Goal: Information Seeking & Learning: Learn about a topic

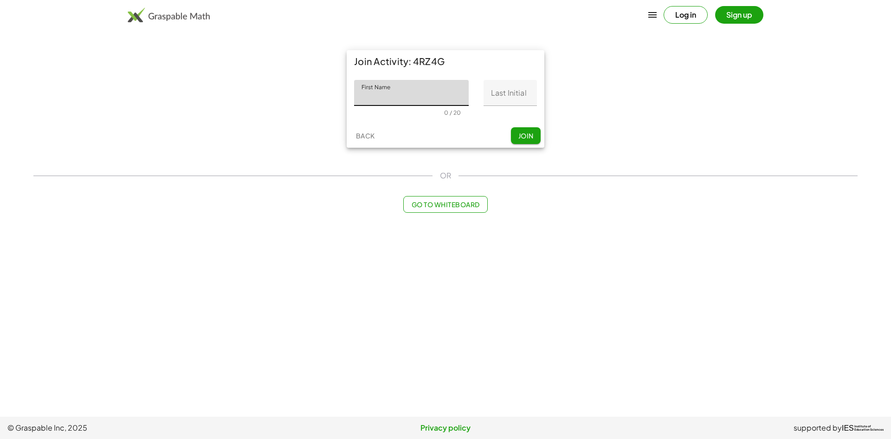
click at [742, 19] on button "Sign up" at bounding box center [739, 15] width 48 height 18
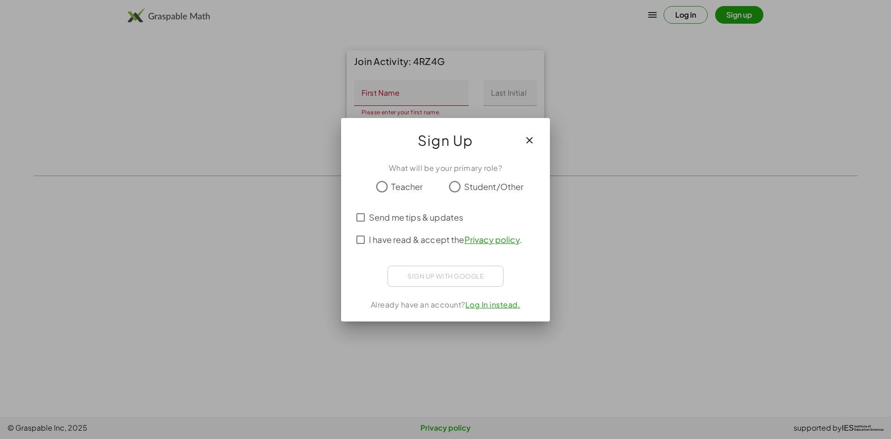
click at [525, 136] on icon "button" at bounding box center [529, 140] width 11 height 11
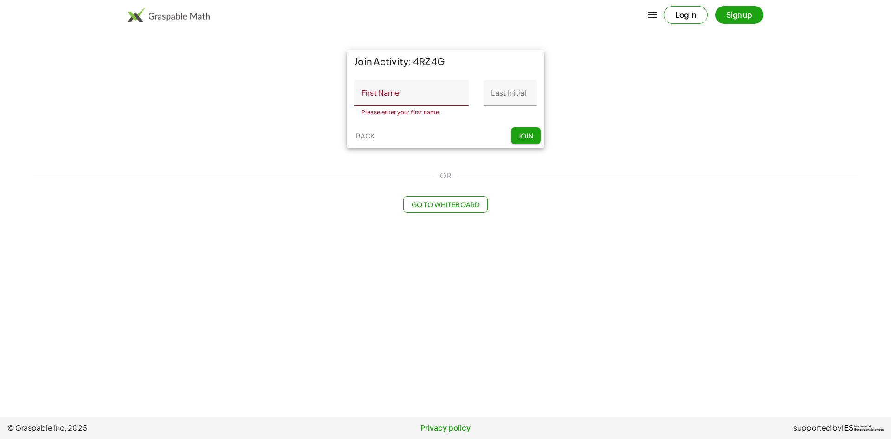
click at [696, 19] on button "Log in" at bounding box center [686, 15] width 44 height 18
click at [419, 90] on input "First Name" at bounding box center [411, 93] width 115 height 26
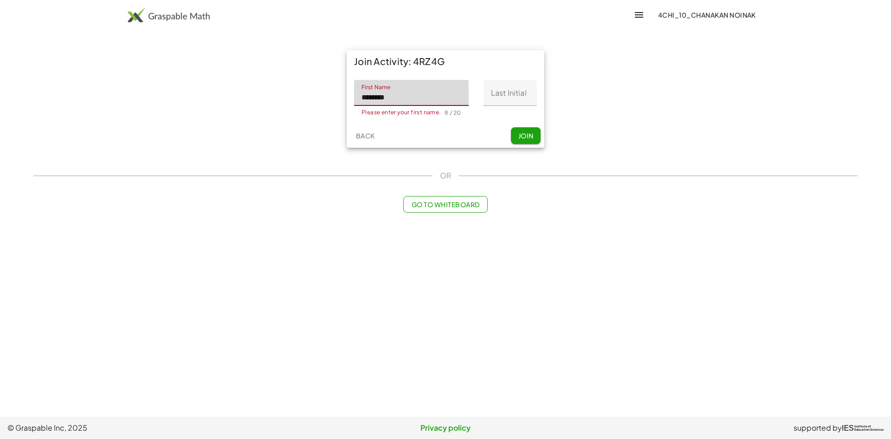
type input "********"
click at [504, 97] on input "Last Initial" at bounding box center [510, 93] width 53 height 26
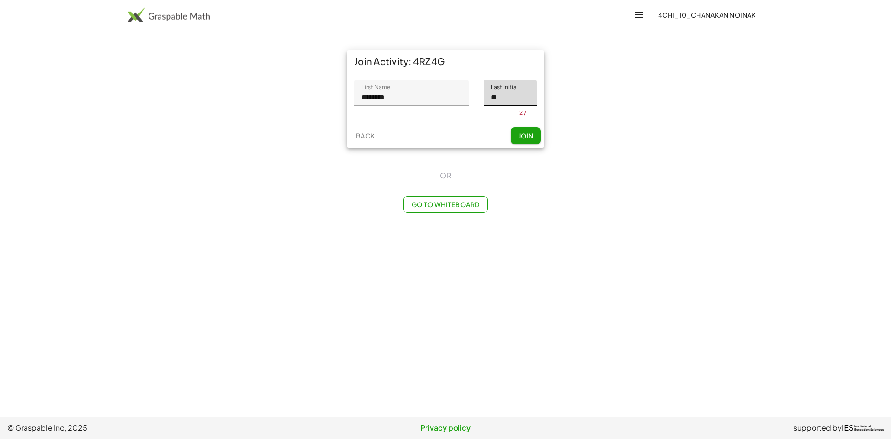
click at [528, 133] on div "Back Join" at bounding box center [446, 135] width 198 height 24
click at [523, 136] on span "Join" at bounding box center [525, 139] width 15 height 8
click at [523, 97] on input "**" at bounding box center [510, 93] width 53 height 26
type input "*"
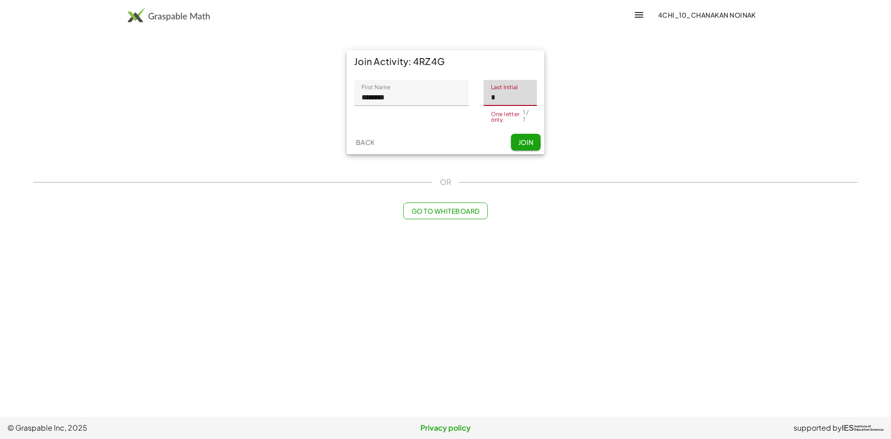
click at [531, 146] on div "Back Join" at bounding box center [446, 142] width 198 height 24
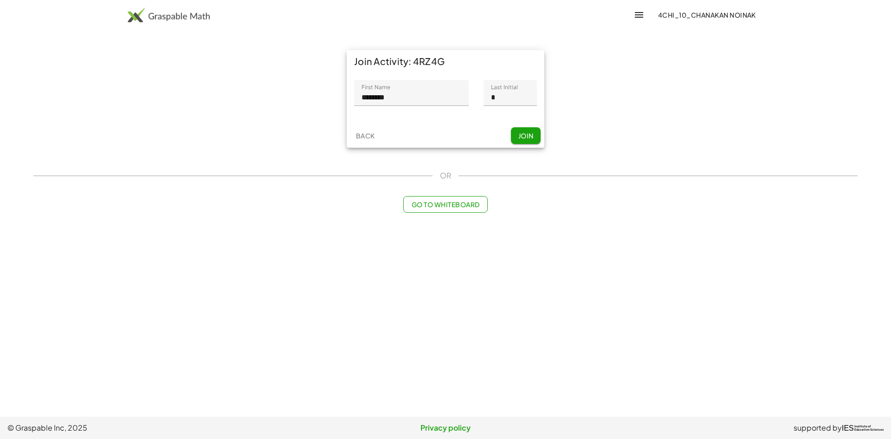
click at [511, 97] on input "*" at bounding box center [510, 93] width 53 height 26
type input "*"
click at [531, 136] on span "Join" at bounding box center [525, 135] width 15 height 8
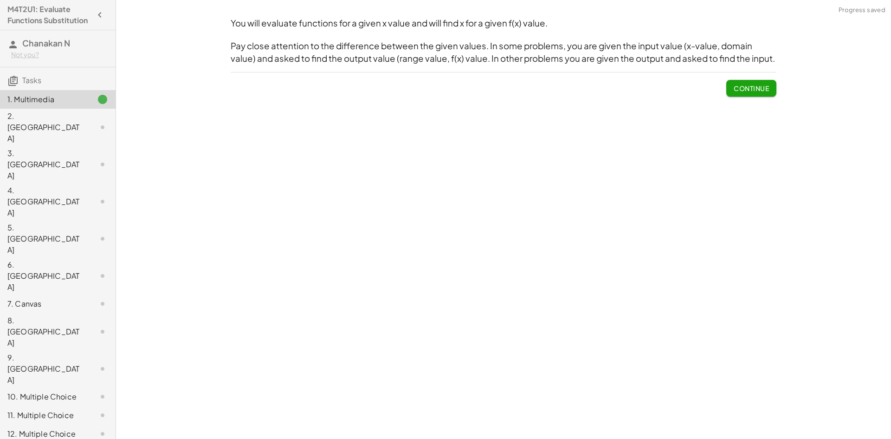
click at [744, 89] on span "Continue" at bounding box center [751, 88] width 35 height 8
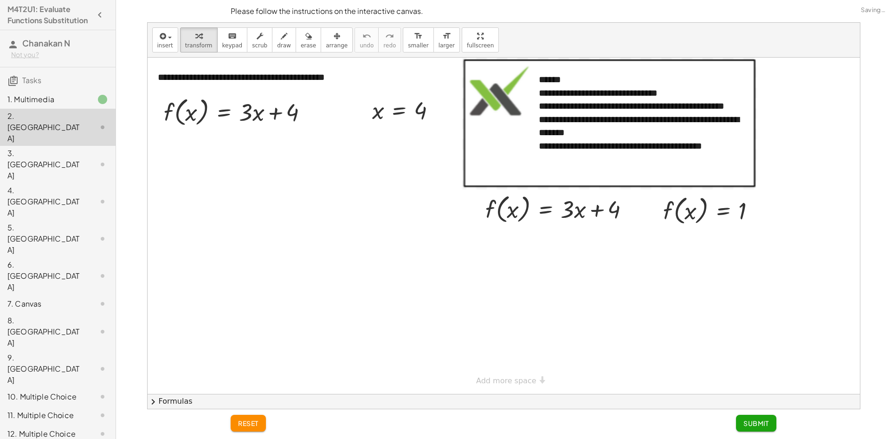
click at [65, 105] on div "1. Multimedia" at bounding box center [44, 99] width 75 height 11
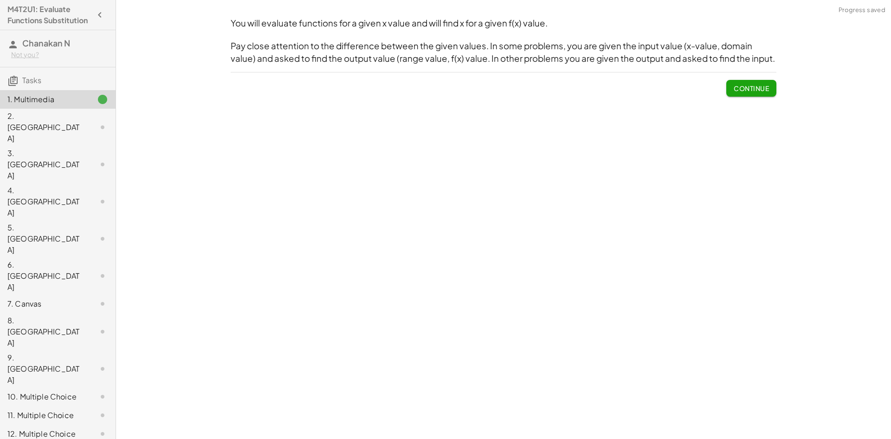
click at [65, 129] on div "2. [GEOGRAPHIC_DATA]" at bounding box center [44, 126] width 75 height 33
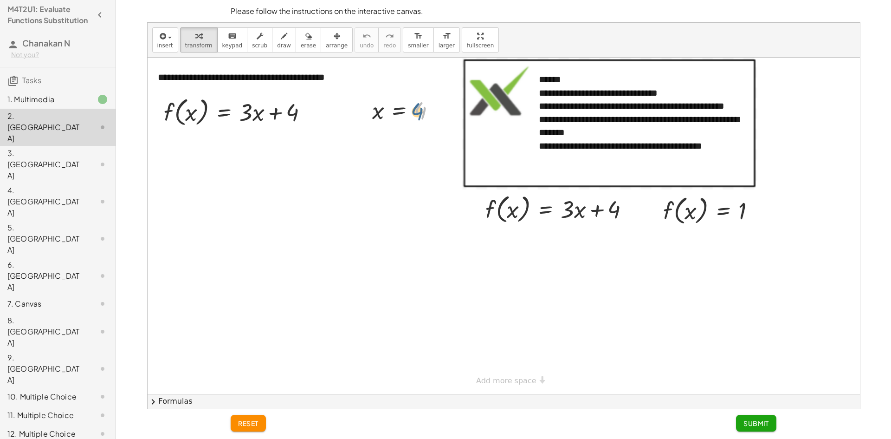
drag, startPoint x: 427, startPoint y: 111, endPoint x: 421, endPoint y: 111, distance: 6.5
click at [421, 113] on div at bounding box center [408, 110] width 80 height 31
click at [421, 111] on div at bounding box center [408, 110] width 80 height 31
drag, startPoint x: 421, startPoint y: 111, endPoint x: 185, endPoint y: 113, distance: 235.4
click at [253, 148] on div at bounding box center [242, 146] width 168 height 35
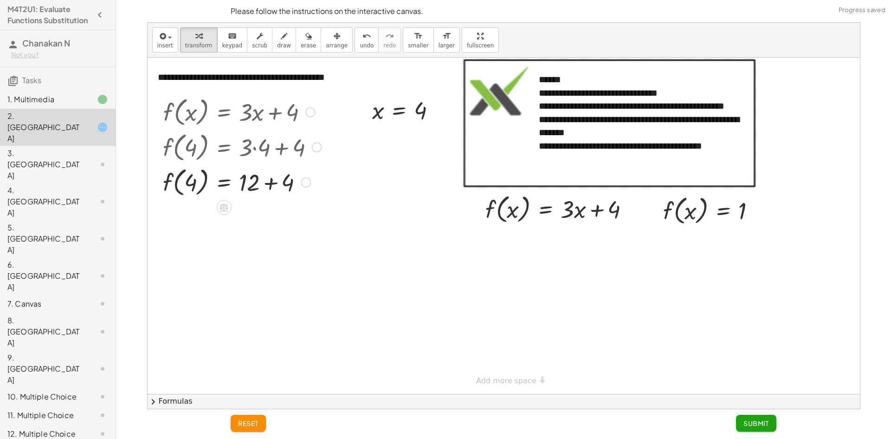
click at [267, 184] on div at bounding box center [242, 181] width 168 height 35
drag, startPoint x: 272, startPoint y: 219, endPoint x: 280, endPoint y: 254, distance: 35.7
click at [280, 253] on div "**********" at bounding box center [504, 226] width 713 height 336
drag, startPoint x: 695, startPoint y: 208, endPoint x: 695, endPoint y: 218, distance: 9.3
click at [695, 218] on div at bounding box center [713, 209] width 109 height 35
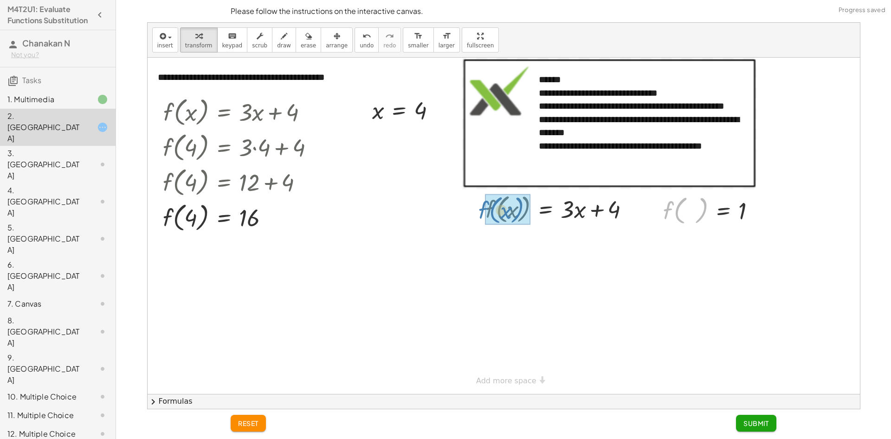
drag, startPoint x: 671, startPoint y: 207, endPoint x: 486, endPoint y: 207, distance: 184.3
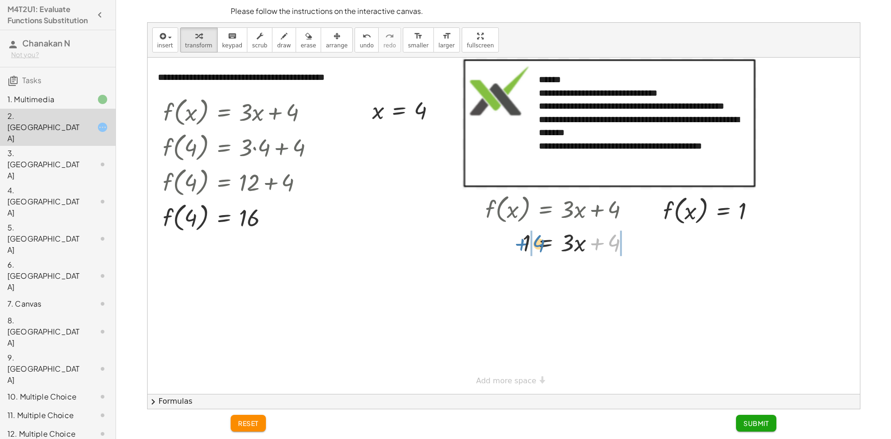
drag, startPoint x: 617, startPoint y: 245, endPoint x: 540, endPoint y: 240, distance: 77.2
click at [540, 240] on div at bounding box center [561, 242] width 161 height 32
click at [509, 276] on div at bounding box center [578, 274] width 195 height 32
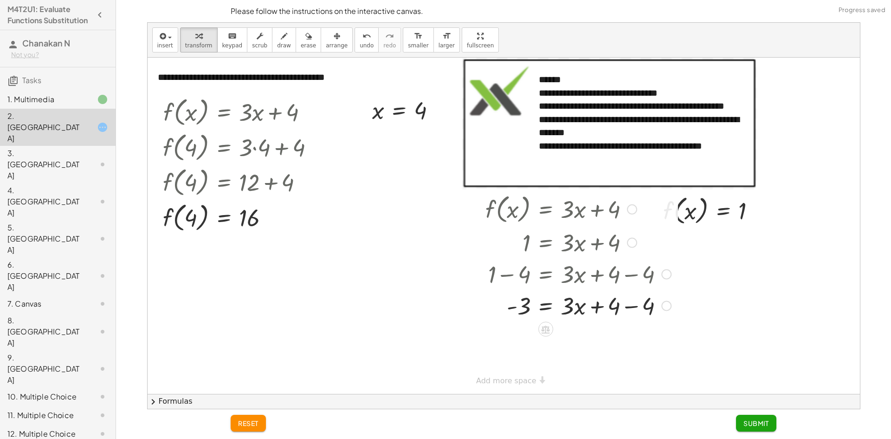
click at [628, 306] on div at bounding box center [578, 305] width 195 height 32
drag, startPoint x: 595, startPoint y: 307, endPoint x: 746, endPoint y: 310, distance: 150.4
click at [607, 379] on div "**********" at bounding box center [504, 226] width 713 height 336
drag, startPoint x: 574, startPoint y: 339, endPoint x: 572, endPoint y: 343, distance: 4.8
click at [572, 344] on div at bounding box center [578, 337] width 195 height 32
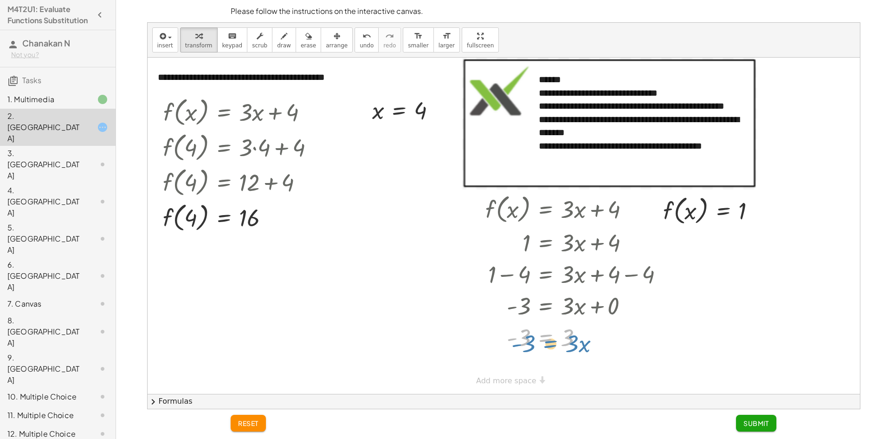
click at [563, 338] on div at bounding box center [578, 337] width 195 height 32
drag, startPoint x: 567, startPoint y: 340, endPoint x: 572, endPoint y: 345, distance: 7.2
click at [574, 347] on div at bounding box center [578, 337] width 195 height 32
drag, startPoint x: 523, startPoint y: 338, endPoint x: 533, endPoint y: 339, distance: 10.7
click at [534, 340] on div at bounding box center [578, 337] width 195 height 32
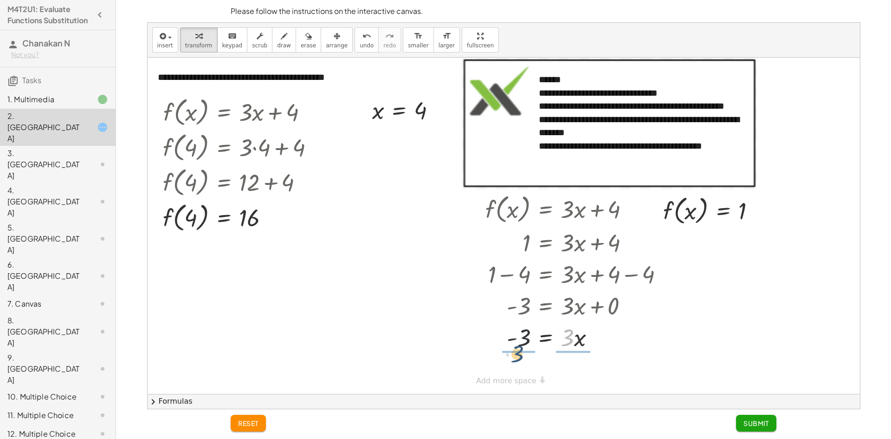
drag, startPoint x: 571, startPoint y: 333, endPoint x: 521, endPoint y: 350, distance: 52.7
click at [520, 350] on div at bounding box center [578, 337] width 195 height 32
click at [519, 349] on div at bounding box center [578, 336] width 195 height 46
click at [572, 354] on div at bounding box center [578, 336] width 195 height 46
drag, startPoint x: 583, startPoint y: 336, endPoint x: 677, endPoint y: 404, distance: 115.6
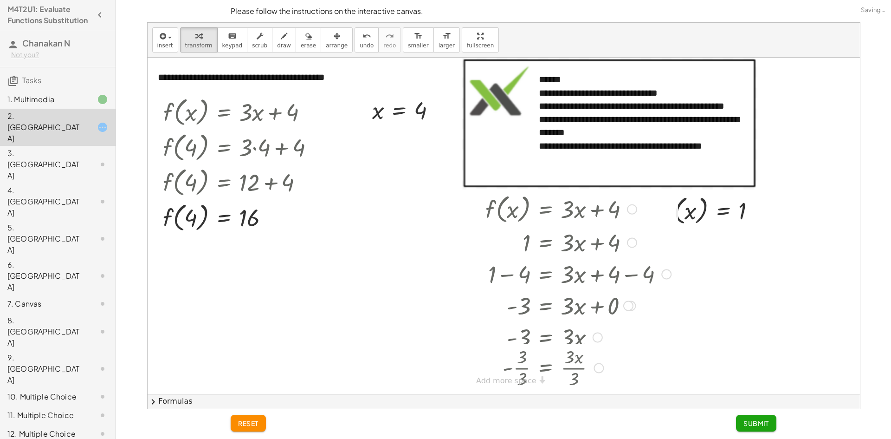
click at [674, 438] on html "M4T2U1: Evaluate Functions Substitution Chanakan N Not you? Tasks 1. Multimedia…" at bounding box center [445, 219] width 891 height 439
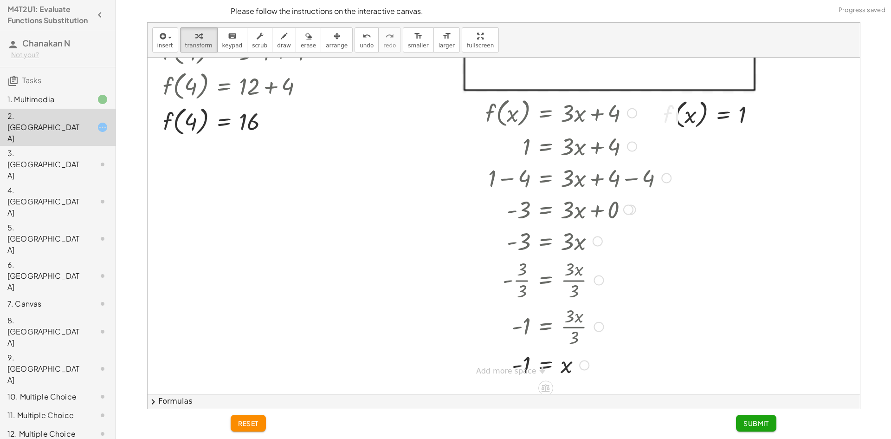
scroll to position [97, 0]
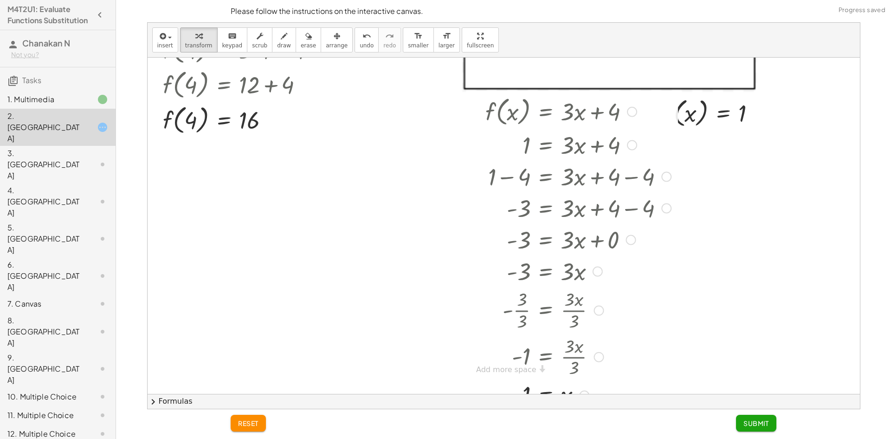
drag, startPoint x: 586, startPoint y: 366, endPoint x: 608, endPoint y: 382, distance: 26.7
click at [597, 402] on div "**********" at bounding box center [504, 216] width 713 height 386
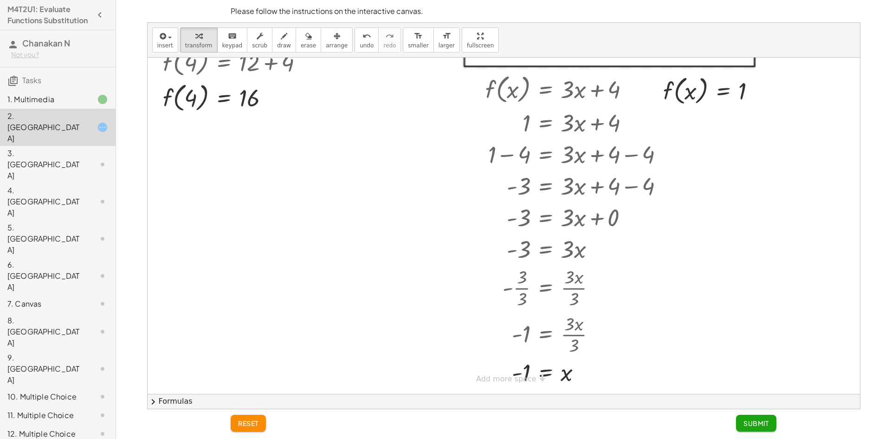
scroll to position [120, 0]
click at [762, 421] on span "Submit" at bounding box center [757, 423] width 26 height 8
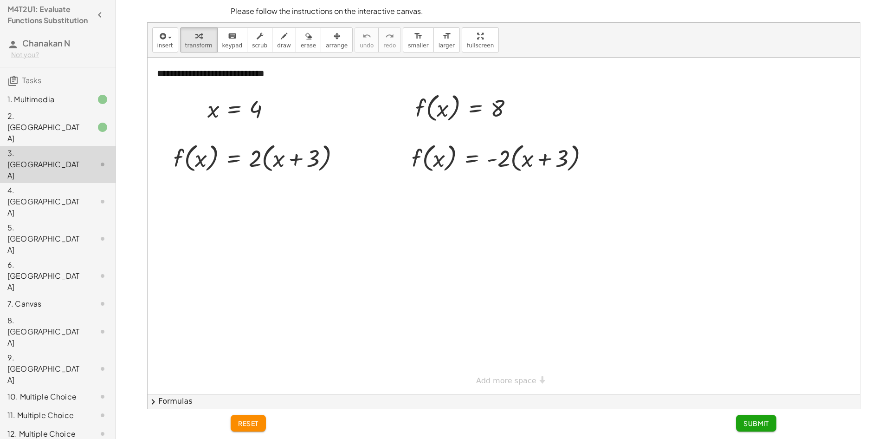
click at [52, 183] on div "2. [GEOGRAPHIC_DATA]" at bounding box center [58, 201] width 116 height 37
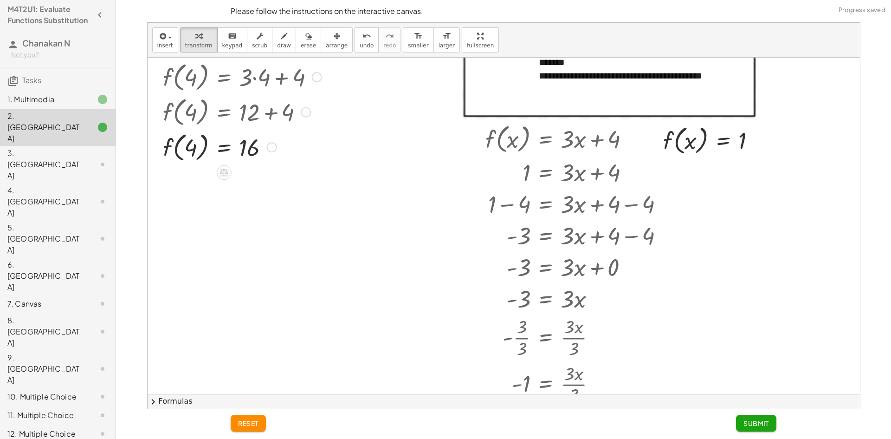
scroll to position [0, 0]
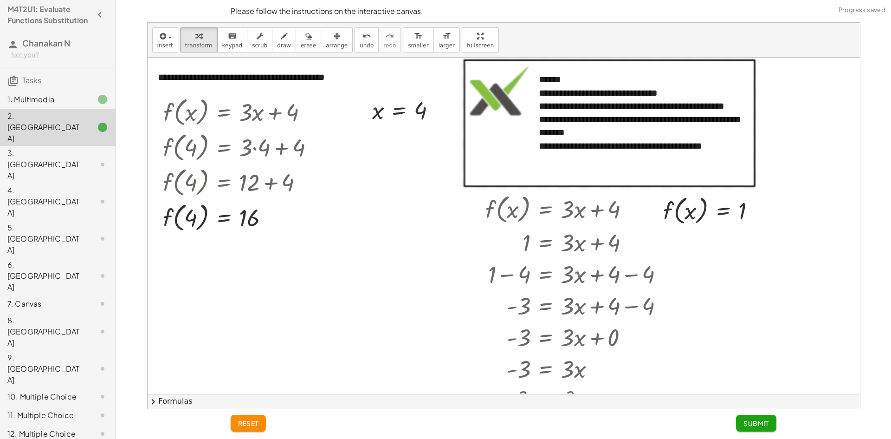
click at [82, 159] on div at bounding box center [95, 164] width 26 height 11
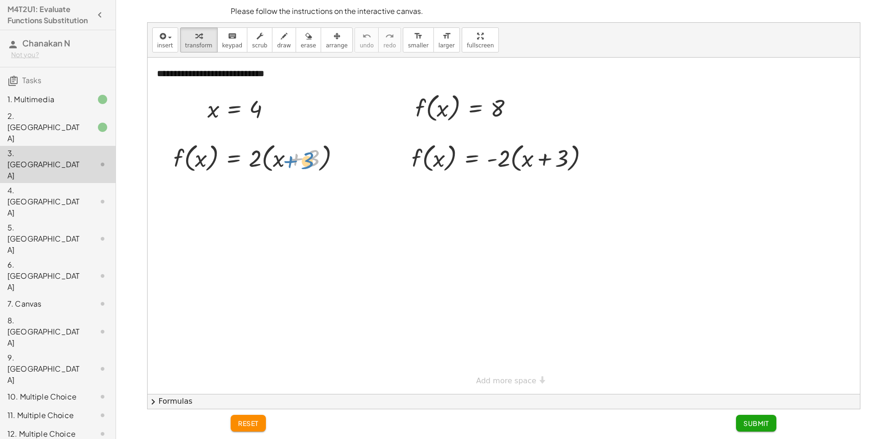
drag, startPoint x: 293, startPoint y: 160, endPoint x: 287, endPoint y: 162, distance: 6.0
click at [287, 162] on div at bounding box center [260, 157] width 183 height 35
drag, startPoint x: 314, startPoint y: 156, endPoint x: 310, endPoint y: 162, distance: 6.7
click at [309, 163] on div at bounding box center [260, 157] width 183 height 35
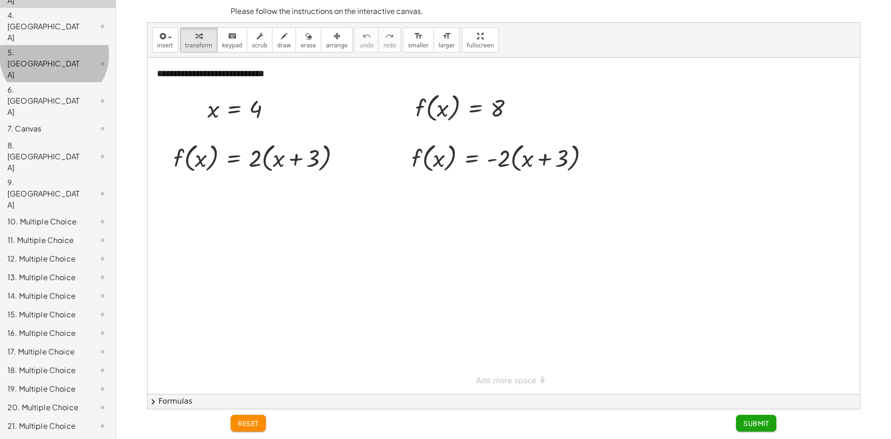
click at [32, 47] on div "5. [GEOGRAPHIC_DATA]" at bounding box center [44, 63] width 75 height 33
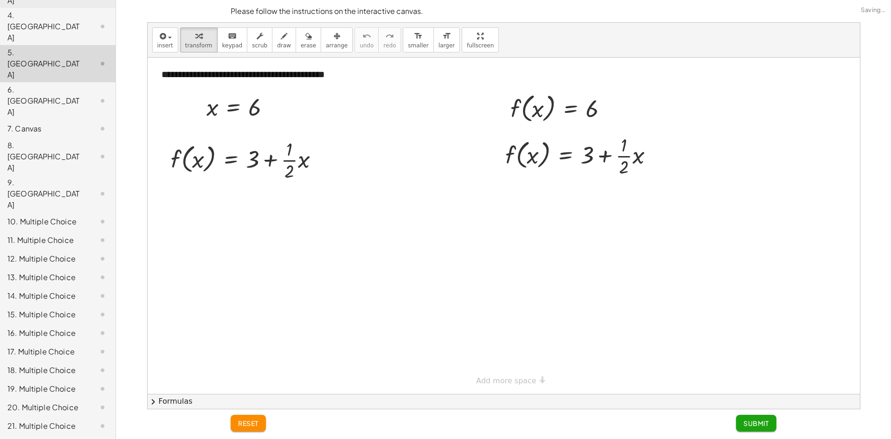
click at [22, 84] on div "6. [GEOGRAPHIC_DATA]" at bounding box center [44, 100] width 75 height 33
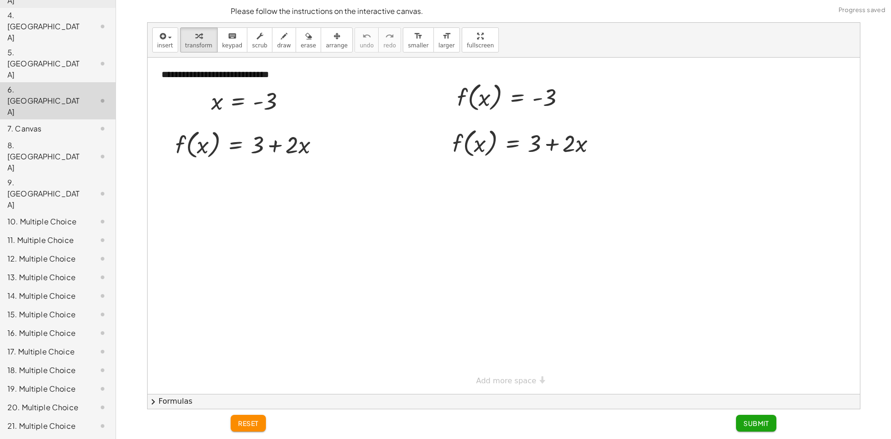
click at [71, 177] on div "9. [GEOGRAPHIC_DATA]" at bounding box center [44, 193] width 75 height 33
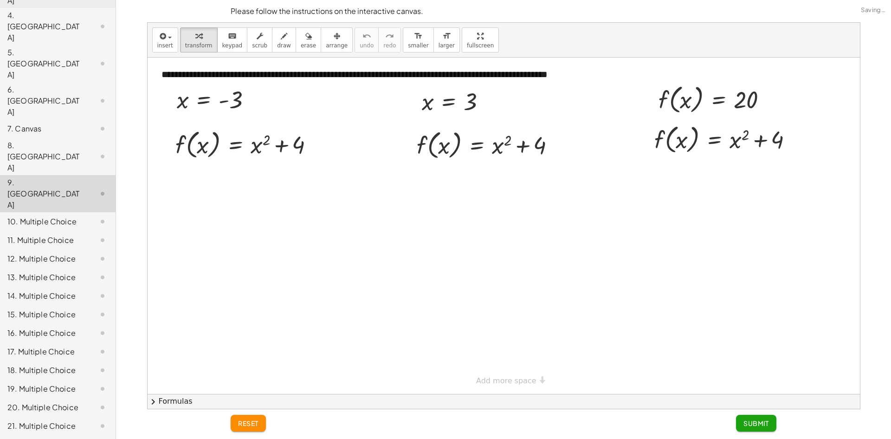
click at [70, 140] on div "8. [GEOGRAPHIC_DATA]" at bounding box center [44, 156] width 75 height 33
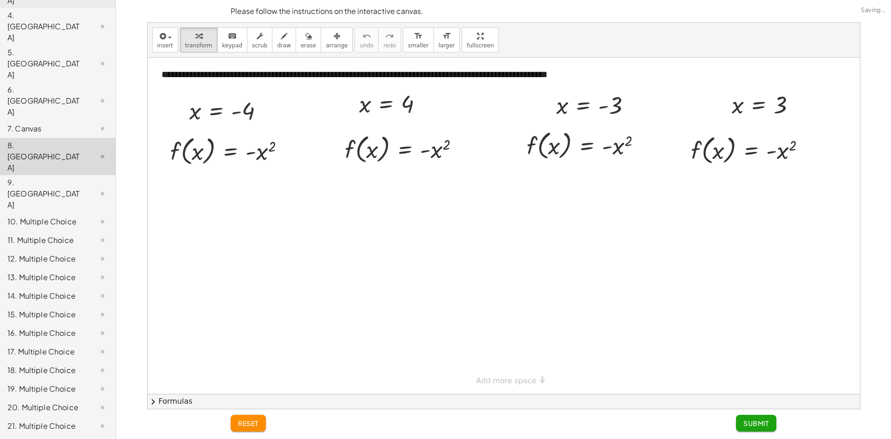
drag, startPoint x: 62, startPoint y: 86, endPoint x: 71, endPoint y: 79, distance: 11.5
click at [63, 177] on div "9. [GEOGRAPHIC_DATA]" at bounding box center [44, 193] width 75 height 33
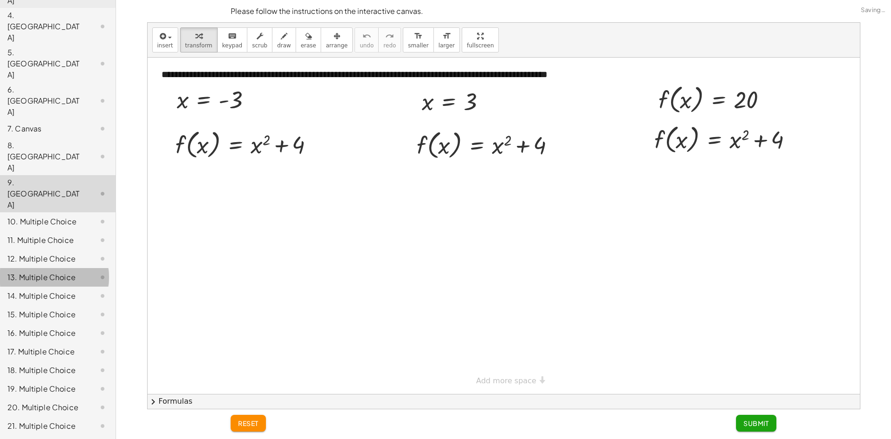
click at [0, 305] on div "13. Multiple Choice" at bounding box center [58, 314] width 116 height 19
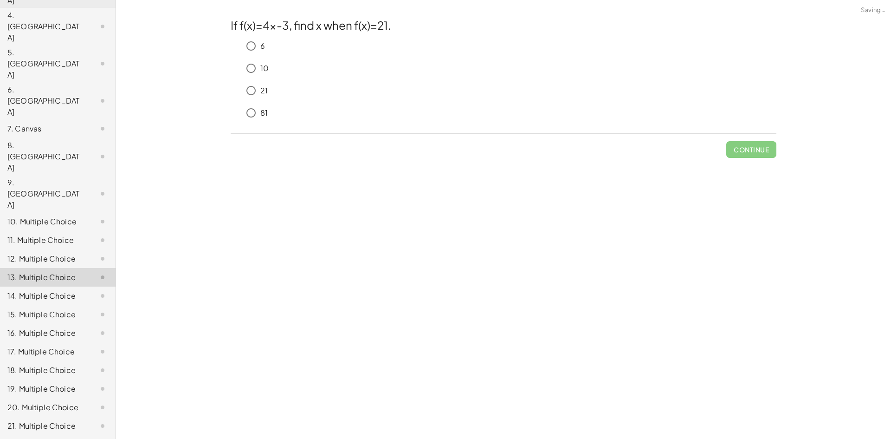
click at [30, 342] on div "15. Multiple Choice" at bounding box center [58, 351] width 116 height 19
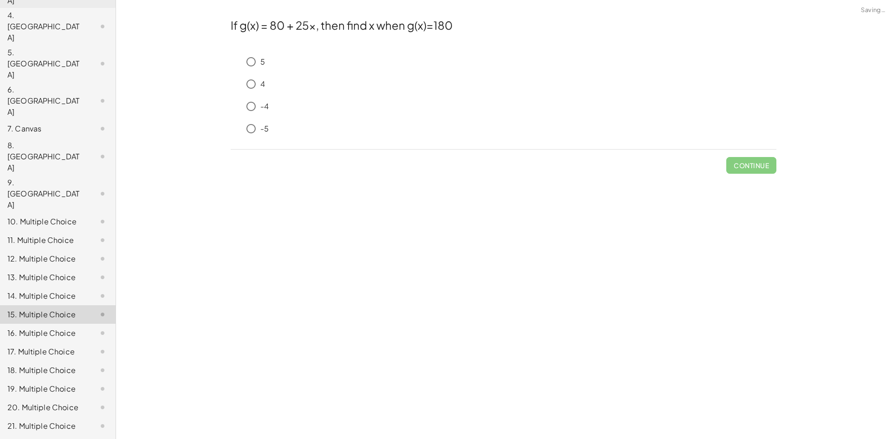
click at [30, 327] on div "16. Multiple Choice" at bounding box center [44, 332] width 75 height 11
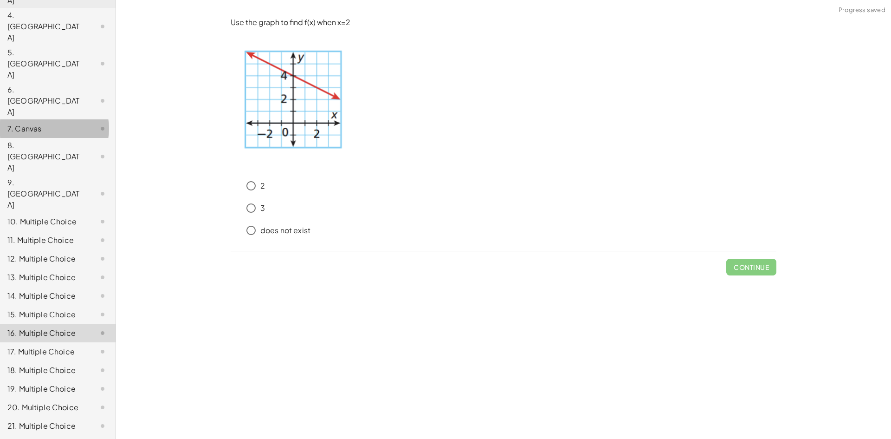
click at [49, 123] on div "7. Canvas" at bounding box center [44, 128] width 75 height 11
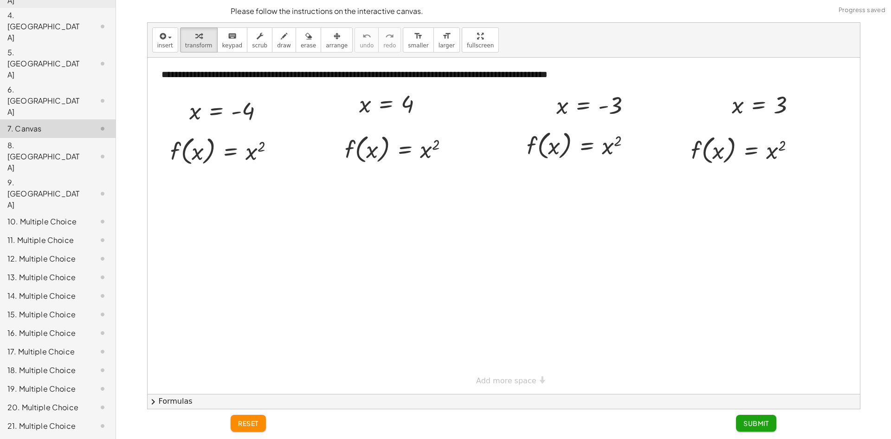
click at [65, 47] on div "5. [GEOGRAPHIC_DATA]" at bounding box center [44, 63] width 75 height 33
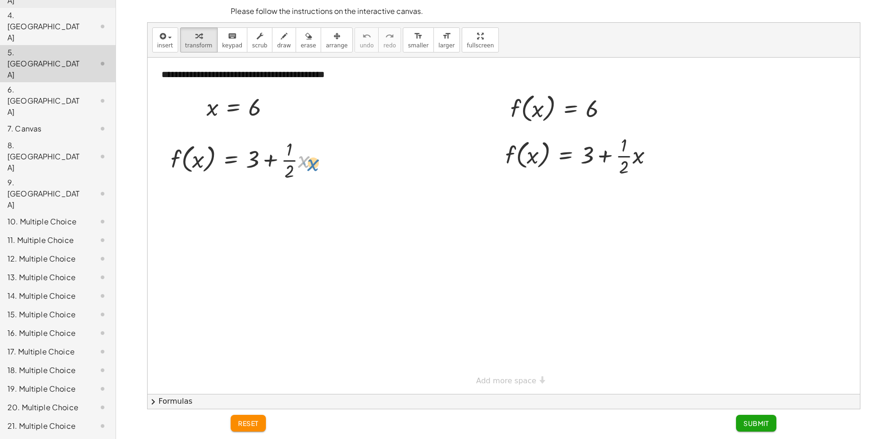
drag, startPoint x: 305, startPoint y: 164, endPoint x: 312, endPoint y: 164, distance: 7.0
click at [310, 166] on div at bounding box center [248, 159] width 165 height 46
drag, startPoint x: 257, startPoint y: 158, endPoint x: 280, endPoint y: 162, distance: 23.5
click at [280, 162] on div at bounding box center [248, 159] width 165 height 46
click at [295, 152] on div at bounding box center [248, 159] width 165 height 46
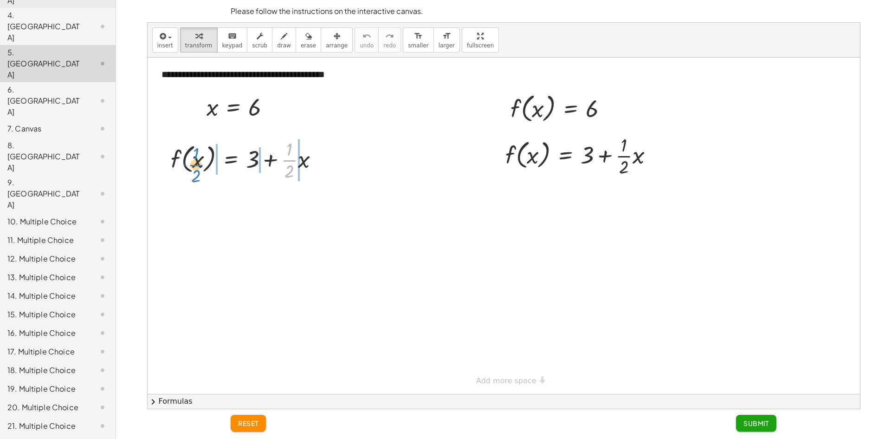
drag, startPoint x: 287, startPoint y: 159, endPoint x: 196, endPoint y: 160, distance: 91.5
click at [196, 161] on div at bounding box center [248, 159] width 165 height 46
click at [207, 161] on div at bounding box center [251, 159] width 165 height 46
click at [71, 286] on div "12. Multiple Choice" at bounding box center [58, 295] width 116 height 19
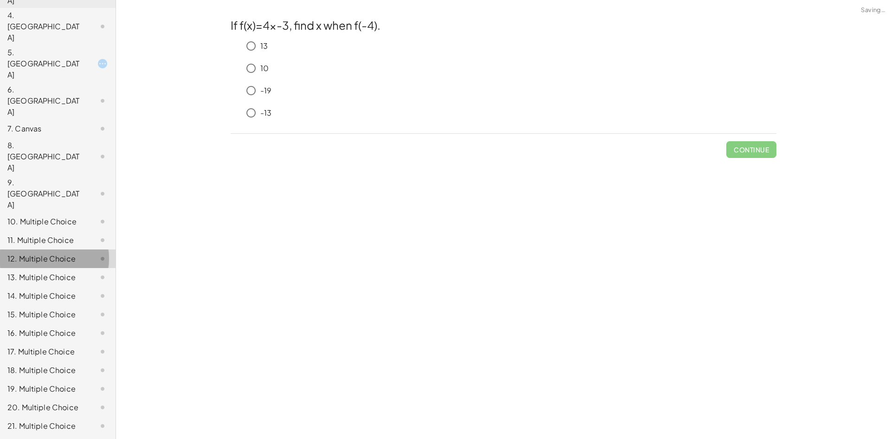
click at [56, 268] on div "11. Multiple Choice" at bounding box center [58, 277] width 116 height 19
click at [766, 150] on span "Check" at bounding box center [757, 149] width 24 height 8
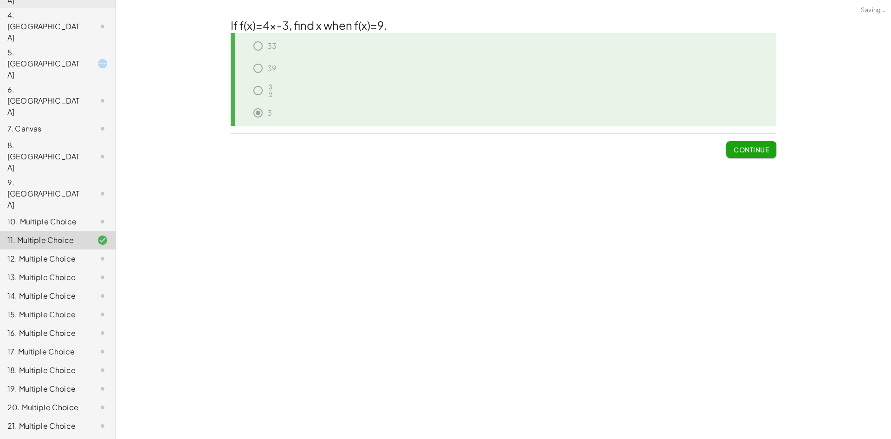
click at [71, 286] on div "12. Multiple Choice" at bounding box center [58, 295] width 116 height 19
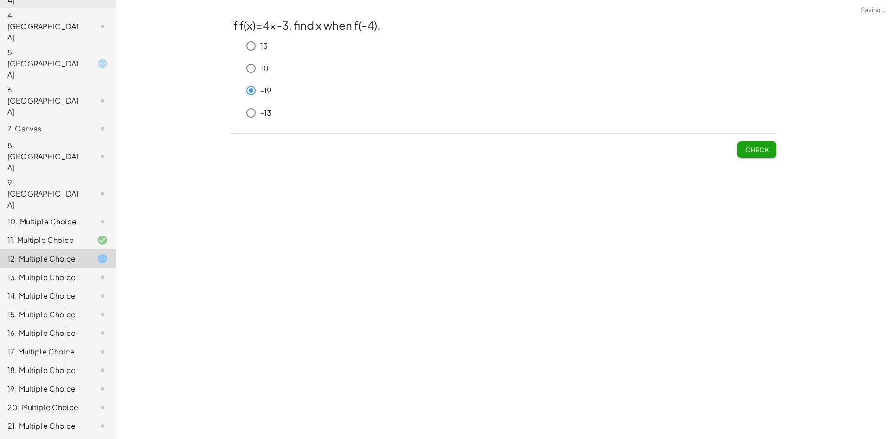
click at [760, 145] on span "Check" at bounding box center [757, 149] width 24 height 8
click at [90, 272] on div at bounding box center [95, 277] width 26 height 11
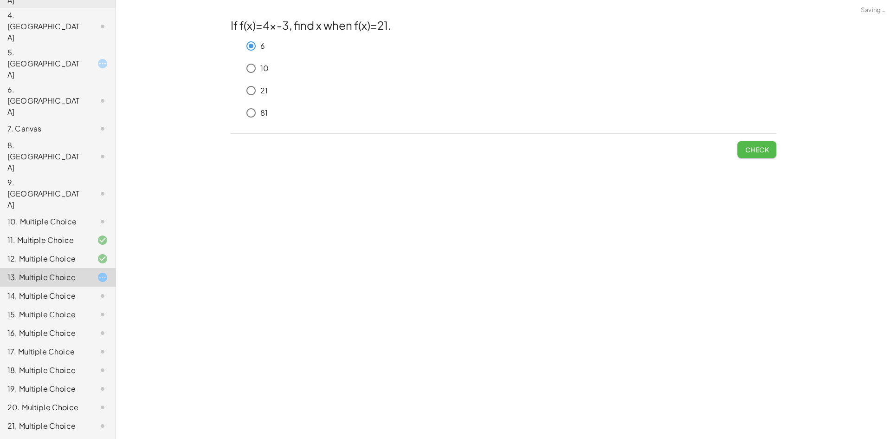
click at [761, 145] on span "Check" at bounding box center [757, 149] width 24 height 8
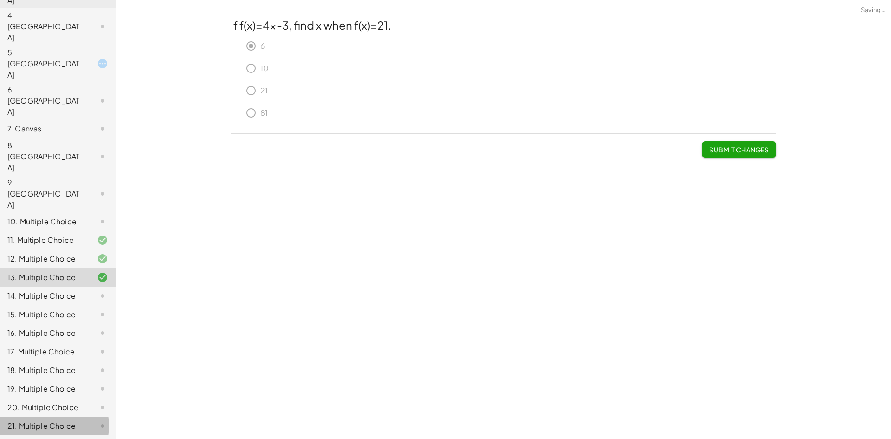
click at [58, 420] on div "21. Multiple Choice" at bounding box center [44, 425] width 75 height 11
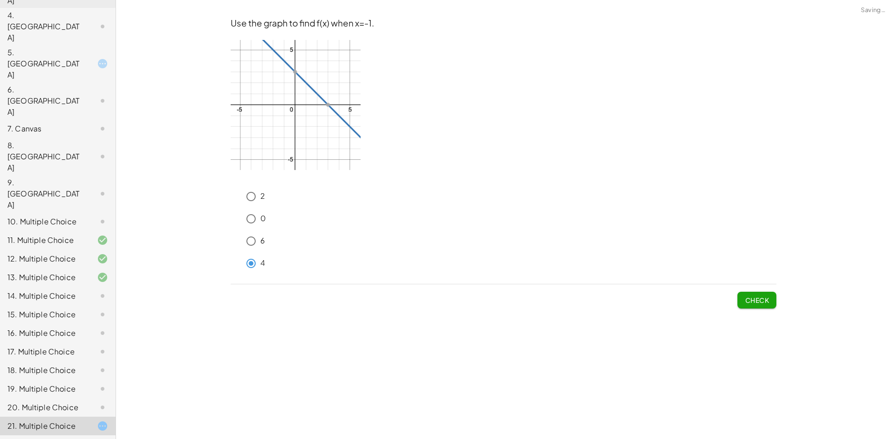
click at [751, 299] on span "Check" at bounding box center [757, 300] width 24 height 8
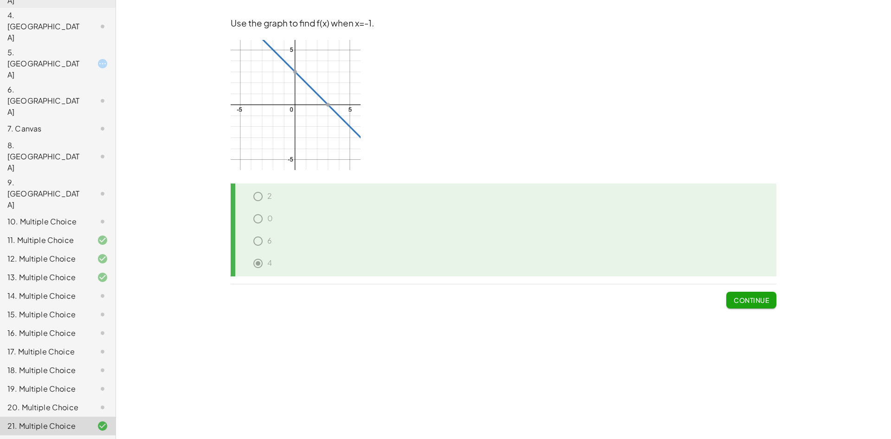
click at [748, 300] on span "Continue" at bounding box center [751, 300] width 35 height 8
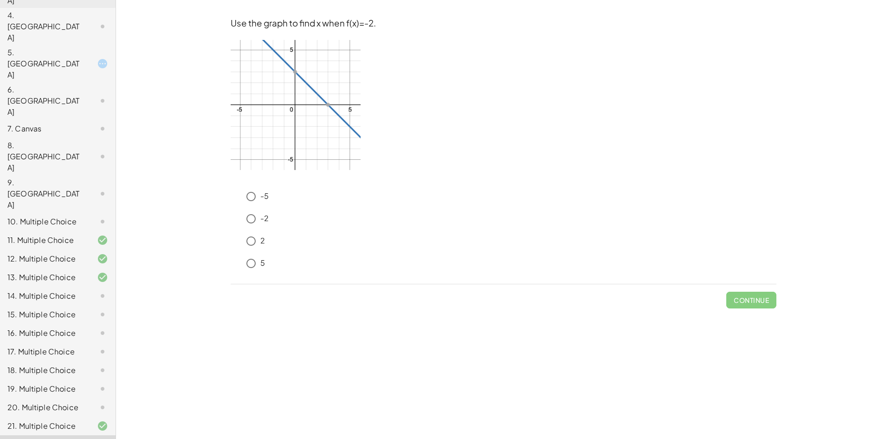
click at [82, 234] on div at bounding box center [95, 239] width 26 height 11
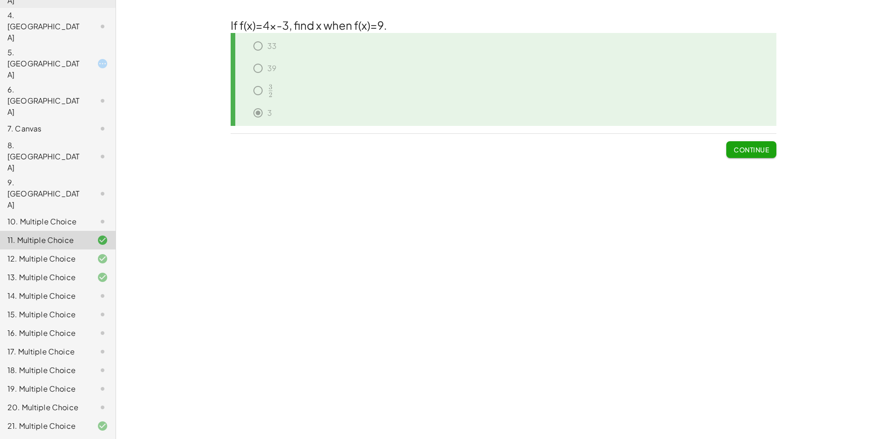
click at [69, 290] on div "14. Multiple Choice" at bounding box center [44, 295] width 75 height 11
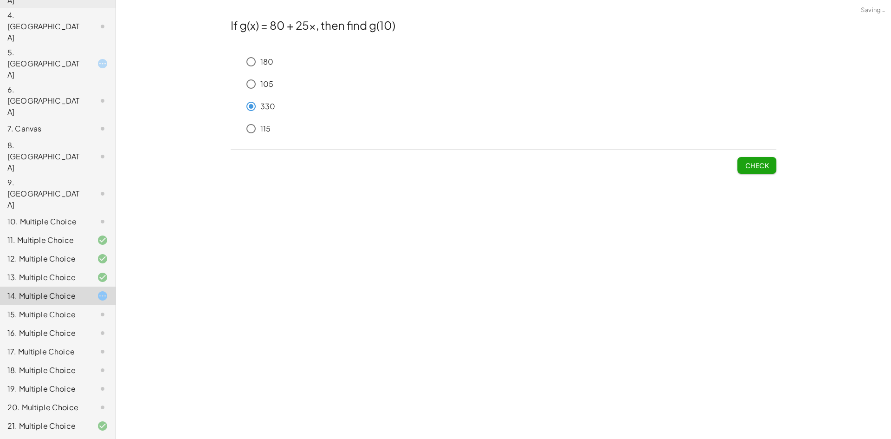
click at [751, 166] on span "Check" at bounding box center [757, 165] width 24 height 8
click at [751, 166] on span "Submit Changes" at bounding box center [739, 165] width 60 height 8
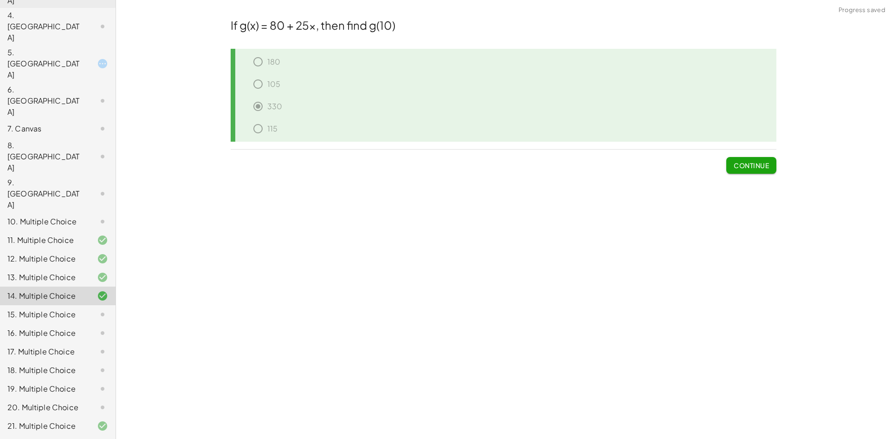
click at [68, 342] on div "15. Multiple Choice" at bounding box center [58, 351] width 116 height 19
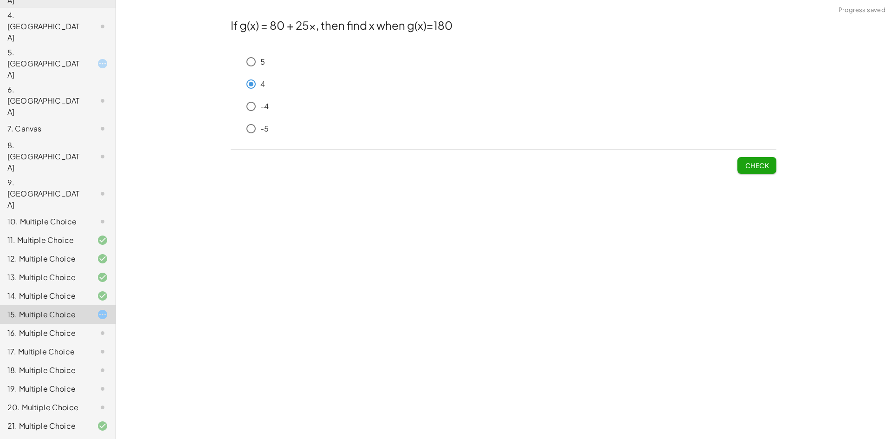
click at [753, 167] on span "Check" at bounding box center [757, 165] width 24 height 8
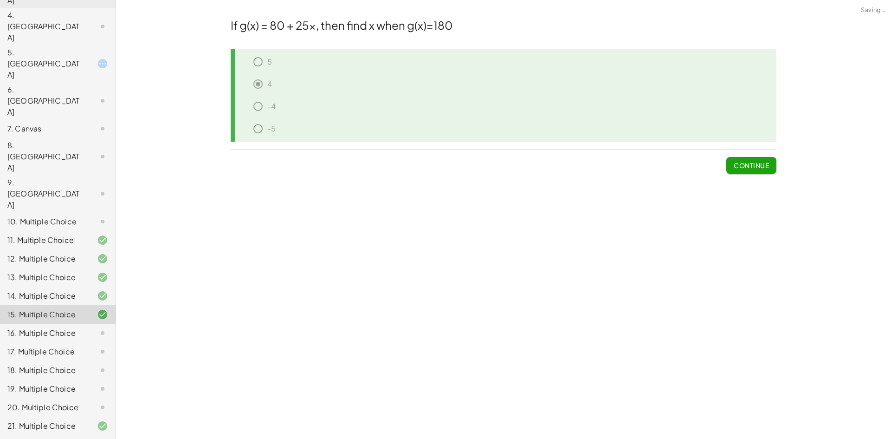
click at [753, 167] on span "Continue" at bounding box center [751, 165] width 35 height 8
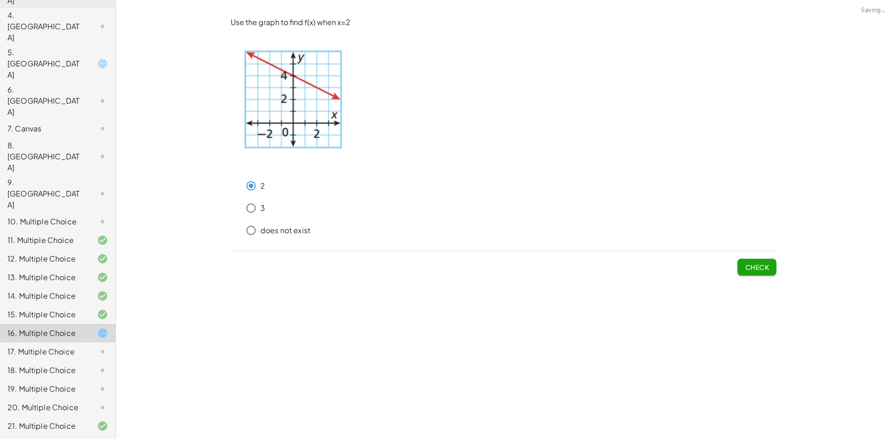
click at [758, 264] on span "Check" at bounding box center [757, 267] width 24 height 8
click at [743, 262] on button "Check" at bounding box center [757, 267] width 39 height 17
click at [764, 262] on button "Check" at bounding box center [757, 267] width 39 height 17
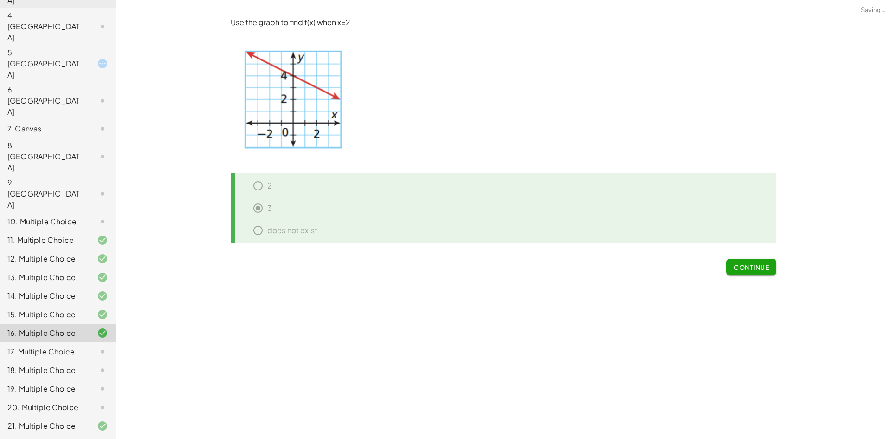
click at [71, 346] on div "17. Multiple Choice" at bounding box center [44, 351] width 75 height 11
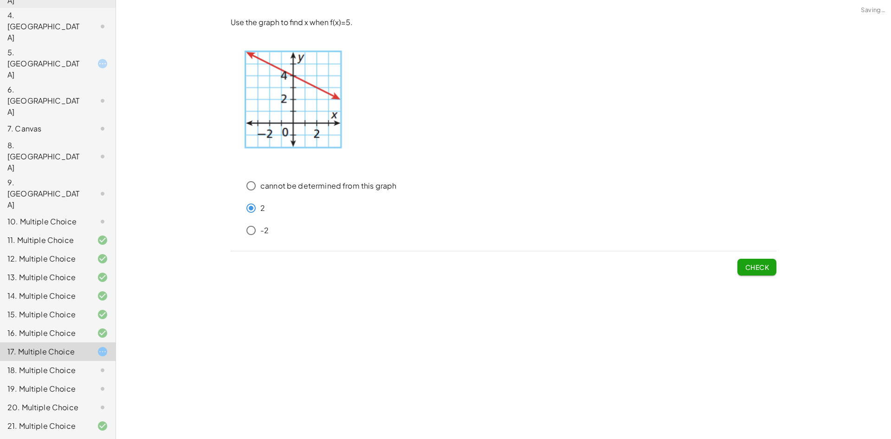
click at [752, 259] on span "Check" at bounding box center [757, 263] width 39 height 24
click at [752, 266] on span "Check" at bounding box center [757, 267] width 24 height 8
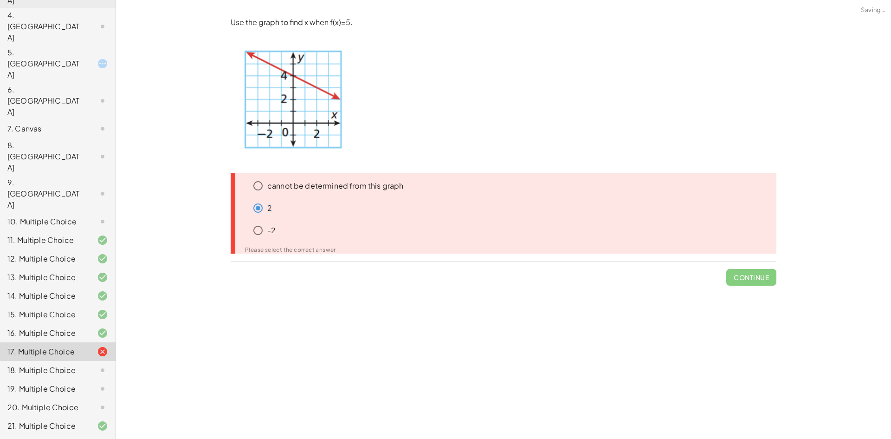
click at [752, 269] on span "Continue" at bounding box center [751, 273] width 50 height 24
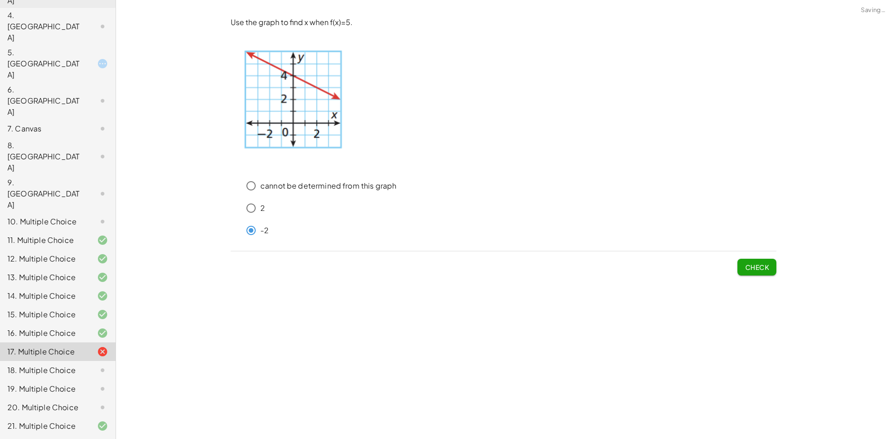
click at [783, 265] on div "**********" at bounding box center [503, 219] width 775 height 439
click at [768, 267] on span "Check" at bounding box center [757, 267] width 24 height 8
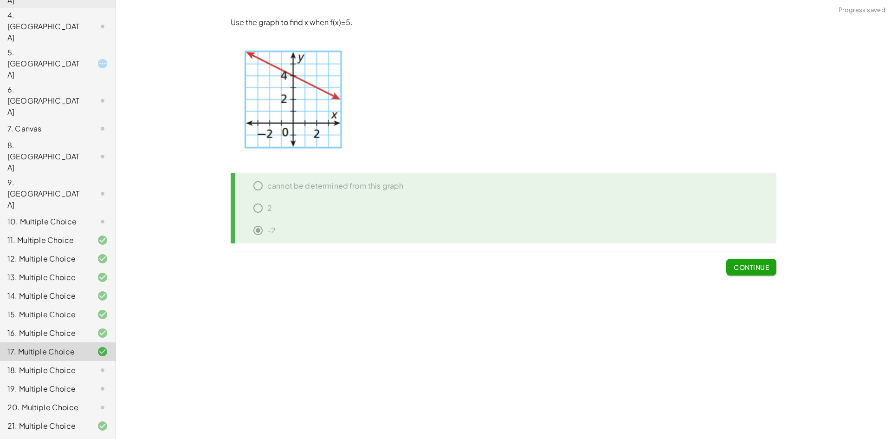
click at [768, 266] on span "Continue" at bounding box center [751, 267] width 35 height 8
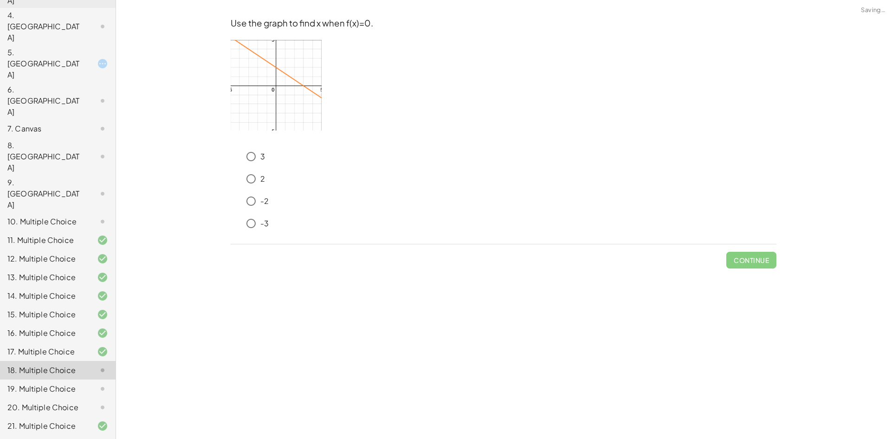
click at [288, 93] on img at bounding box center [276, 85] width 91 height 90
click at [753, 261] on span "Check" at bounding box center [757, 260] width 24 height 8
click at [759, 261] on span "Check" at bounding box center [757, 260] width 24 height 8
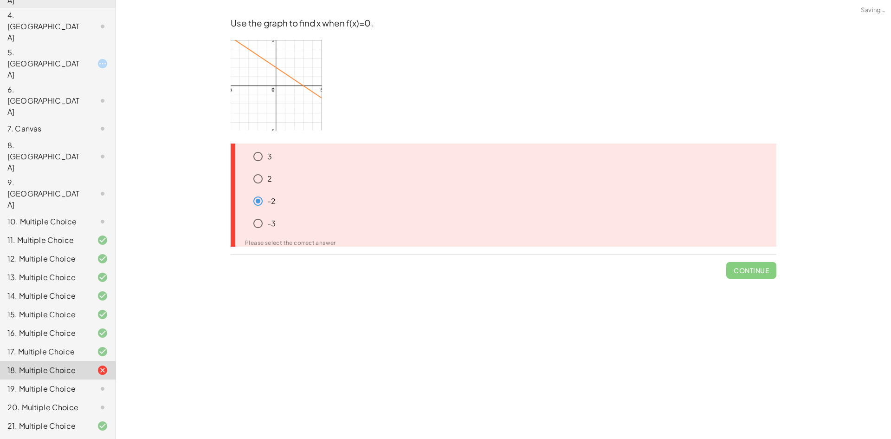
click at [749, 269] on span "Continue" at bounding box center [751, 266] width 50 height 24
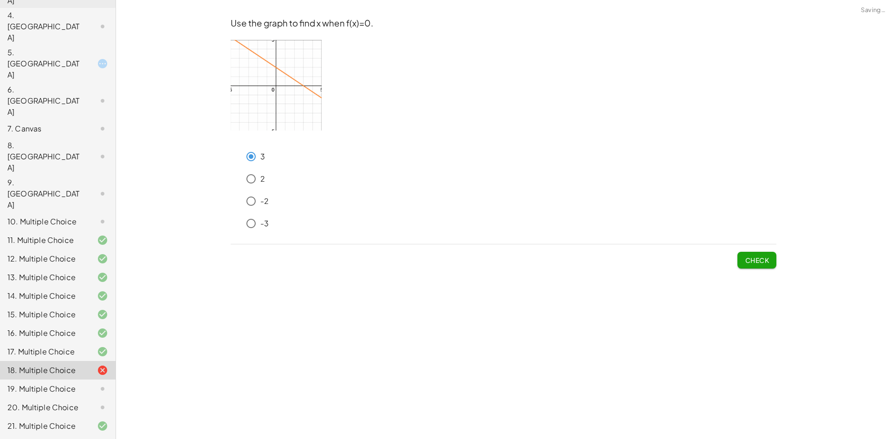
click at [746, 266] on button "Check" at bounding box center [757, 260] width 39 height 17
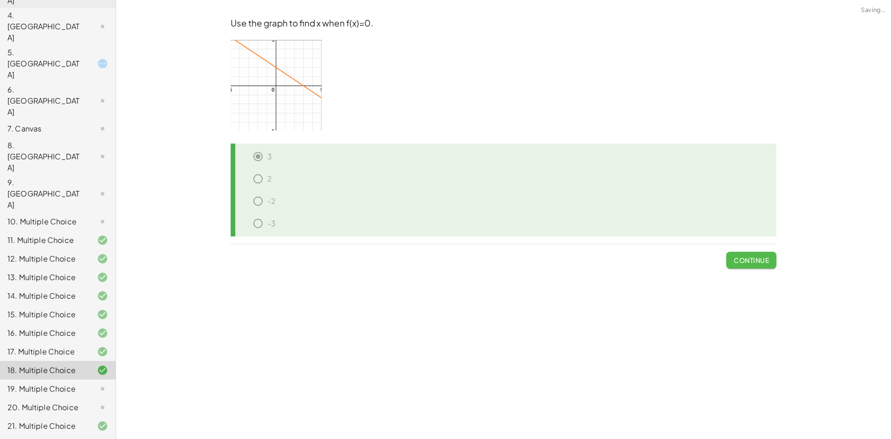
click at [747, 264] on span "Continue" at bounding box center [751, 260] width 35 height 8
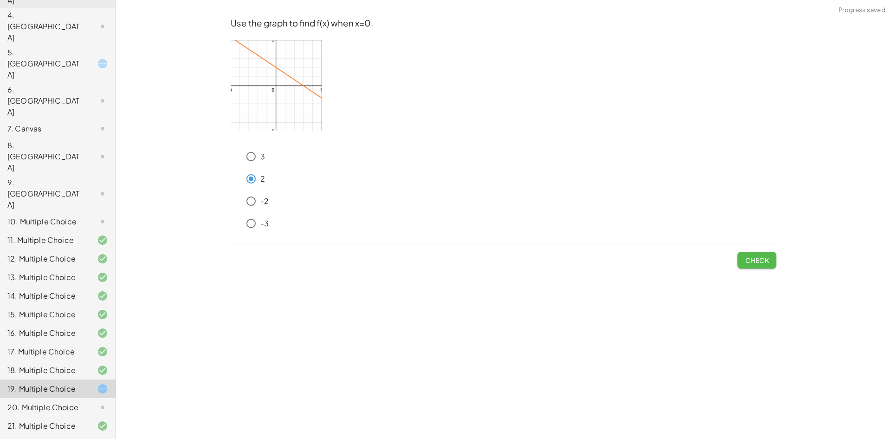
click at [755, 256] on span "Check" at bounding box center [757, 260] width 24 height 8
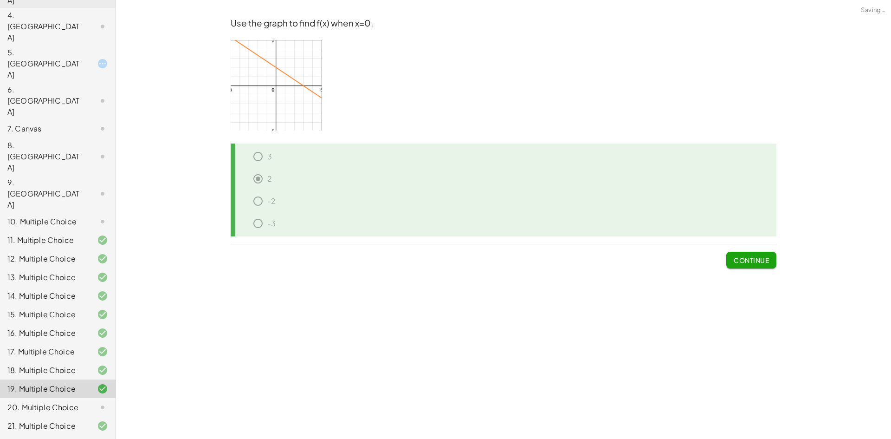
click at [755, 256] on span "Continue" at bounding box center [751, 260] width 35 height 8
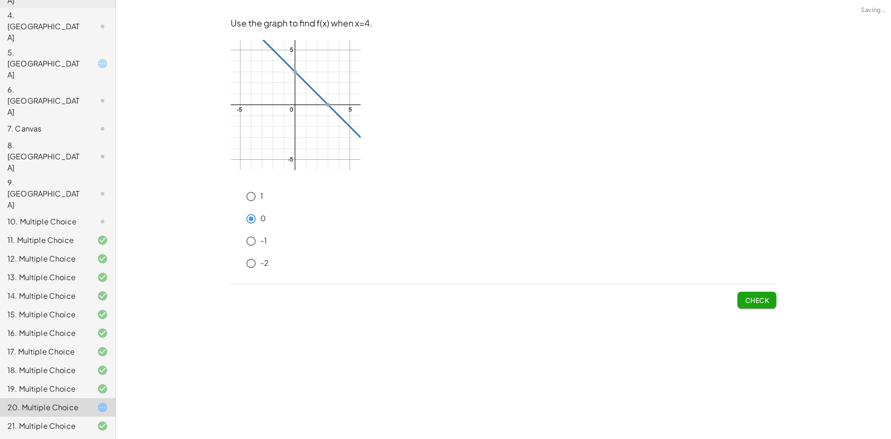
click at [746, 291] on span "Check" at bounding box center [757, 296] width 39 height 24
click at [747, 292] on button "Check" at bounding box center [757, 300] width 39 height 17
drag, startPoint x: 784, startPoint y: 293, endPoint x: 776, endPoint y: 298, distance: 9.8
click at [783, 295] on div "**********" at bounding box center [503, 219] width 775 height 439
click at [774, 299] on button "Check" at bounding box center [757, 300] width 39 height 17
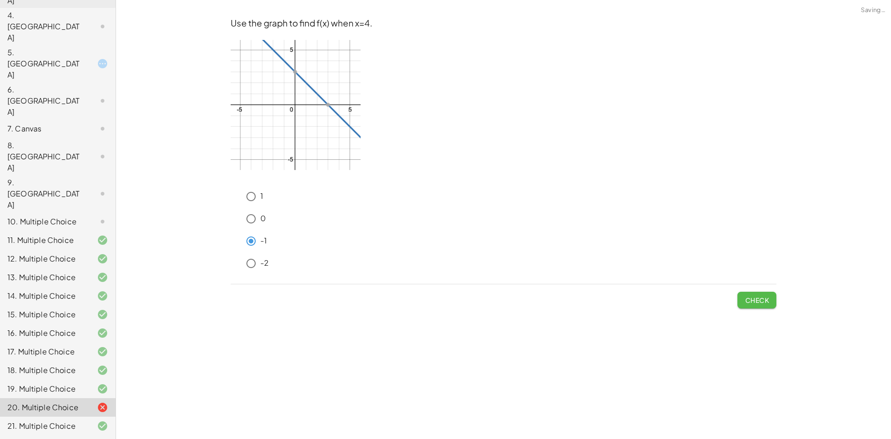
click at [762, 306] on button "Check" at bounding box center [757, 300] width 39 height 17
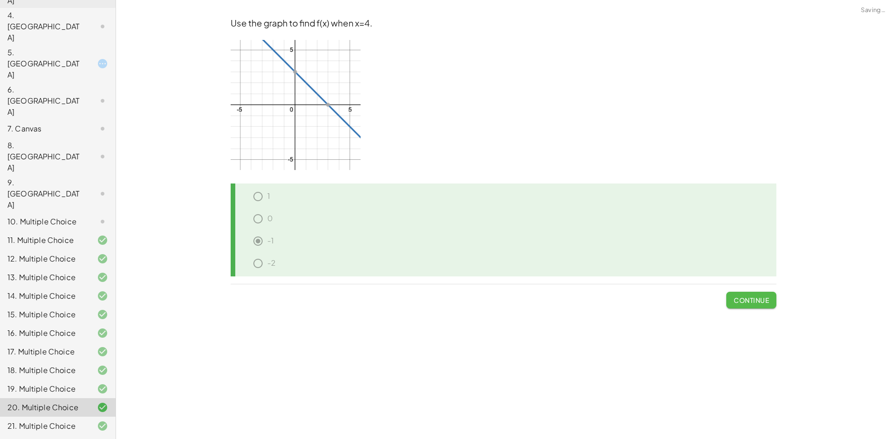
click at [762, 306] on button "Continue" at bounding box center [751, 300] width 50 height 17
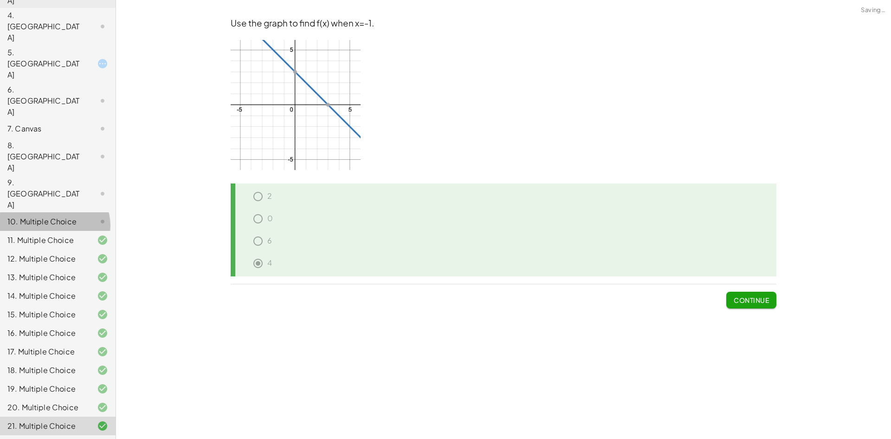
click at [70, 216] on div "10. Multiple Choice" at bounding box center [44, 221] width 75 height 11
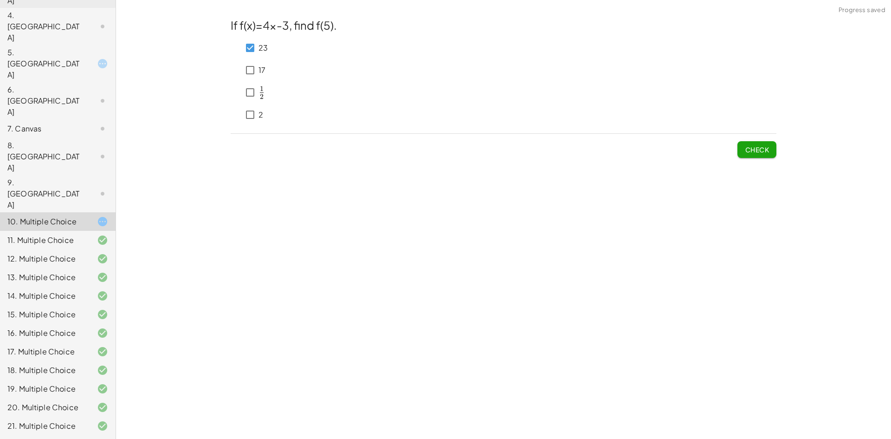
click at [752, 150] on span "Check" at bounding box center [757, 149] width 24 height 8
click at [769, 154] on button "Check" at bounding box center [757, 149] width 39 height 17
click at [250, 79] on div "17" at bounding box center [254, 70] width 24 height 22
click at [747, 148] on span "Check" at bounding box center [757, 149] width 24 height 8
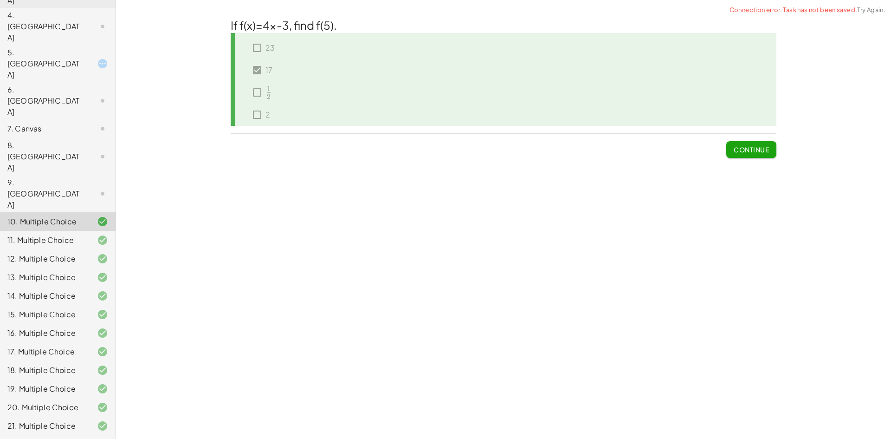
click at [747, 148] on span "Continue" at bounding box center [751, 149] width 35 height 8
click at [68, 438] on div "22. Multiple Choice" at bounding box center [44, 444] width 75 height 11
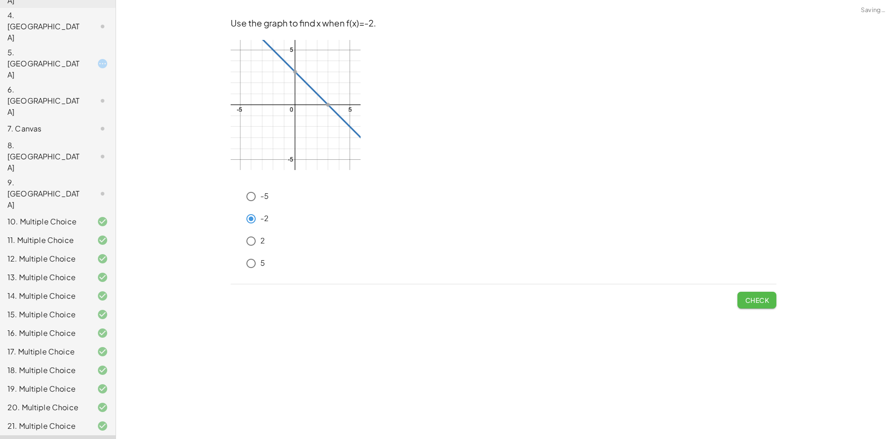
click at [742, 295] on button "Check" at bounding box center [757, 300] width 39 height 17
click at [756, 297] on span "Check" at bounding box center [757, 300] width 24 height 8
click at [767, 300] on span "Check" at bounding box center [757, 300] width 24 height 8
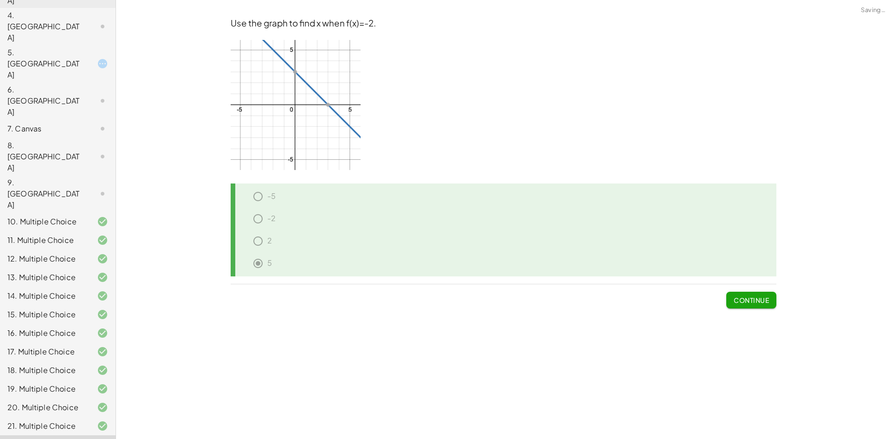
click at [767, 300] on span "Continue" at bounding box center [751, 300] width 35 height 8
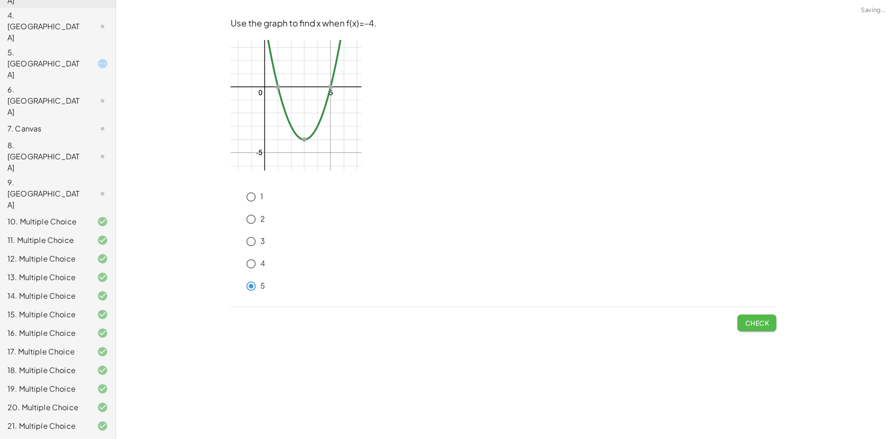
click at [744, 321] on button "Check" at bounding box center [757, 322] width 39 height 17
click at [0, 0] on div "Use the graph to find x when f(x)=-4. 1 2 3 4 5 Check" at bounding box center [0, 0] width 0 height 0
click at [757, 328] on button "Check" at bounding box center [757, 322] width 39 height 17
click at [764, 323] on span "Check" at bounding box center [757, 322] width 24 height 8
click at [748, 326] on span "Check" at bounding box center [757, 322] width 24 height 8
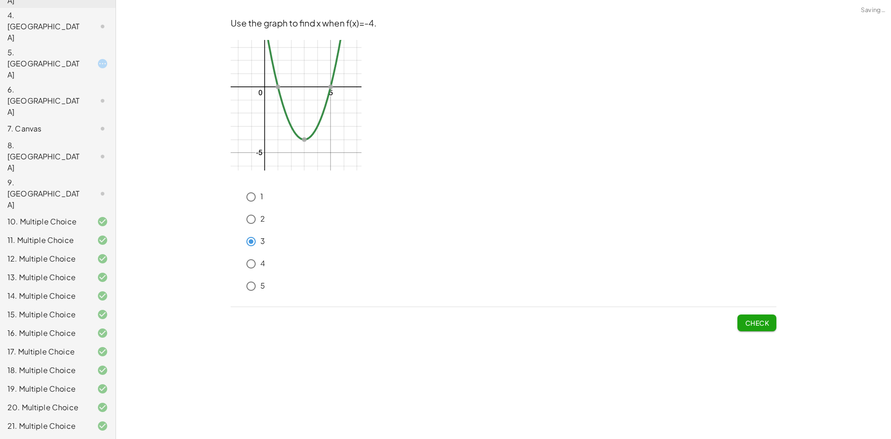
drag, startPoint x: 786, startPoint y: 318, endPoint x: 777, endPoint y: 320, distance: 10.0
click at [780, 319] on div "**********" at bounding box center [503, 219] width 775 height 439
click at [773, 321] on button "Check" at bounding box center [757, 322] width 39 height 17
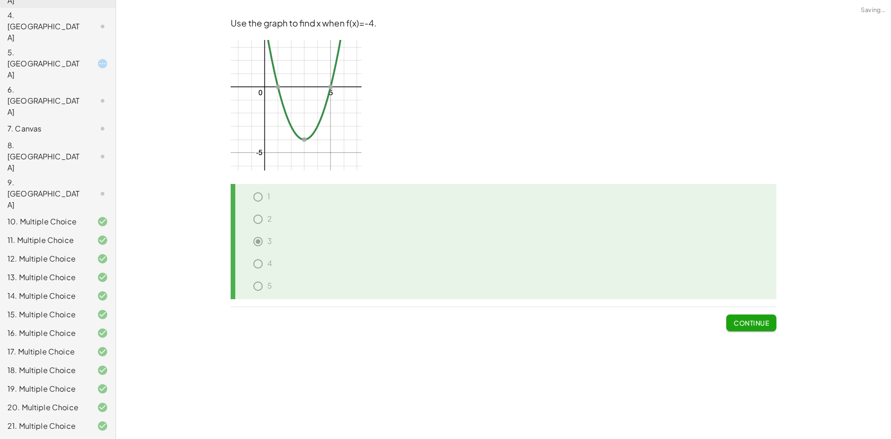
click at [763, 321] on span "Continue" at bounding box center [751, 322] width 35 height 8
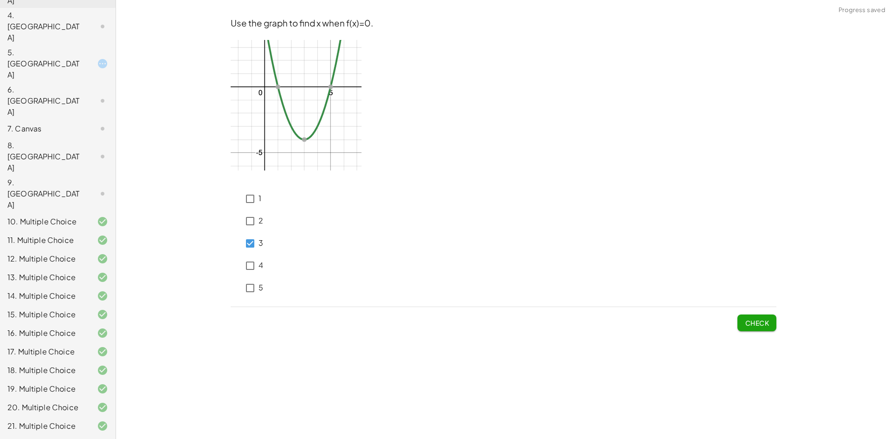
drag, startPoint x: 794, startPoint y: 318, endPoint x: 763, endPoint y: 320, distance: 30.8
click at [775, 320] on div "**********" at bounding box center [503, 219] width 775 height 439
click at [763, 320] on span "Check" at bounding box center [757, 322] width 24 height 8
click at [756, 328] on button "Check" at bounding box center [757, 322] width 39 height 17
click at [761, 318] on span "Check" at bounding box center [757, 322] width 24 height 8
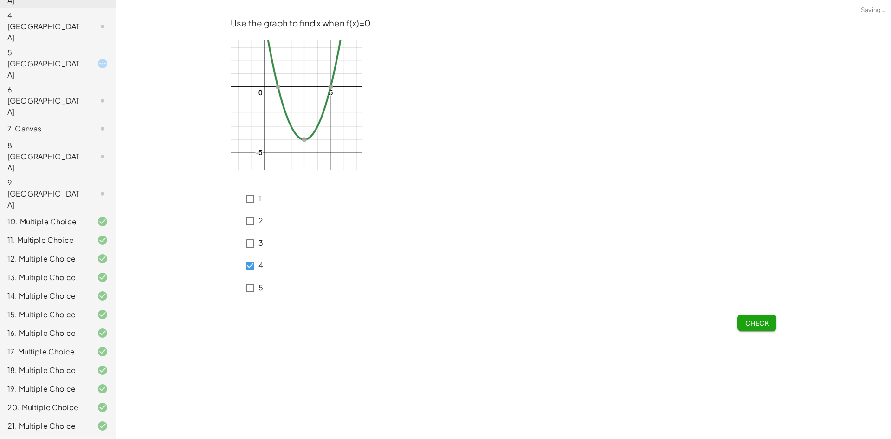
click at [764, 325] on span "Check" at bounding box center [757, 322] width 24 height 8
click at [731, 316] on div "Check" at bounding box center [504, 319] width 546 height 24
click at [750, 321] on span "Check" at bounding box center [757, 322] width 24 height 8
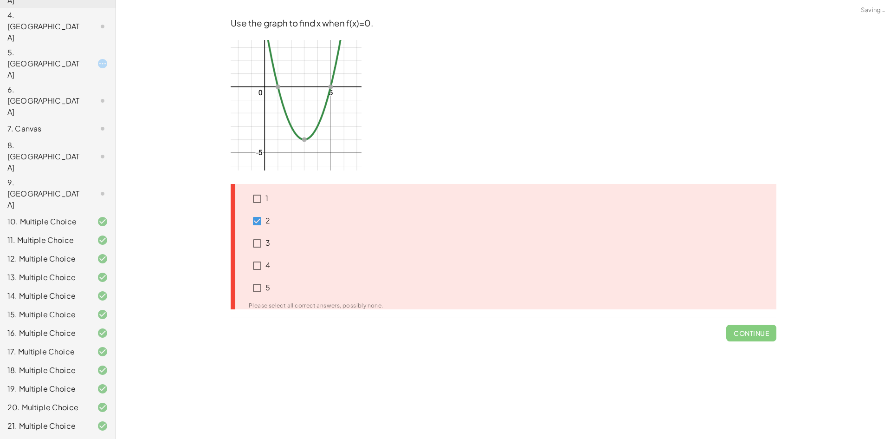
click at [268, 221] on p "2" at bounding box center [268, 220] width 5 height 11
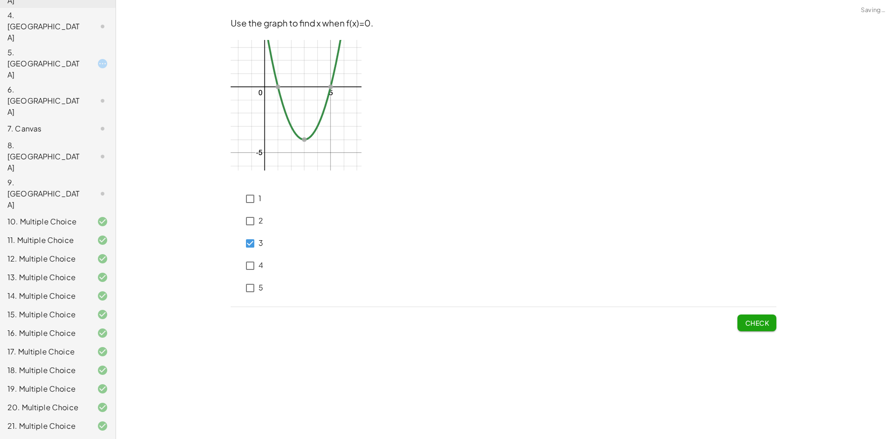
click at [767, 325] on span "Check" at bounding box center [757, 322] width 24 height 8
click at [773, 324] on button "Check" at bounding box center [757, 322] width 39 height 17
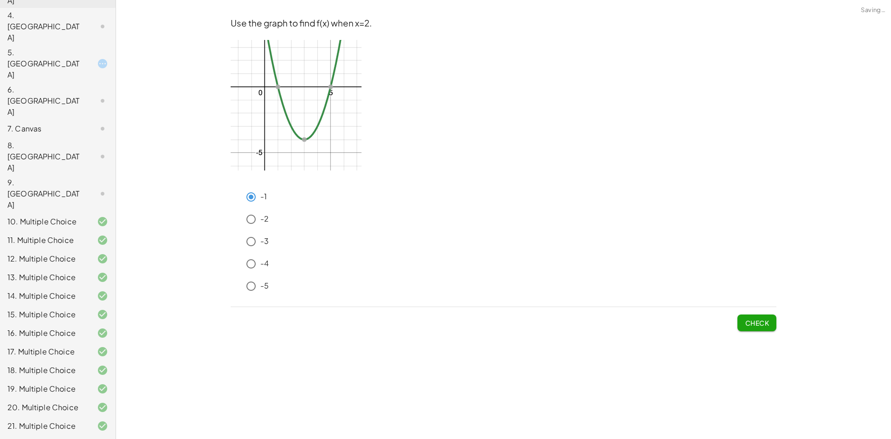
click at [749, 319] on span "Check" at bounding box center [757, 322] width 24 height 8
click at [768, 321] on span "Check" at bounding box center [757, 322] width 24 height 8
click at [760, 330] on button "Check" at bounding box center [757, 322] width 39 height 17
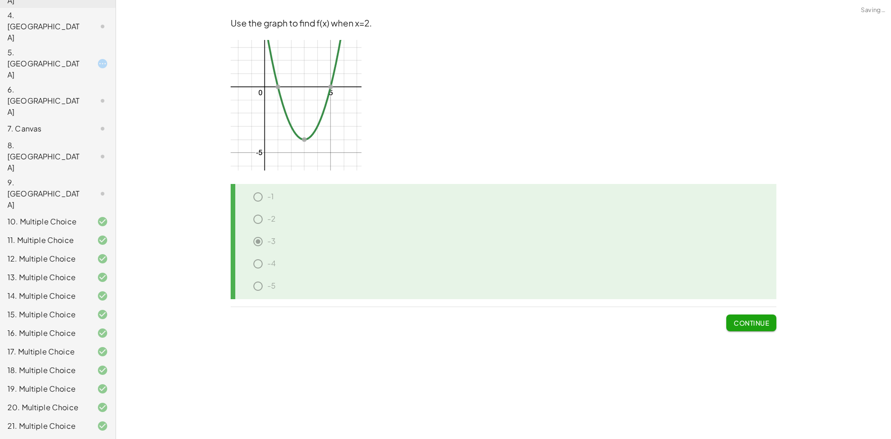
click at [750, 320] on span "Continue" at bounding box center [751, 322] width 35 height 8
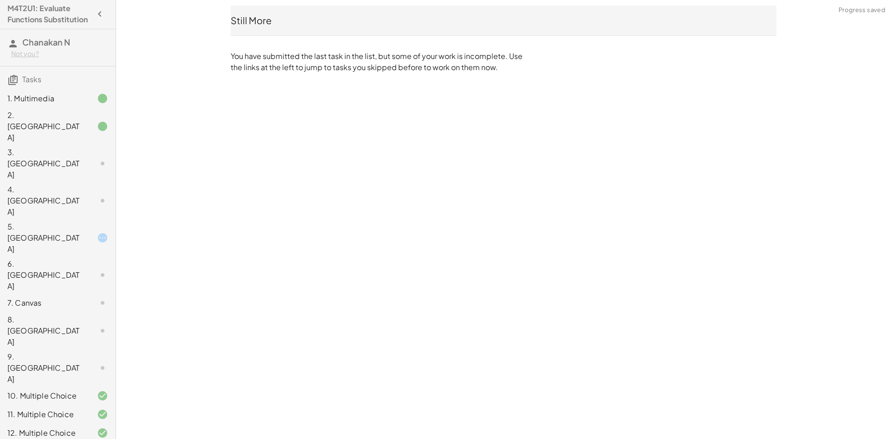
scroll to position [0, 0]
click at [97, 196] on icon at bounding box center [102, 201] width 11 height 11
click at [73, 259] on div "6. [GEOGRAPHIC_DATA]" at bounding box center [44, 275] width 75 height 33
click at [88, 159] on div at bounding box center [95, 164] width 26 height 11
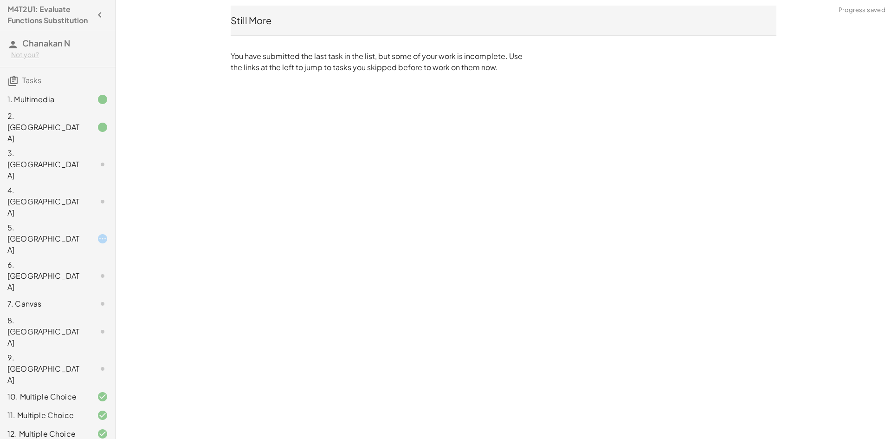
click at [88, 159] on div at bounding box center [95, 164] width 26 height 11
click at [82, 159] on div at bounding box center [95, 164] width 26 height 11
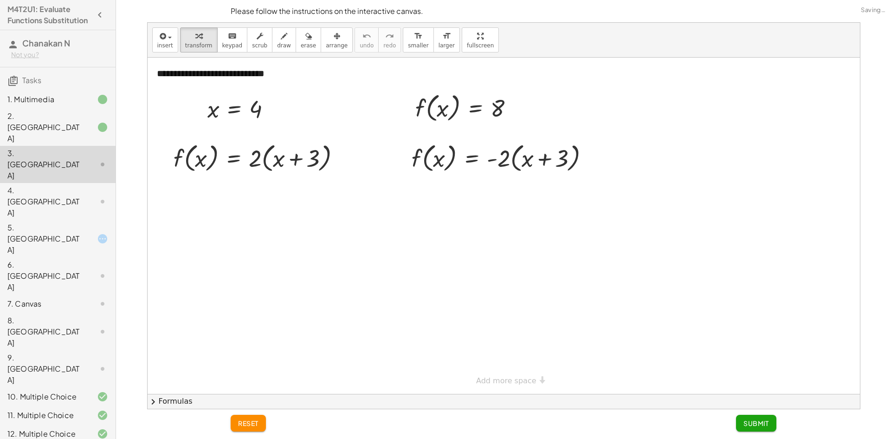
click at [71, 222] on div "5. [GEOGRAPHIC_DATA]" at bounding box center [44, 238] width 75 height 33
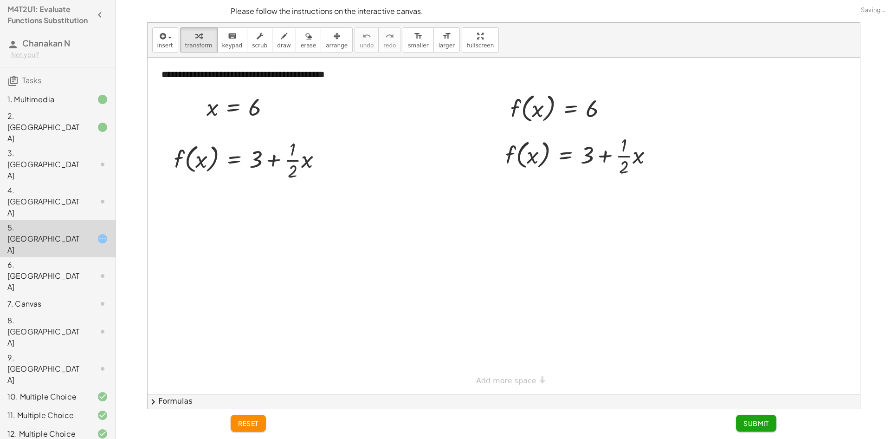
click at [69, 259] on div "6. [GEOGRAPHIC_DATA]" at bounding box center [44, 275] width 75 height 33
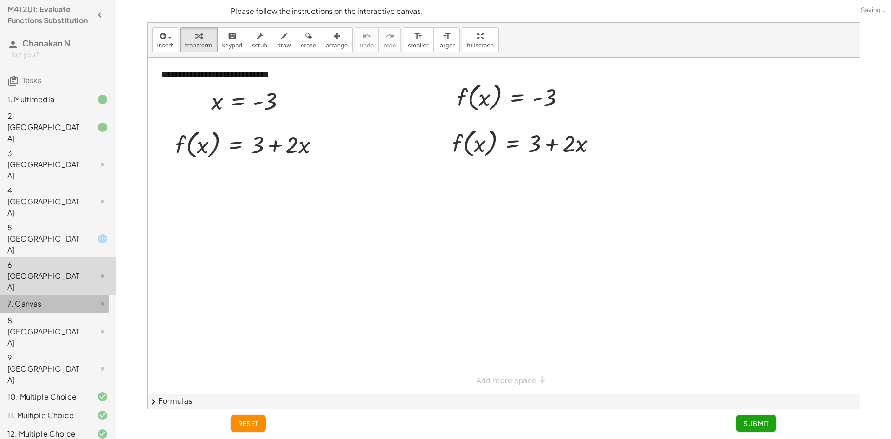
click at [69, 350] on div "7. Canvas" at bounding box center [58, 368] width 116 height 37
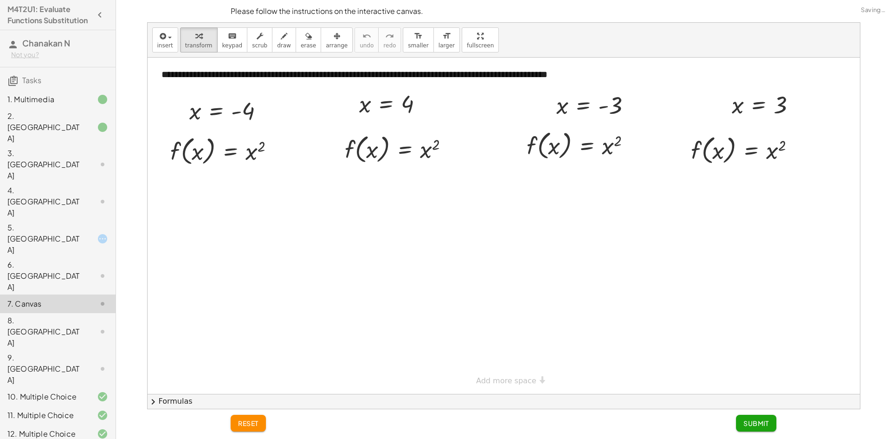
click at [68, 406] on div "9. [GEOGRAPHIC_DATA]" at bounding box center [58, 415] width 116 height 19
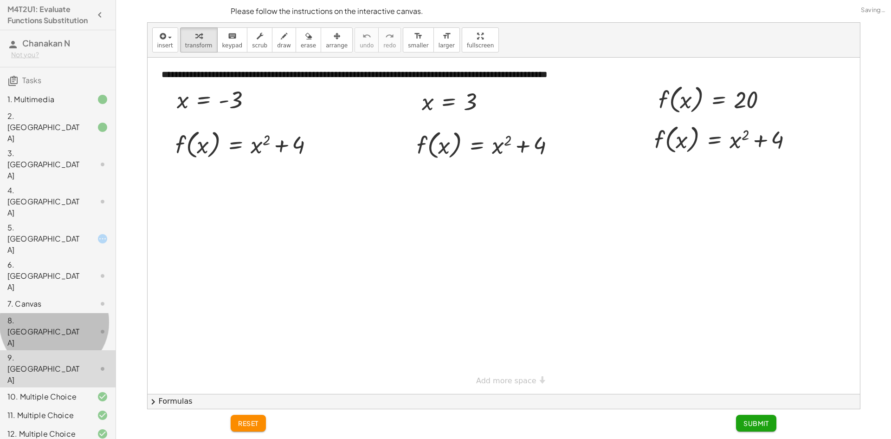
click at [82, 326] on div at bounding box center [95, 331] width 26 height 11
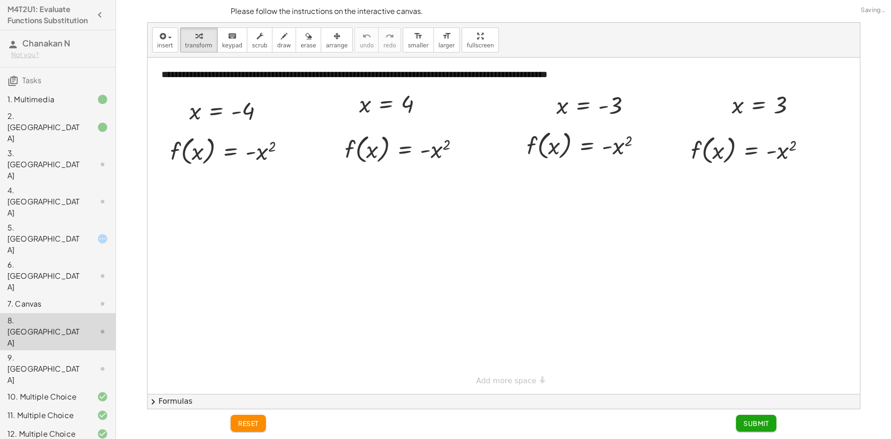
click at [83, 350] on div "7. Canvas" at bounding box center [58, 368] width 116 height 37
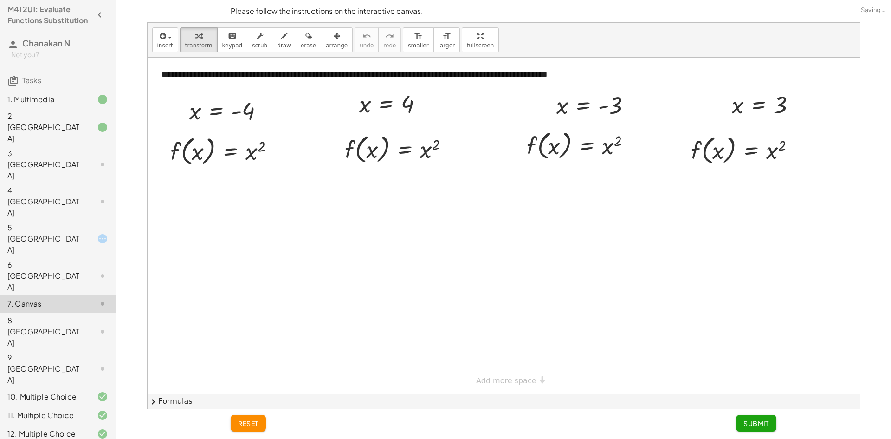
click at [84, 220] on div "3. [GEOGRAPHIC_DATA]" at bounding box center [58, 238] width 116 height 37
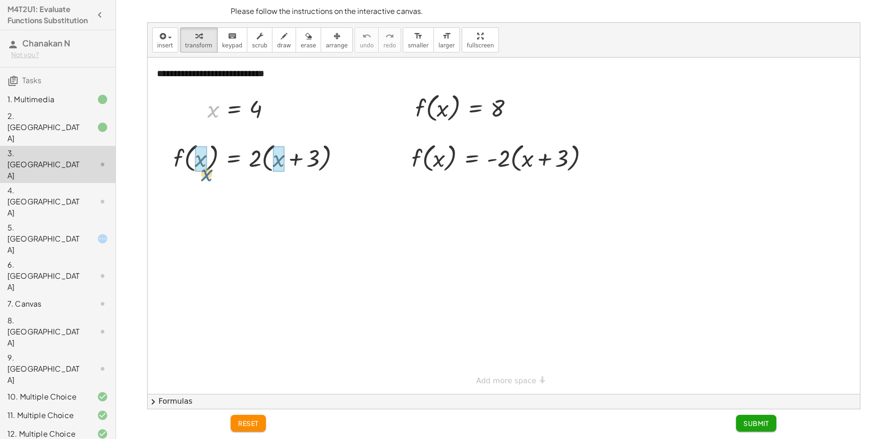
drag, startPoint x: 211, startPoint y: 111, endPoint x: 202, endPoint y: 171, distance: 60.5
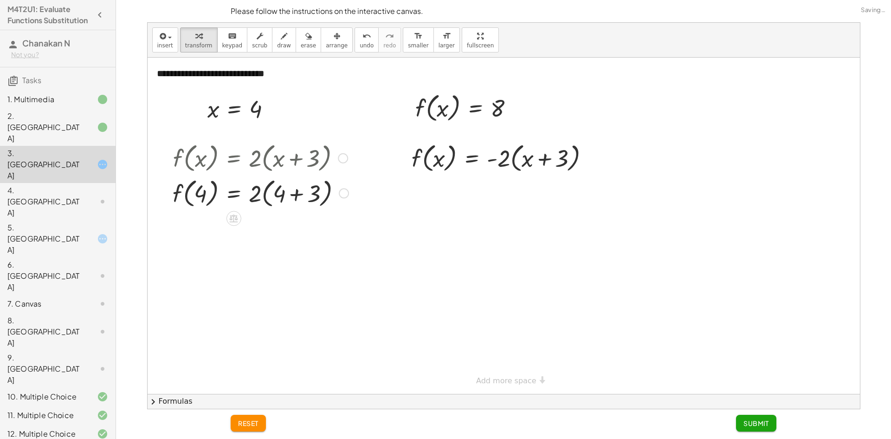
drag, startPoint x: 292, startPoint y: 193, endPoint x: 287, endPoint y: 195, distance: 5.0
click at [292, 194] on div at bounding box center [260, 192] width 185 height 35
click at [263, 195] on div at bounding box center [260, 192] width 184 height 35
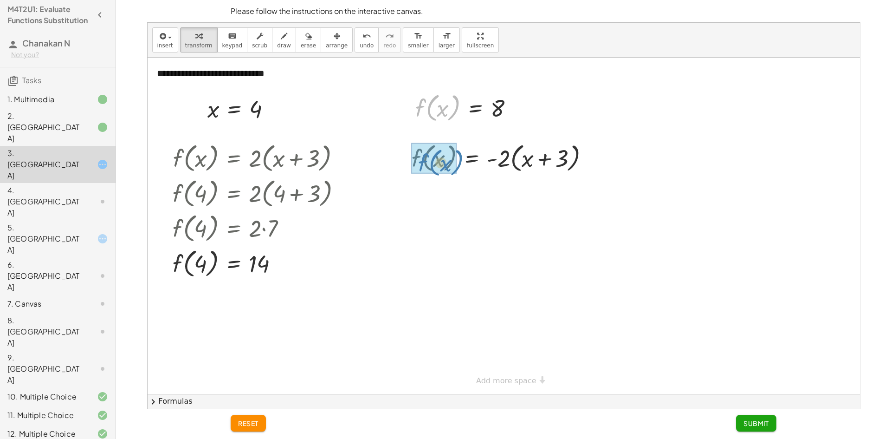
drag, startPoint x: 420, startPoint y: 112, endPoint x: 421, endPoint y: 145, distance: 33.0
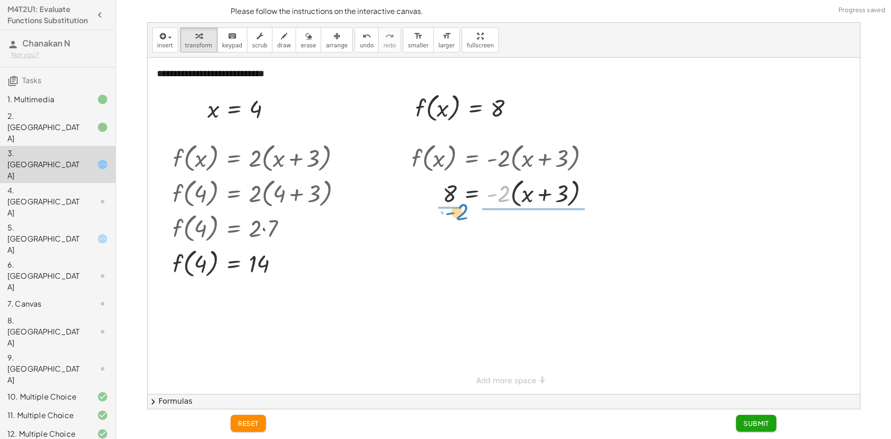
drag, startPoint x: 502, startPoint y: 195, endPoint x: 460, endPoint y: 214, distance: 45.7
drag, startPoint x: 443, startPoint y: 194, endPoint x: 473, endPoint y: 210, distance: 34.1
click at [472, 158] on div "f ( , x ) = · - 2 · ( + x + 3 ) · - 2 · ( + x + 3 ) = · - 2 · ( + x + 3 ) 8 · ·…" at bounding box center [472, 158] width 0 height 0
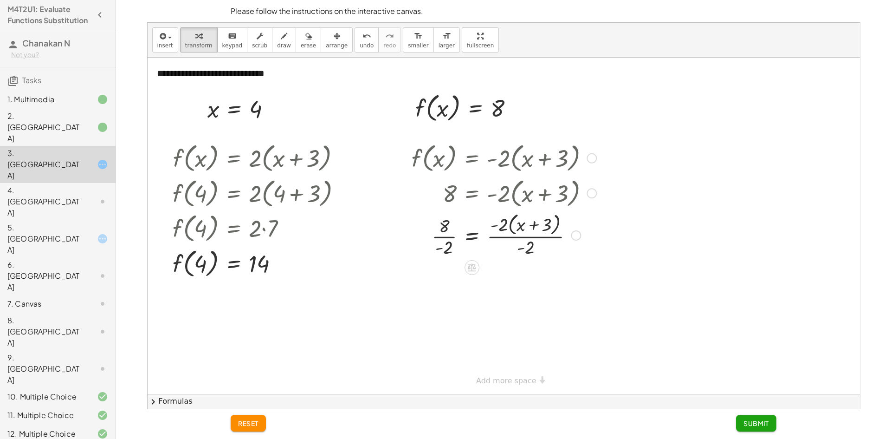
click at [517, 235] on div at bounding box center [504, 234] width 194 height 49
drag, startPoint x: 435, startPoint y: 235, endPoint x: 460, endPoint y: 235, distance: 25.5
click at [445, 234] on div at bounding box center [504, 234] width 194 height 46
click at [447, 238] on div at bounding box center [519, 234] width 225 height 49
click at [449, 285] on div at bounding box center [504, 282] width 194 height 46
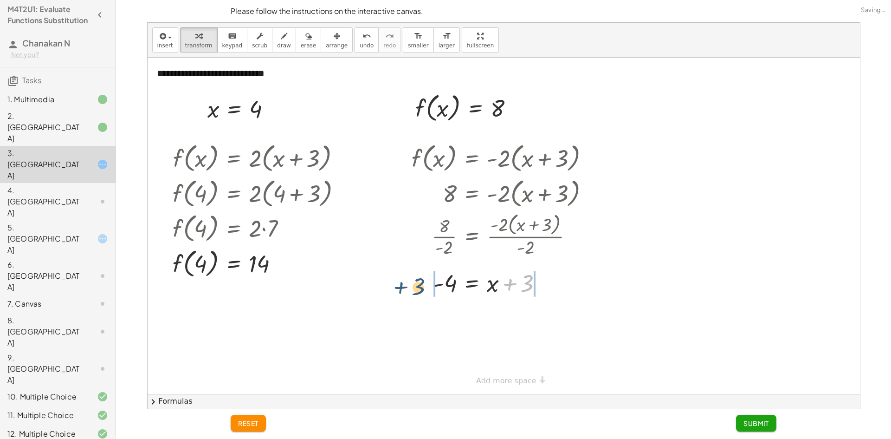
drag, startPoint x: 527, startPoint y: 290, endPoint x: 428, endPoint y: 292, distance: 99.4
click at [419, 293] on div at bounding box center [504, 282] width 194 height 32
click at [440, 284] on div at bounding box center [492, 282] width 218 height 32
click at [542, 316] on div at bounding box center [504, 314] width 194 height 32
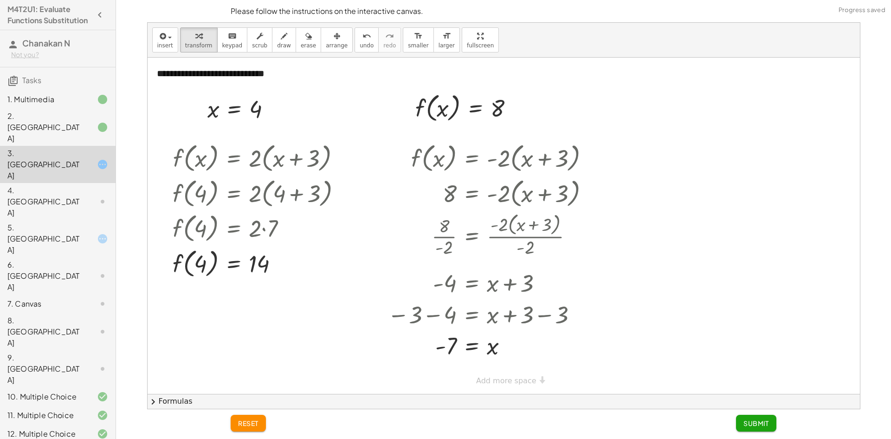
click at [752, 419] on span "Submit" at bounding box center [757, 423] width 26 height 8
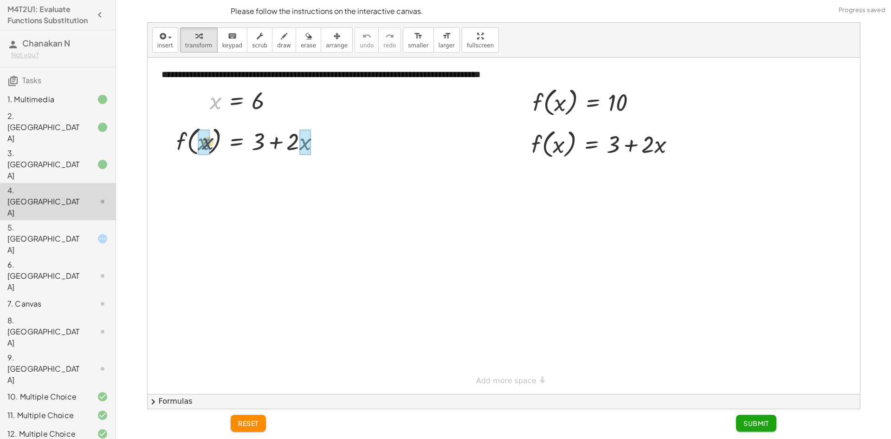
drag, startPoint x: 218, startPoint y: 104, endPoint x: 206, endPoint y: 146, distance: 43.5
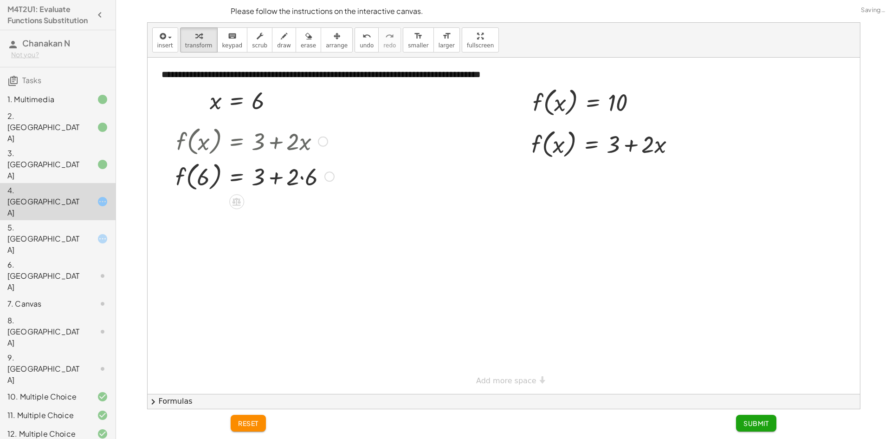
click at [201, 175] on div at bounding box center [255, 175] width 168 height 35
click at [266, 185] on div at bounding box center [255, 175] width 168 height 35
click at [304, 177] on div at bounding box center [255, 175] width 168 height 35
click at [303, 177] on div at bounding box center [252, 175] width 162 height 35
click at [271, 179] on div at bounding box center [255, 175] width 168 height 35
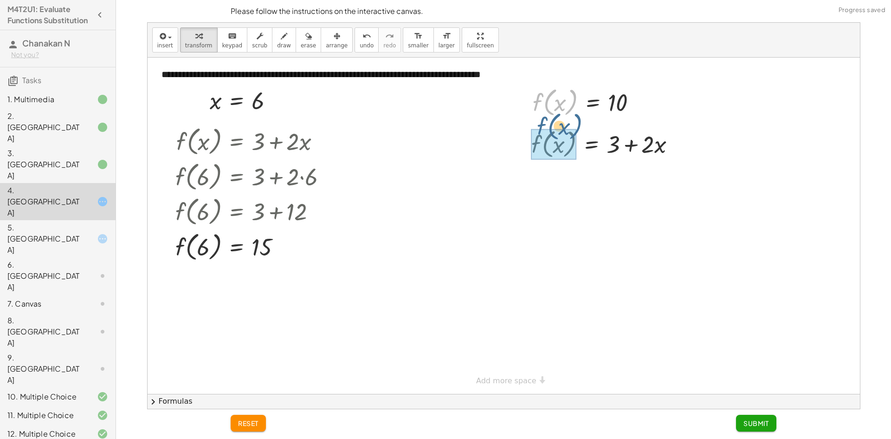
drag, startPoint x: 541, startPoint y: 103, endPoint x: 538, endPoint y: 140, distance: 37.7
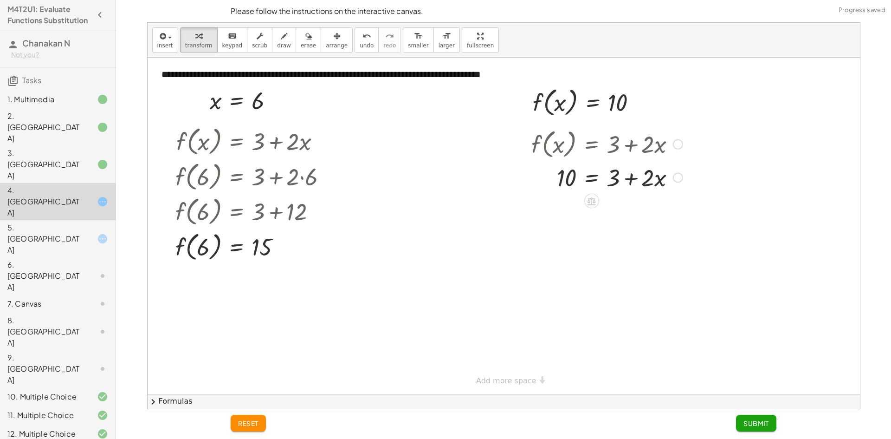
click at [637, 176] on div at bounding box center [607, 177] width 161 height 32
drag, startPoint x: 564, startPoint y: 178, endPoint x: 602, endPoint y: 178, distance: 37.1
click at [549, 181] on div at bounding box center [607, 177] width 161 height 32
click at [655, 175] on div at bounding box center [607, 177] width 161 height 32
drag, startPoint x: 608, startPoint y: 175, endPoint x: 576, endPoint y: 179, distance: 32.7
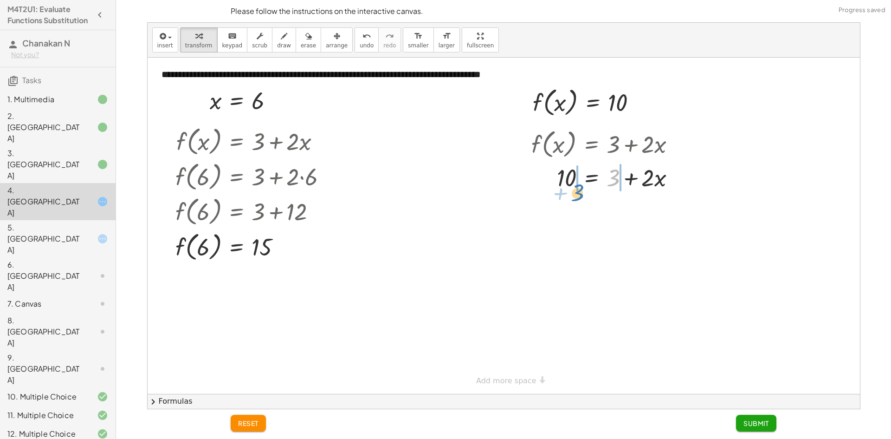
click at [576, 179] on div at bounding box center [607, 177] width 161 height 32
drag, startPoint x: 571, startPoint y: 179, endPoint x: 559, endPoint y: 183, distance: 12.3
click at [570, 180] on div at bounding box center [620, 177] width 205 height 32
click at [551, 186] on div at bounding box center [624, 177] width 195 height 32
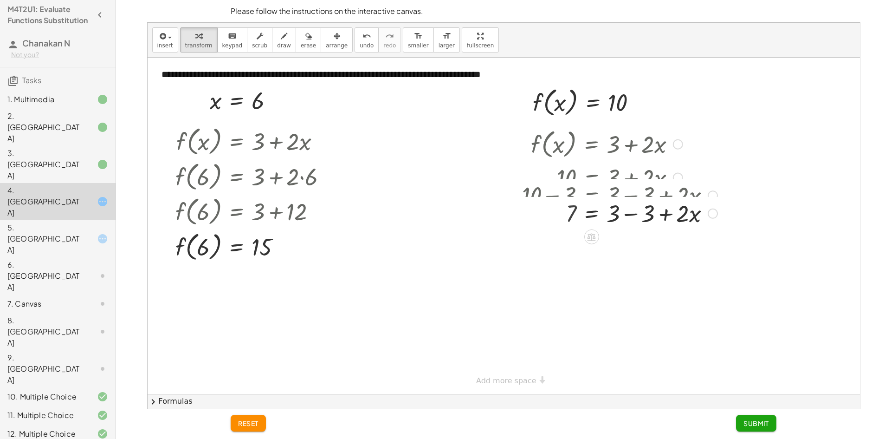
click at [642, 190] on div at bounding box center [620, 177] width 205 height 32
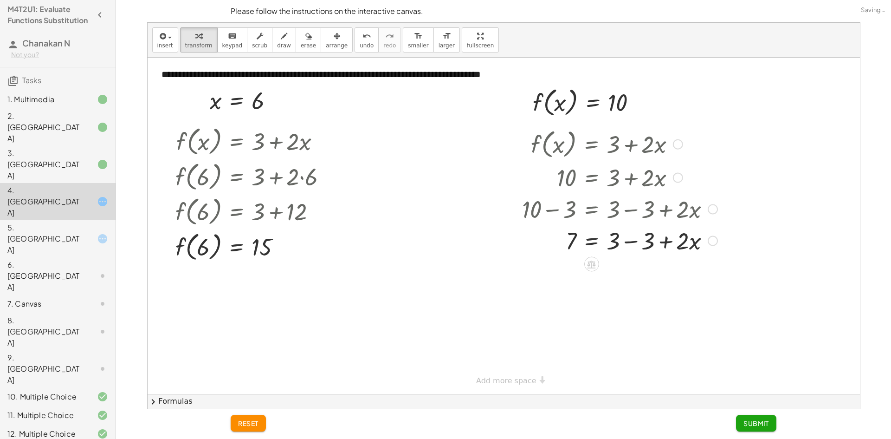
click at [664, 244] on div at bounding box center [620, 240] width 205 height 32
click at [624, 236] on div at bounding box center [620, 240] width 205 height 32
click at [629, 239] on div at bounding box center [620, 240] width 205 height 32
drag, startPoint x: 613, startPoint y: 246, endPoint x: 567, endPoint y: 257, distance: 46.8
click at [579, 243] on div at bounding box center [620, 239] width 205 height 46
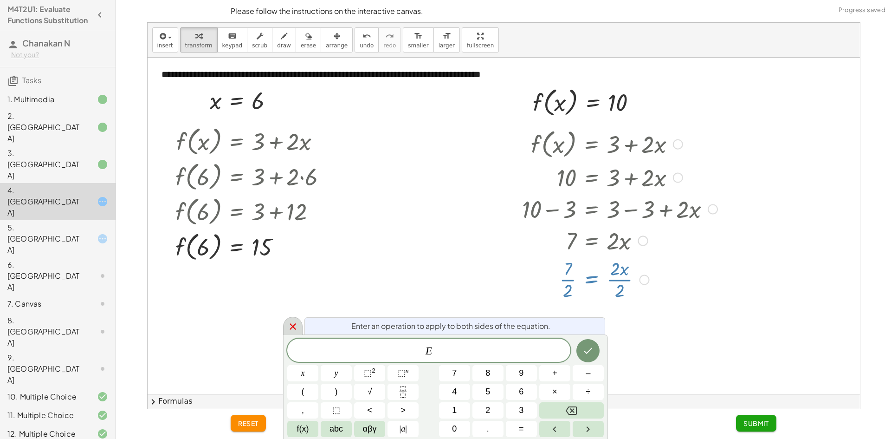
click at [298, 327] on icon at bounding box center [292, 326] width 11 height 11
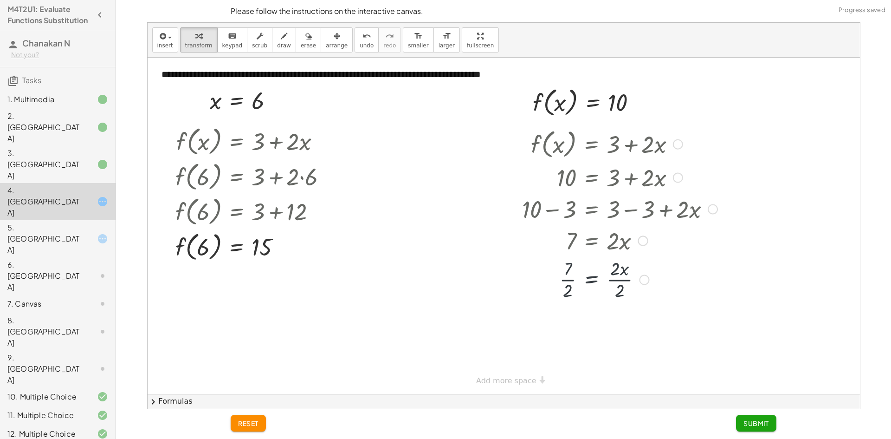
click at [563, 278] on div at bounding box center [620, 278] width 205 height 46
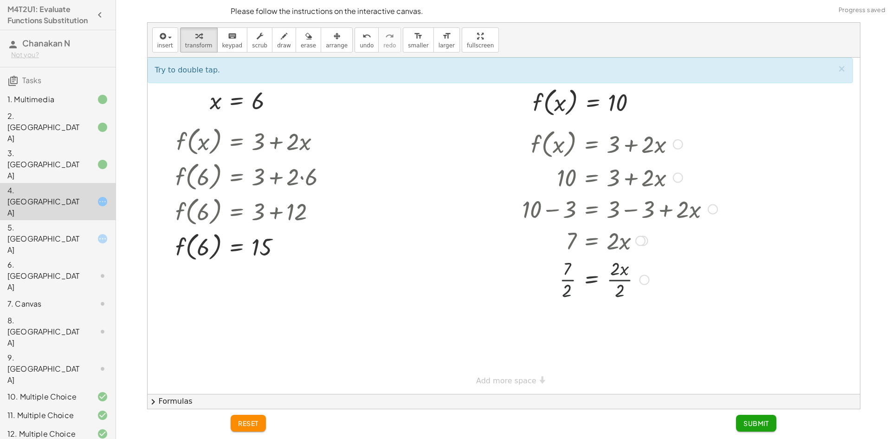
click at [570, 279] on div at bounding box center [620, 278] width 205 height 46
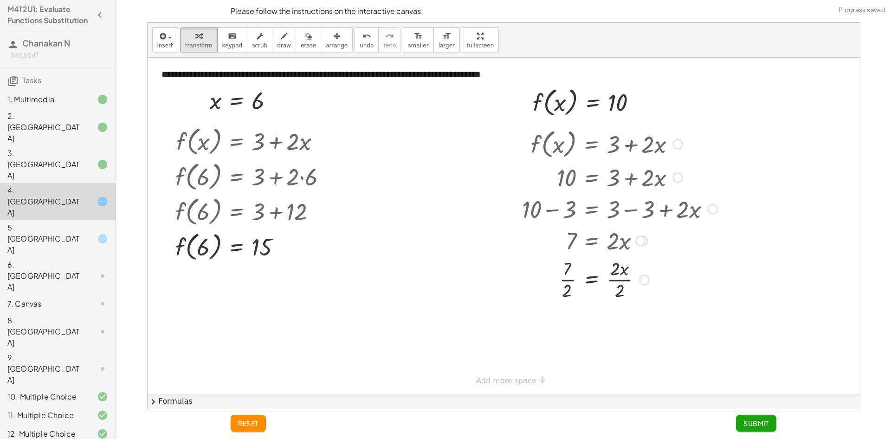
click at [571, 279] on div at bounding box center [620, 278] width 205 height 46
click at [562, 313] on div at bounding box center [620, 325] width 205 height 46
click at [566, 332] on div at bounding box center [620, 325] width 205 height 46
click at [564, 331] on div at bounding box center [620, 325] width 205 height 46
click at [557, 331] on div at bounding box center [620, 325] width 205 height 46
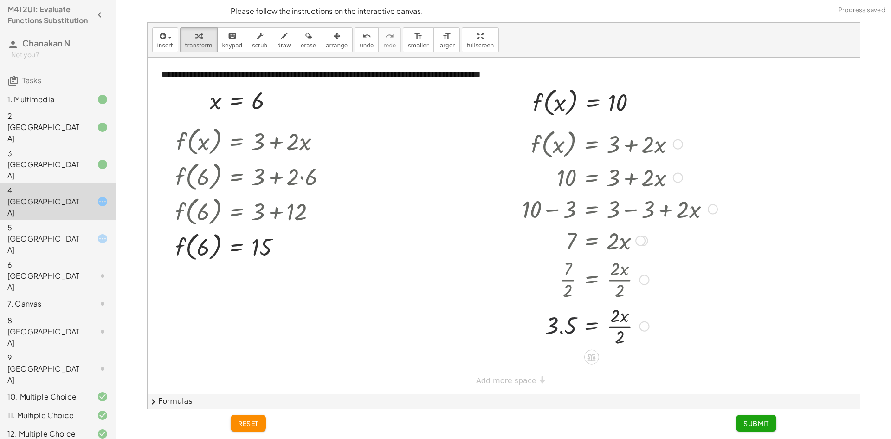
click at [557, 331] on div at bounding box center [620, 325] width 205 height 46
click at [565, 327] on div at bounding box center [620, 325] width 205 height 46
drag, startPoint x: 567, startPoint y: 326, endPoint x: 579, endPoint y: 319, distance: 13.5
click at [571, 324] on div at bounding box center [620, 325] width 205 height 46
click at [579, 319] on div at bounding box center [620, 325] width 205 height 46
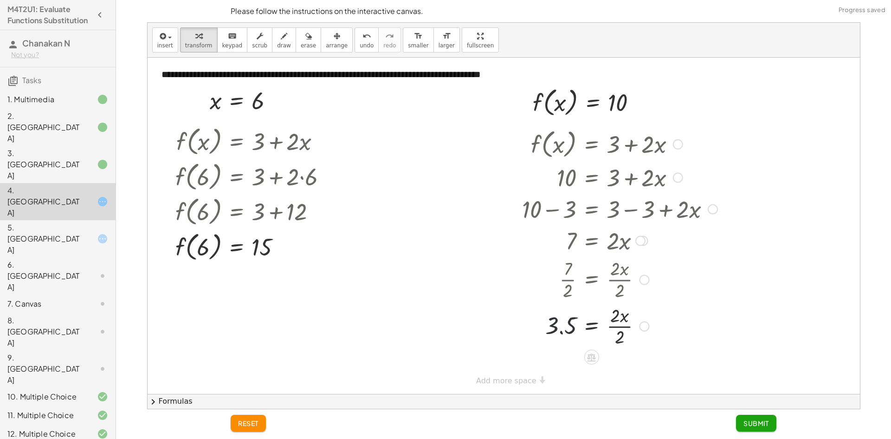
click at [560, 324] on div at bounding box center [620, 325] width 205 height 46
drag, startPoint x: 563, startPoint y: 324, endPoint x: 562, endPoint y: 334, distance: 10.2
click at [563, 324] on div at bounding box center [620, 325] width 205 height 46
click at [562, 334] on div at bounding box center [620, 325] width 205 height 46
click at [562, 333] on div at bounding box center [620, 325] width 205 height 46
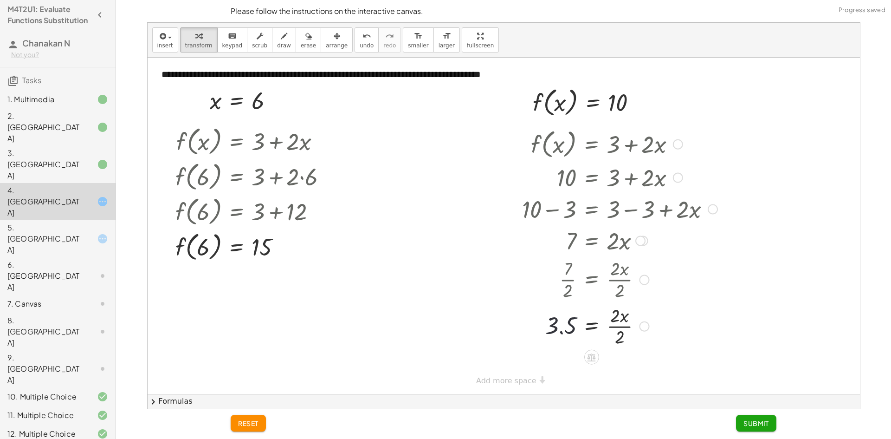
click at [562, 332] on div at bounding box center [620, 325] width 205 height 46
click at [610, 324] on div at bounding box center [620, 325] width 205 height 46
click at [612, 323] on div at bounding box center [620, 325] width 205 height 31
drag, startPoint x: 559, startPoint y: 358, endPoint x: 560, endPoint y: 363, distance: 5.2
click at [560, 359] on div at bounding box center [620, 364] width 205 height 31
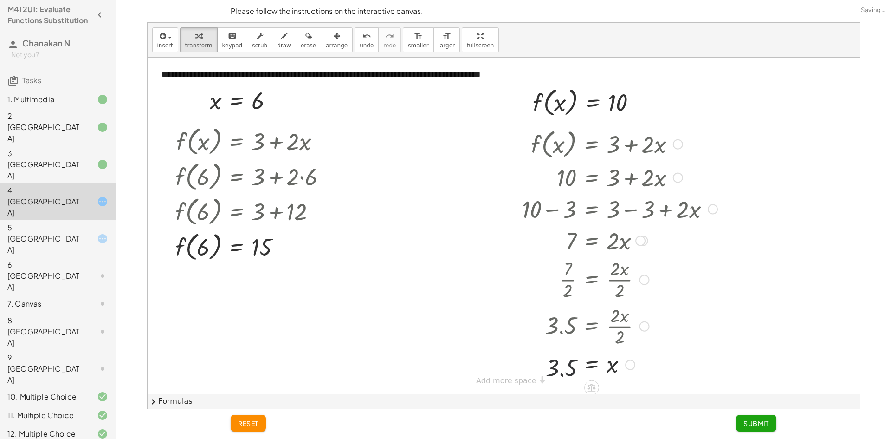
click at [562, 368] on div at bounding box center [620, 364] width 205 height 31
drag, startPoint x: 563, startPoint y: 369, endPoint x: 563, endPoint y: 374, distance: 5.1
click at [563, 371] on div at bounding box center [620, 364] width 205 height 31
click at [564, 379] on div "f ( , x ) = + 3 + · 2 · x 10 = + 3 + · 2 · x + 10 − 3 = + 3 − 3 + · 2 · x 7 = +…" at bounding box center [616, 252] width 216 height 258
drag, startPoint x: 564, startPoint y: 379, endPoint x: 564, endPoint y: 370, distance: 8.8
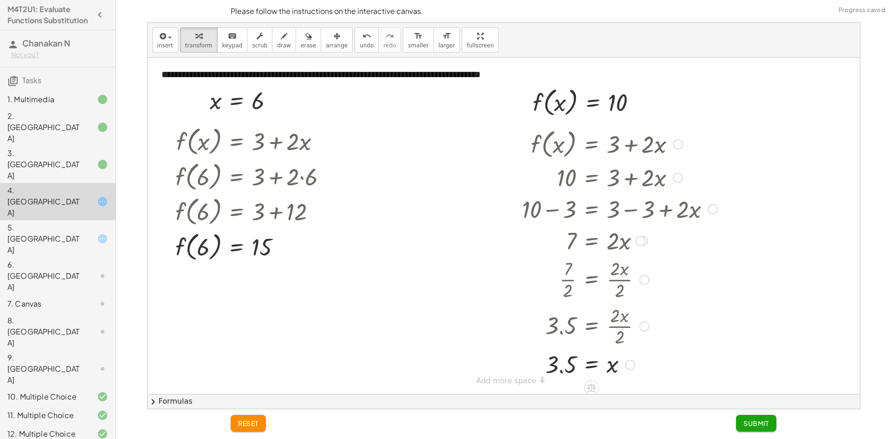
click at [564, 379] on div "f ( , x ) = + 3 + · 2 · x 10 = + 3 + · 2 · x + 10 − 3 = + 3 − 3 + · 2 · x 7 = +…" at bounding box center [616, 252] width 216 height 258
click at [564, 370] on div at bounding box center [620, 364] width 205 height 31
click at [562, 366] on div at bounding box center [620, 364] width 205 height 31
click at [559, 367] on div at bounding box center [620, 364] width 205 height 31
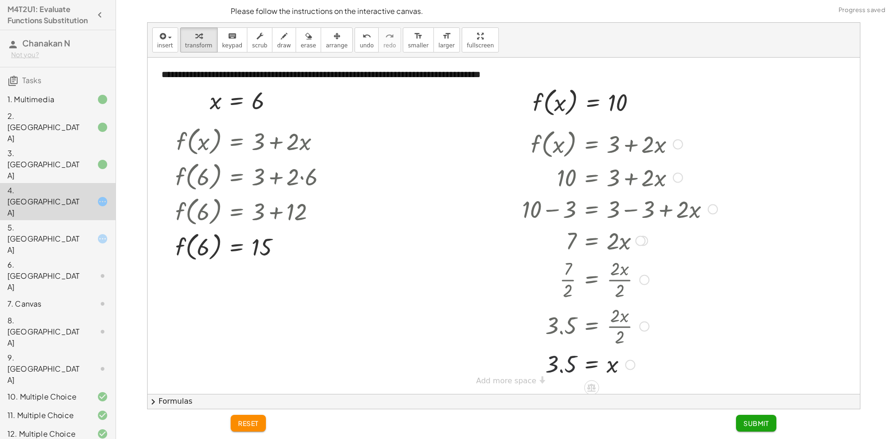
click at [559, 367] on div at bounding box center [620, 364] width 205 height 31
click at [559, 368] on div at bounding box center [620, 364] width 205 height 31
click at [541, 368] on div at bounding box center [620, 364] width 205 height 31
drag, startPoint x: 545, startPoint y: 368, endPoint x: 562, endPoint y: 372, distance: 17.7
click at [550, 369] on div at bounding box center [620, 364] width 205 height 31
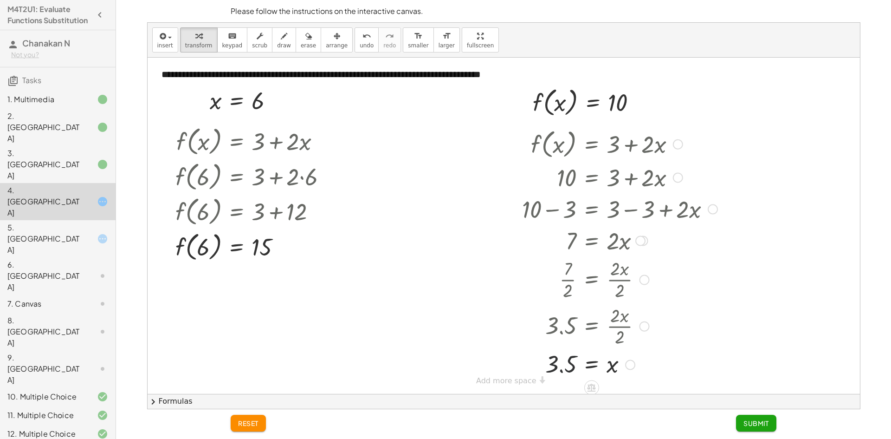
click at [562, 374] on div at bounding box center [620, 364] width 205 height 31
click at [563, 376] on div at bounding box center [620, 364] width 205 height 31
drag, startPoint x: 565, startPoint y: 378, endPoint x: 562, endPoint y: 375, distance: 4.9
click at [566, 378] on div at bounding box center [620, 364] width 205 height 31
click at [562, 374] on div at bounding box center [620, 364] width 205 height 31
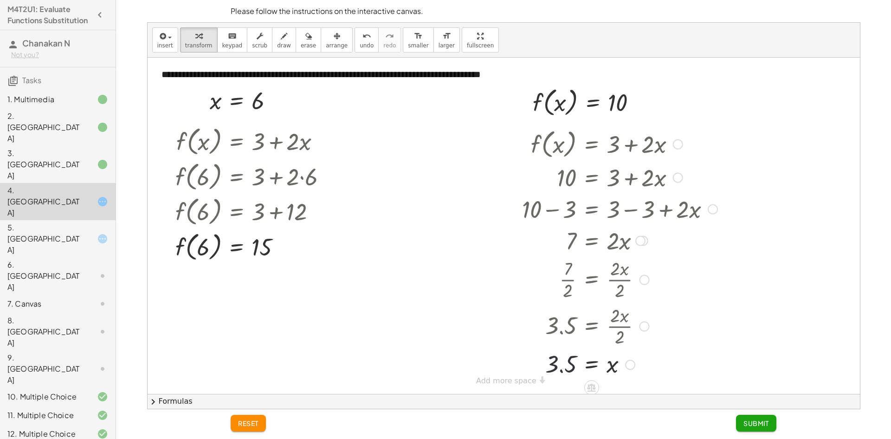
click at [564, 370] on div at bounding box center [620, 364] width 205 height 31
click at [581, 366] on div at bounding box center [620, 364] width 205 height 31
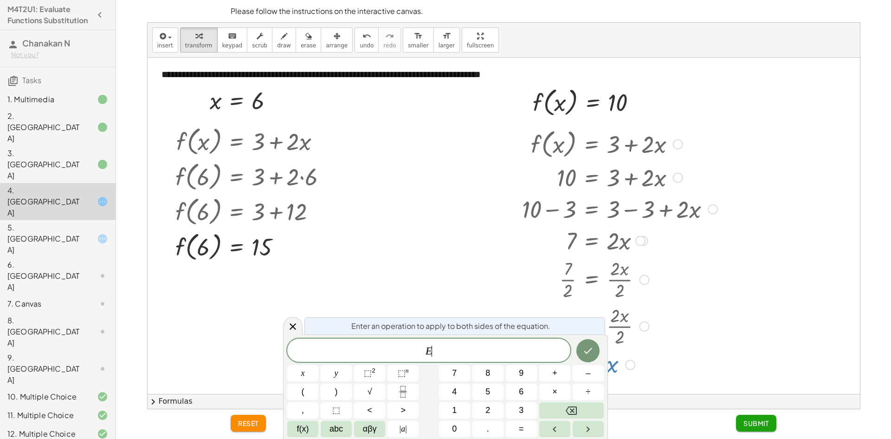
scroll to position [1, 0]
click at [571, 363] on div "E ​ x y ⬚ 2 ⬚ n 7 8 9 + – ( ) √ 4 5 6 × ÷ , ⬚ < > 1 2 3 f(x) abc αβγ | a | 0 . =" at bounding box center [445, 387] width 317 height 98
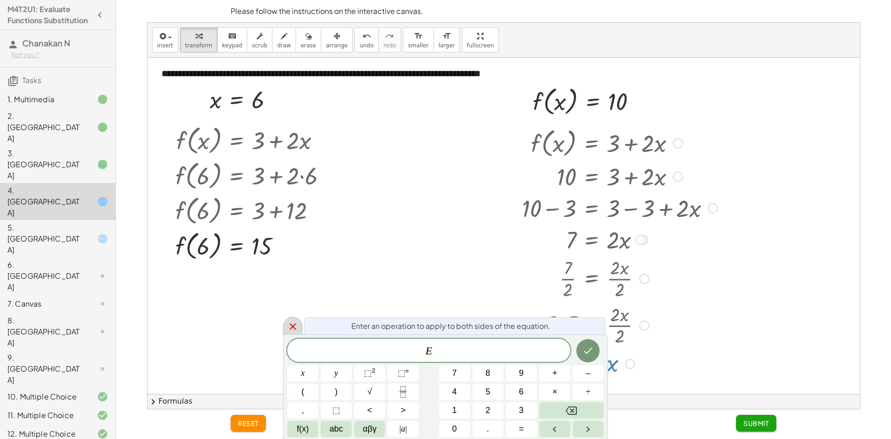
click at [296, 322] on icon at bounding box center [292, 326] width 11 height 11
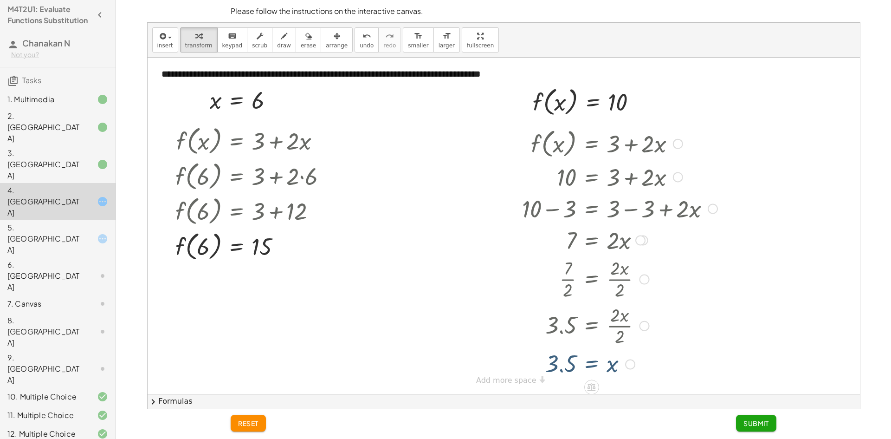
scroll to position [0, 0]
click at [571, 373] on div at bounding box center [620, 364] width 205 height 31
drag, startPoint x: 566, startPoint y: 373, endPoint x: 565, endPoint y: 366, distance: 6.6
click at [566, 372] on div at bounding box center [620, 364] width 205 height 31
click at [565, 366] on div at bounding box center [620, 364] width 205 height 31
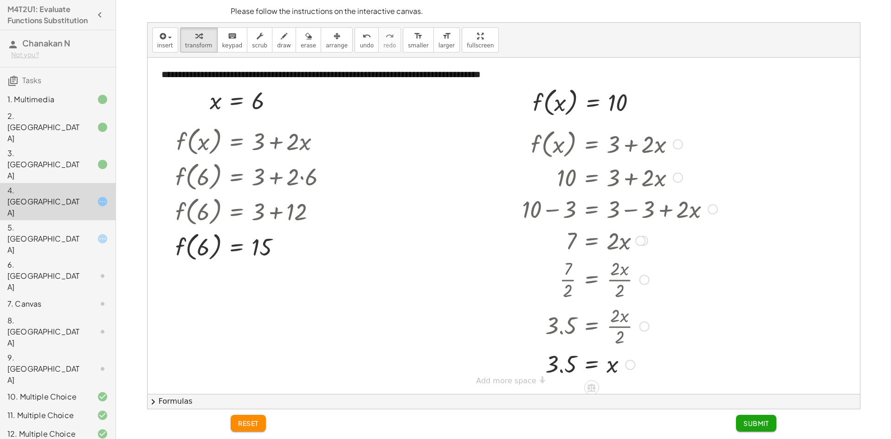
click at [556, 367] on div at bounding box center [620, 364] width 205 height 31
click at [555, 369] on div at bounding box center [620, 364] width 205 height 31
click at [558, 368] on div at bounding box center [620, 364] width 205 height 31
drag, startPoint x: 558, startPoint y: 368, endPoint x: 625, endPoint y: 369, distance: 66.4
click at [558, 369] on div at bounding box center [620, 364] width 205 height 31
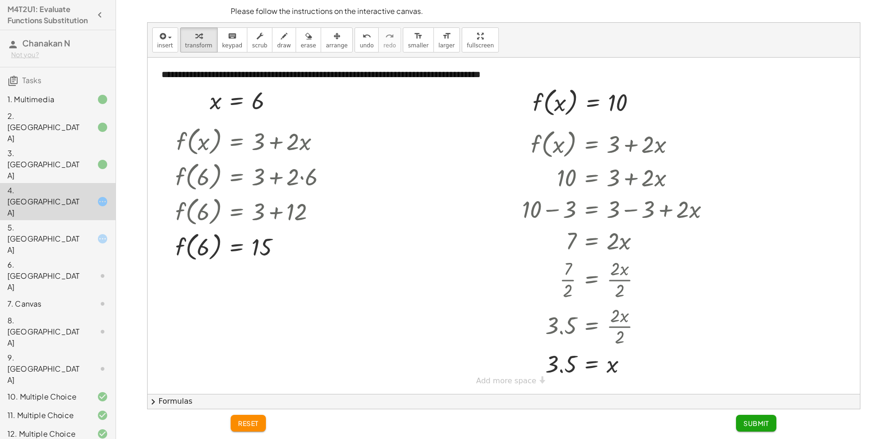
click at [744, 418] on button "Submit" at bounding box center [756, 423] width 40 height 17
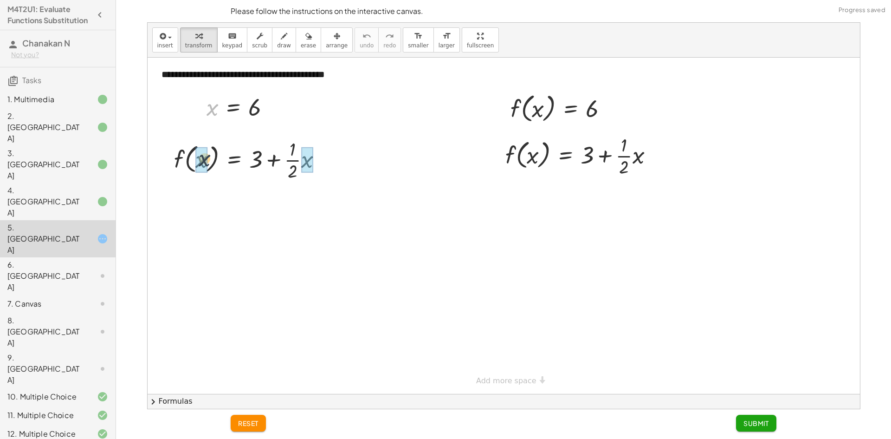
drag, startPoint x: 204, startPoint y: 150, endPoint x: 206, endPoint y: 167, distance: 16.9
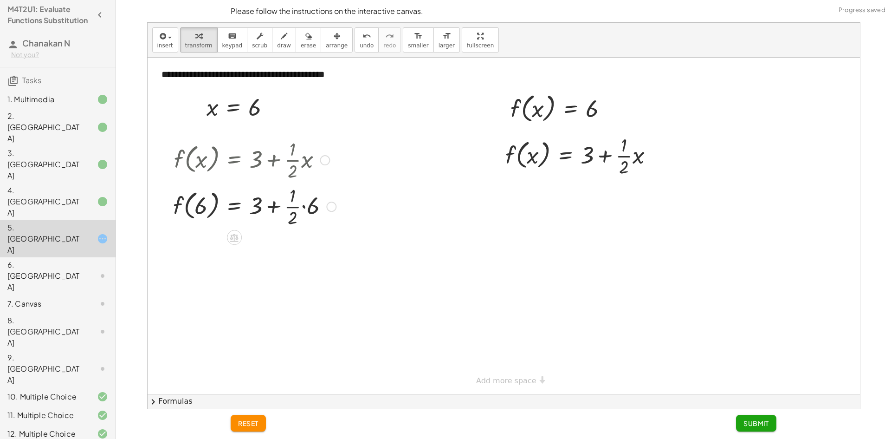
click at [301, 207] on div at bounding box center [255, 205] width 172 height 46
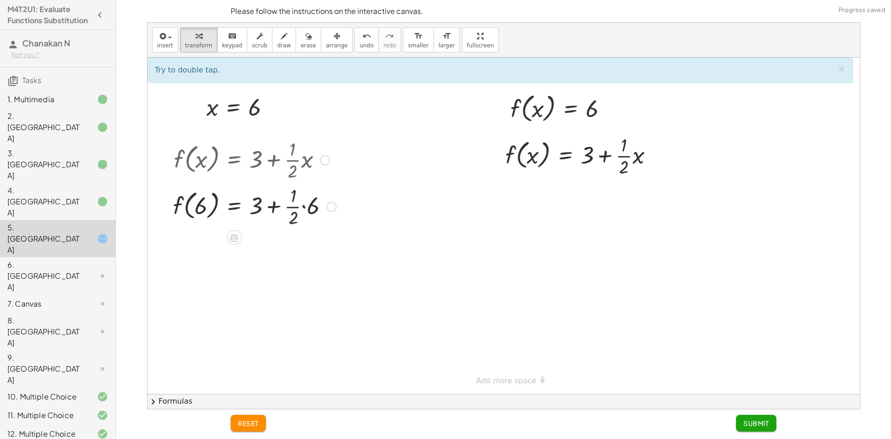
click at [292, 208] on div at bounding box center [255, 205] width 172 height 46
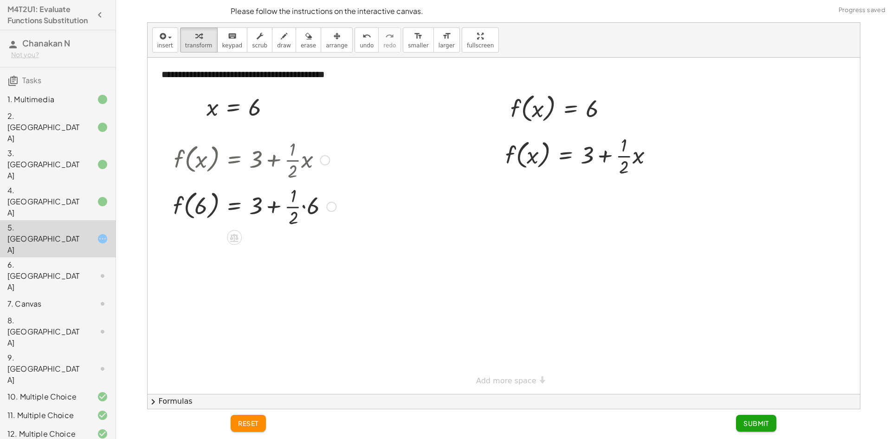
click at [292, 208] on div at bounding box center [255, 205] width 172 height 46
click at [303, 207] on div at bounding box center [261, 205] width 185 height 35
click at [307, 249] on div at bounding box center [261, 246] width 185 height 35
click at [311, 247] on div at bounding box center [261, 246] width 185 height 35
click at [318, 252] on div at bounding box center [261, 246] width 185 height 35
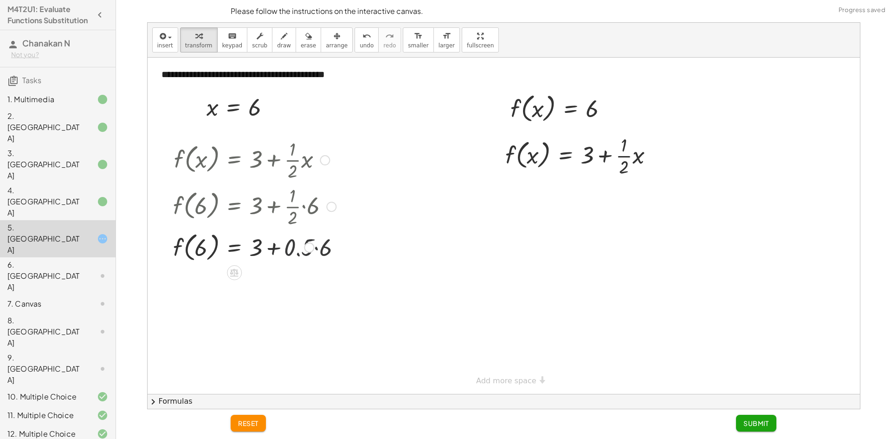
click at [318, 252] on div at bounding box center [255, 246] width 172 height 35
click at [291, 252] on div at bounding box center [261, 246] width 185 height 35
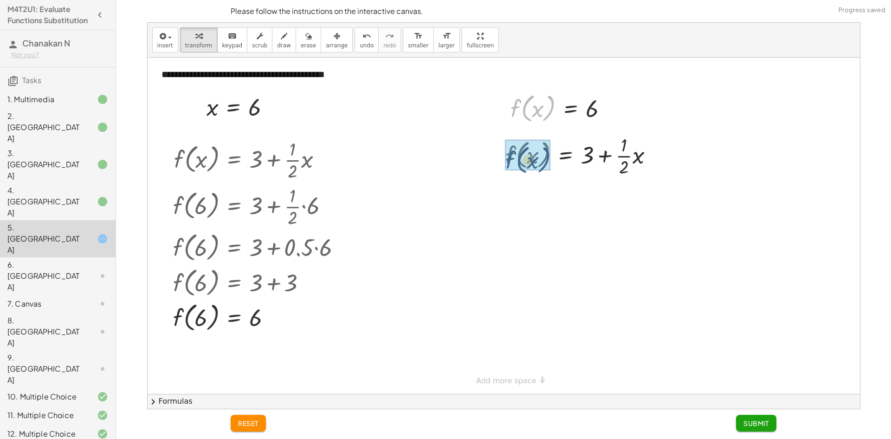
drag, startPoint x: 530, startPoint y: 108, endPoint x: 525, endPoint y: 162, distance: 54.6
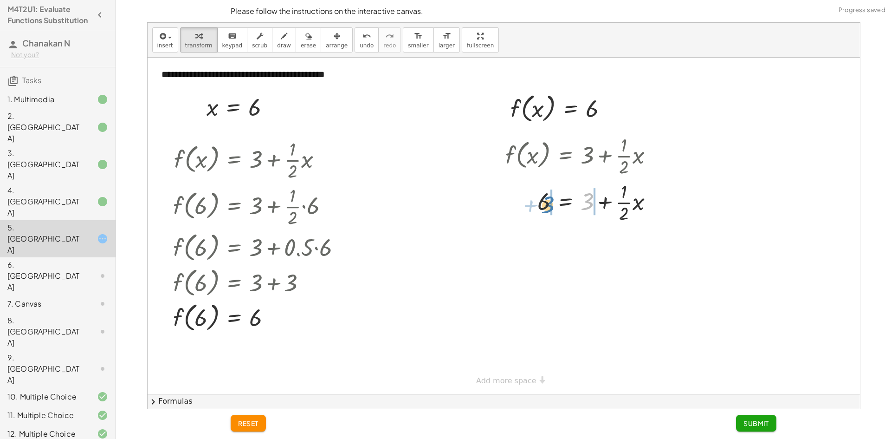
drag, startPoint x: 565, startPoint y: 208, endPoint x: 549, endPoint y: 202, distance: 17.9
click at [548, 202] on div at bounding box center [583, 201] width 165 height 46
click at [525, 204] on div at bounding box center [600, 201] width 202 height 46
drag, startPoint x: 602, startPoint y: 245, endPoint x: 603, endPoint y: 253, distance: 8.0
click at [603, 248] on div at bounding box center [600, 248] width 202 height 46
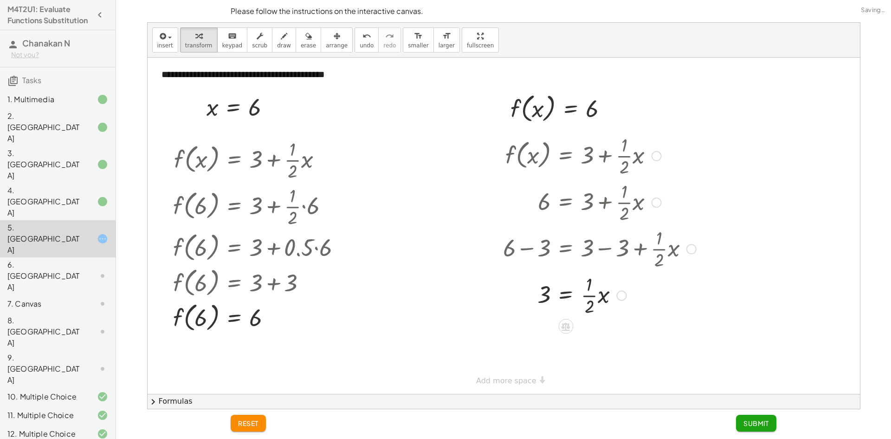
click at [586, 307] on div at bounding box center [600, 294] width 202 height 46
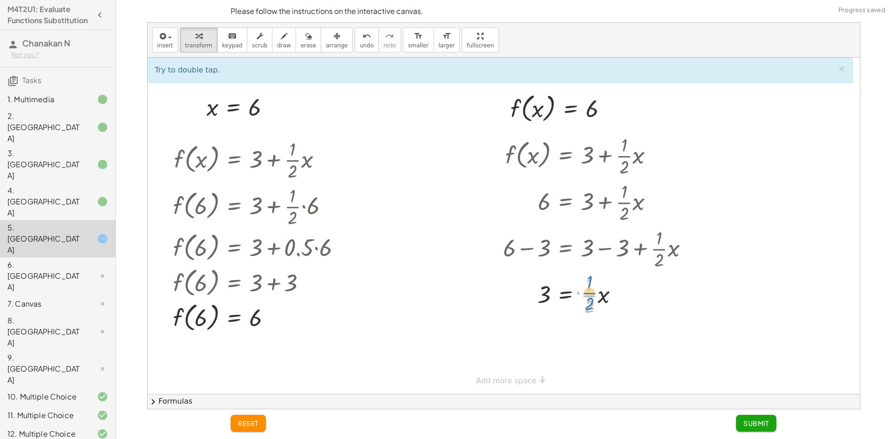
click at [589, 290] on div at bounding box center [600, 294] width 202 height 46
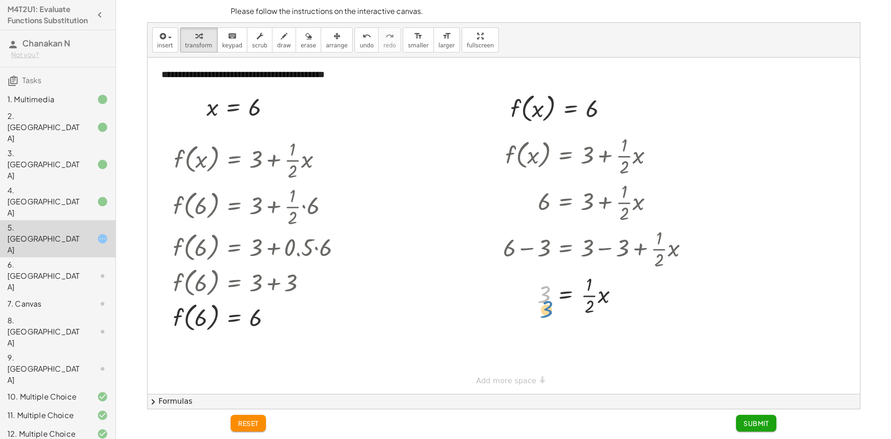
click at [544, 298] on div at bounding box center [600, 294] width 202 height 46
drag, startPoint x: 590, startPoint y: 283, endPoint x: 589, endPoint y: 291, distance: 7.9
click at [589, 291] on div at bounding box center [600, 294] width 202 height 46
drag, startPoint x: 589, startPoint y: 291, endPoint x: 589, endPoint y: 285, distance: 5.6
click at [589, 285] on div at bounding box center [600, 294] width 202 height 46
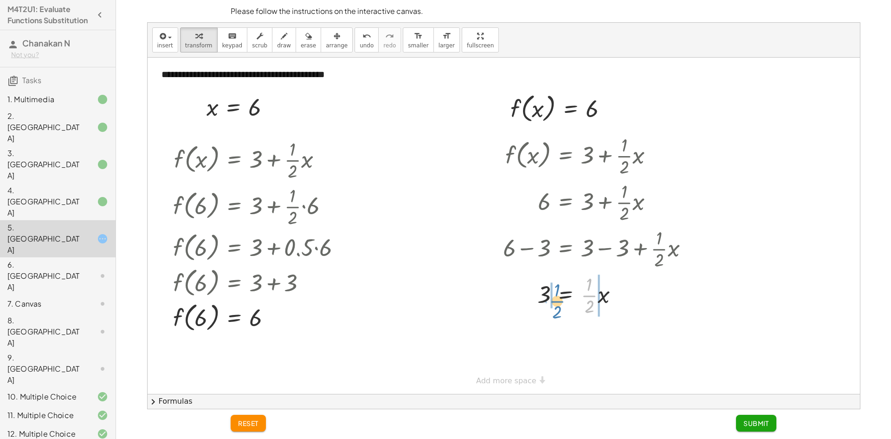
drag, startPoint x: 594, startPoint y: 295, endPoint x: 562, endPoint y: 301, distance: 32.5
click at [562, 301] on div at bounding box center [600, 294] width 202 height 46
drag, startPoint x: 547, startPoint y: 295, endPoint x: 538, endPoint y: 320, distance: 26.7
click at [546, 295] on div at bounding box center [600, 294] width 166 height 46
click at [541, 329] on div at bounding box center [600, 341] width 202 height 46
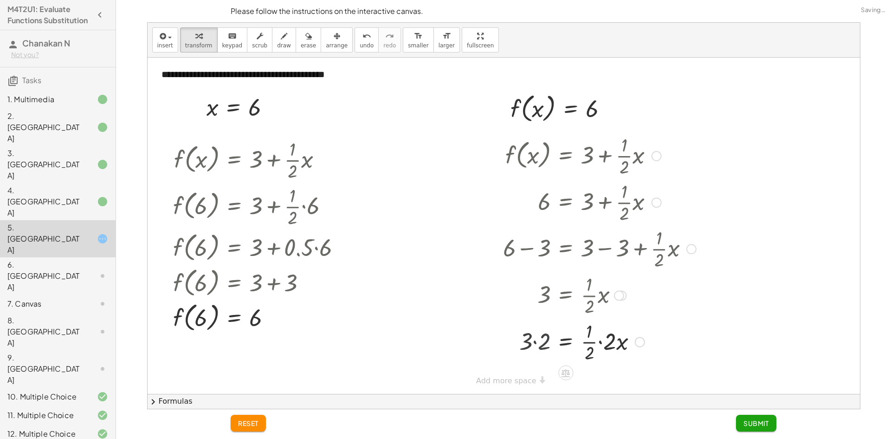
click at [539, 349] on div at bounding box center [600, 341] width 202 height 46
drag, startPoint x: 628, startPoint y: 352, endPoint x: 602, endPoint y: 350, distance: 26.5
click at [622, 355] on div at bounding box center [600, 341] width 202 height 46
click at [604, 345] on div at bounding box center [600, 341] width 202 height 46
click at [602, 345] on div at bounding box center [600, 341] width 202 height 46
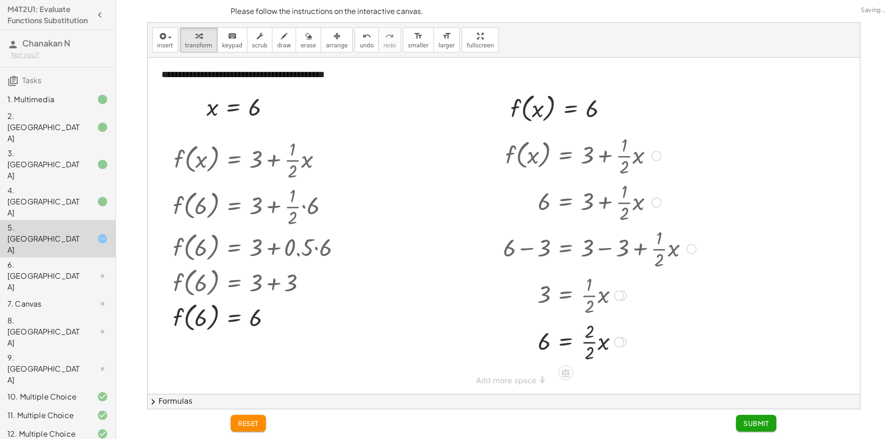
click at [587, 346] on div at bounding box center [600, 341] width 202 height 46
click at [589, 350] on div at bounding box center [600, 341] width 202 height 31
click at [753, 421] on span "Submit" at bounding box center [757, 423] width 26 height 8
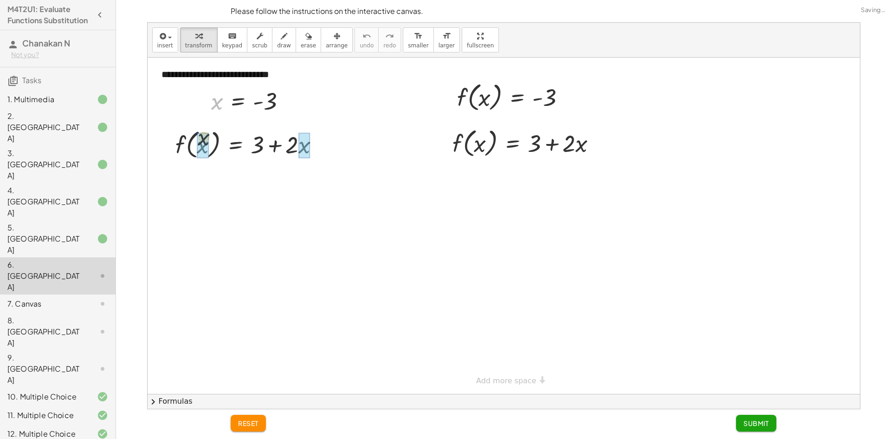
drag, startPoint x: 221, startPoint y: 107, endPoint x: 202, endPoint y: 151, distance: 48.0
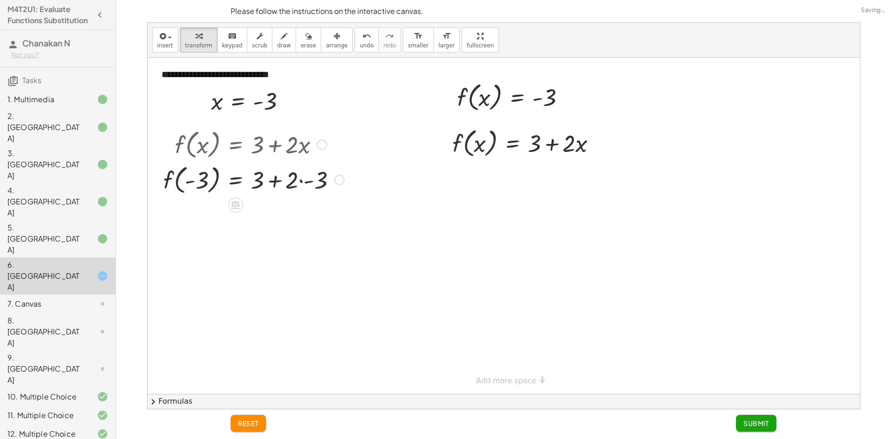
click at [291, 182] on div at bounding box center [254, 179] width 190 height 35
click at [310, 183] on div at bounding box center [254, 179] width 190 height 35
click at [273, 213] on div at bounding box center [254, 213] width 190 height 35
click at [270, 219] on div at bounding box center [259, 213] width 201 height 35
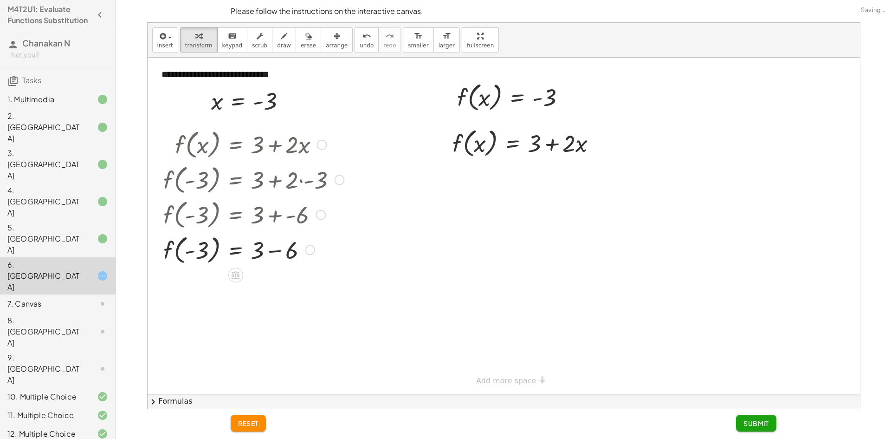
click at [278, 251] on div at bounding box center [254, 249] width 190 height 35
drag, startPoint x: 487, startPoint y: 107, endPoint x: 501, endPoint y: 112, distance: 14.2
click at [501, 112] on div at bounding box center [515, 96] width 125 height 35
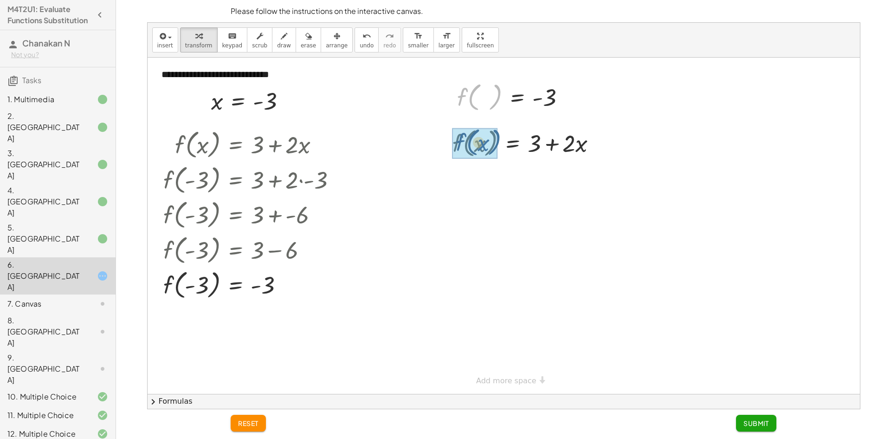
drag, startPoint x: 468, startPoint y: 107, endPoint x: 461, endPoint y: 156, distance: 49.7
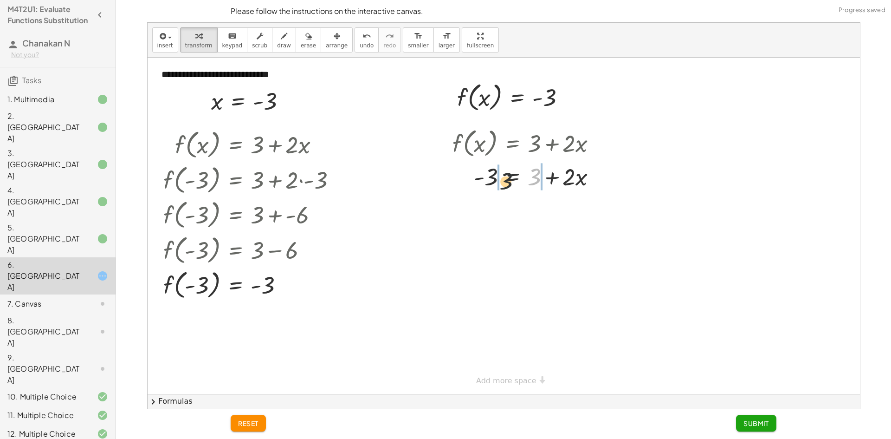
drag, startPoint x: 531, startPoint y: 181, endPoint x: 498, endPoint y: 183, distance: 32.6
click at [491, 182] on div at bounding box center [531, 176] width 216 height 32
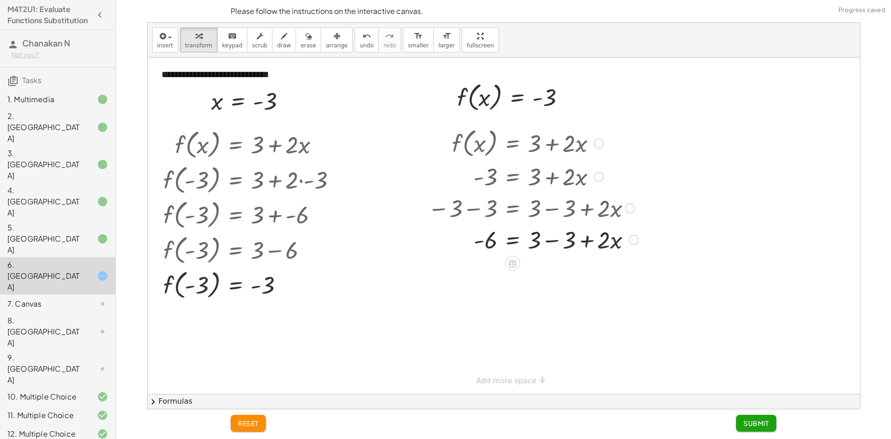
click at [552, 237] on div at bounding box center [533, 239] width 220 height 32
drag, startPoint x: 530, startPoint y: 245, endPoint x: 479, endPoint y: 255, distance: 51.5
click at [479, 256] on div "f ( , x ) = + 3 + · 2 · x - 3 = + 3 + · 2 · x − 3 − 3 = + 3 − 3 + · 2 · x - 6 =…" at bounding box center [528, 190] width 228 height 135
drag, startPoint x: 485, startPoint y: 250, endPoint x: 492, endPoint y: 244, distance: 8.9
click at [486, 249] on div at bounding box center [531, 238] width 216 height 46
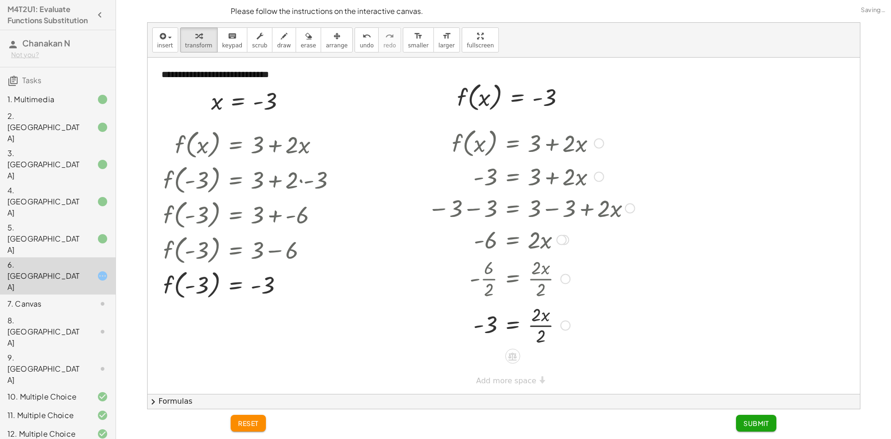
click at [534, 324] on div at bounding box center [531, 324] width 216 height 46
click at [761, 429] on button "Submit" at bounding box center [756, 423] width 40 height 17
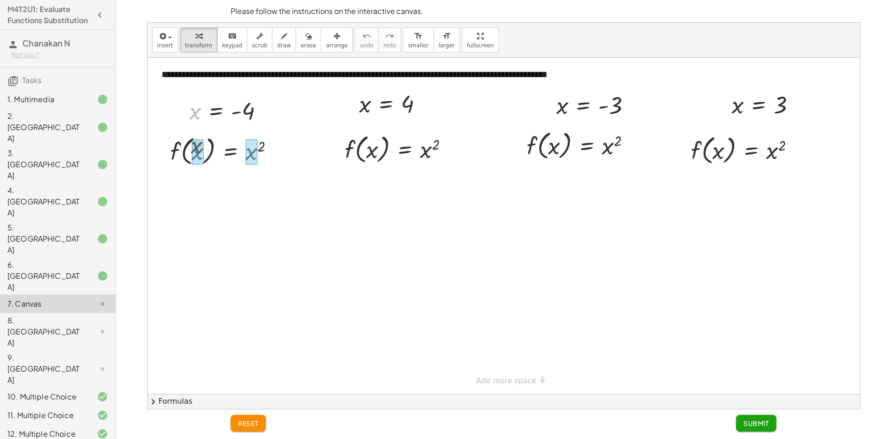
drag, startPoint x: 200, startPoint y: 124, endPoint x: 201, endPoint y: 157, distance: 33.4
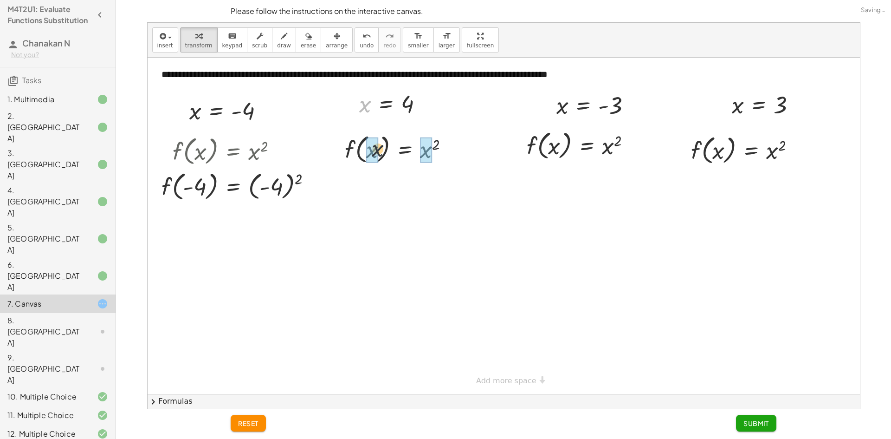
drag, startPoint x: 364, startPoint y: 113, endPoint x: 380, endPoint y: 167, distance: 56.0
click at [380, 167] on div "**********" at bounding box center [504, 226] width 713 height 336
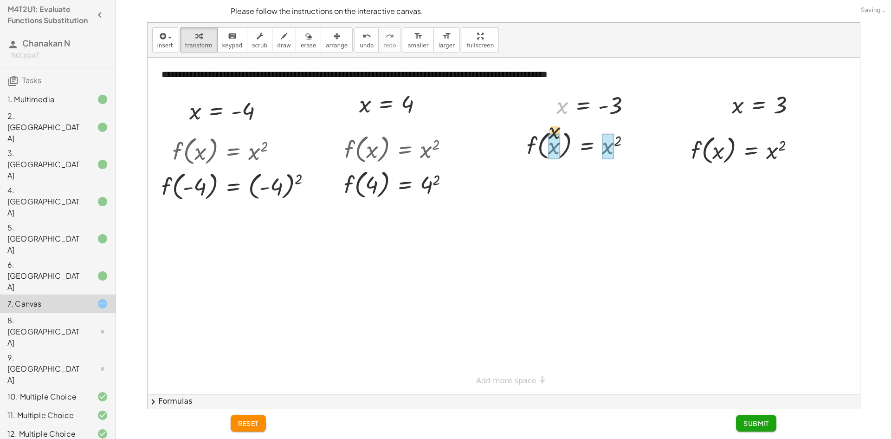
drag, startPoint x: 563, startPoint y: 104, endPoint x: 550, endPoint y: 149, distance: 46.7
drag, startPoint x: 735, startPoint y: 151, endPoint x: 711, endPoint y: 160, distance: 25.7
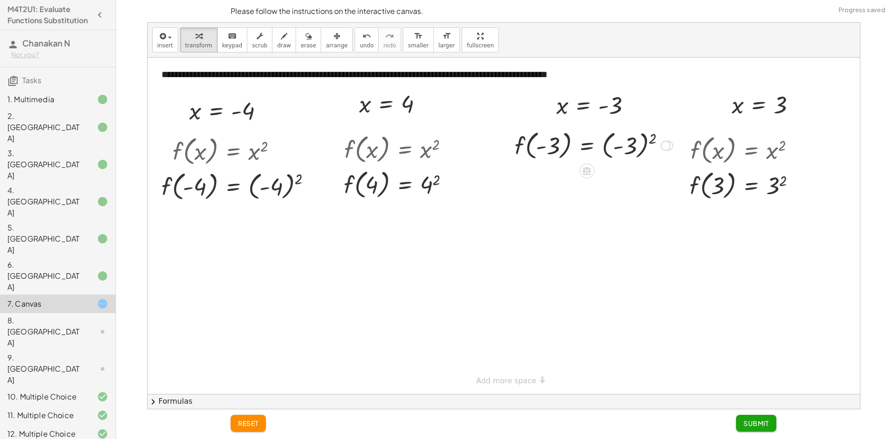
click at [650, 138] on div at bounding box center [594, 144] width 168 height 35
click at [782, 189] on div at bounding box center [746, 184] width 123 height 35
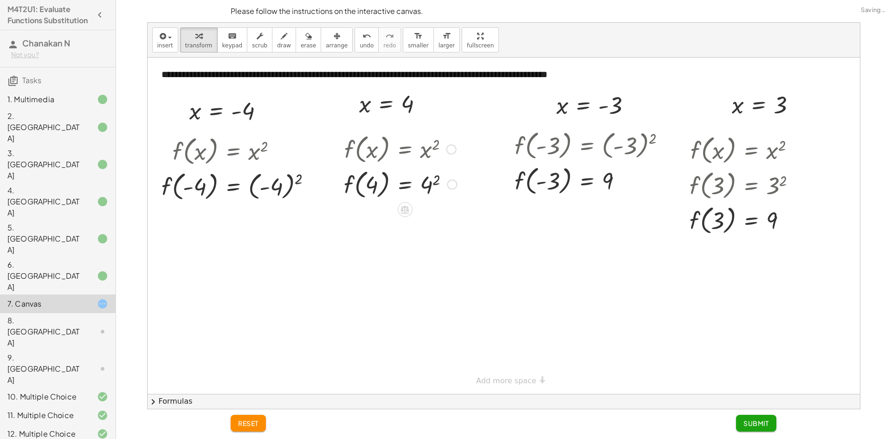
click at [429, 181] on div at bounding box center [400, 183] width 122 height 35
click at [292, 180] on div at bounding box center [240, 185] width 167 height 35
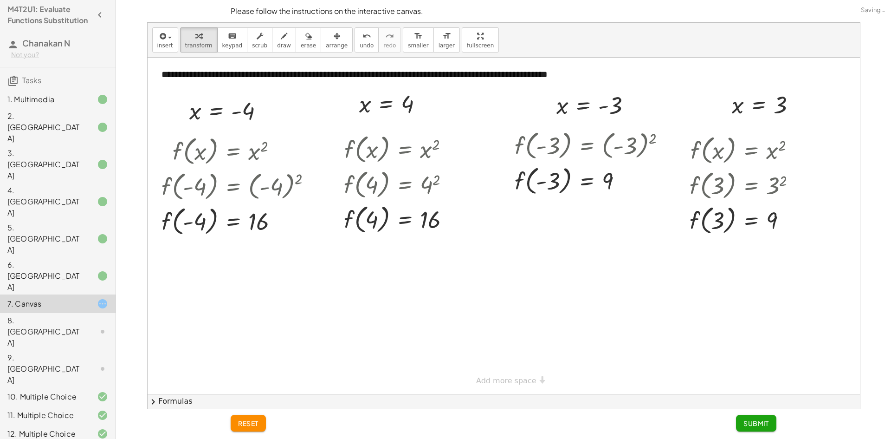
click at [752, 417] on button "Submit" at bounding box center [756, 423] width 40 height 17
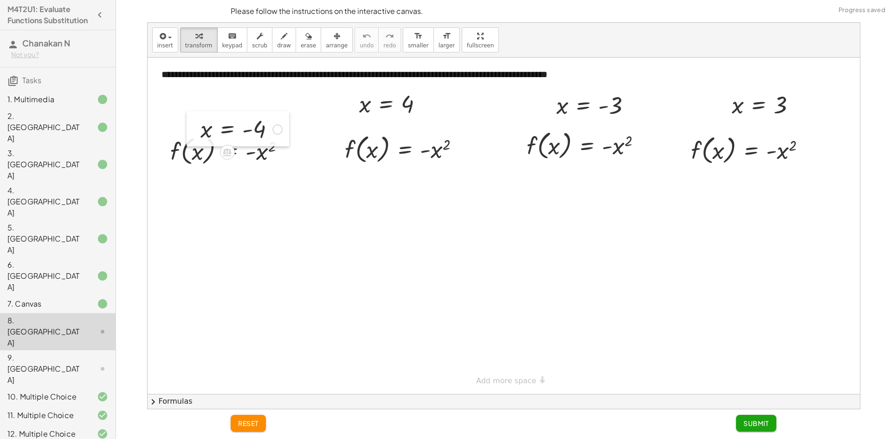
drag, startPoint x: 187, startPoint y: 115, endPoint x: 196, endPoint y: 123, distance: 12.8
click at [0, 0] on div at bounding box center [0, 0] width 0 height 0
drag, startPoint x: 205, startPoint y: 125, endPoint x: 194, endPoint y: 149, distance: 26.4
drag, startPoint x: 370, startPoint y: 143, endPoint x: 371, endPoint y: 151, distance: 8.8
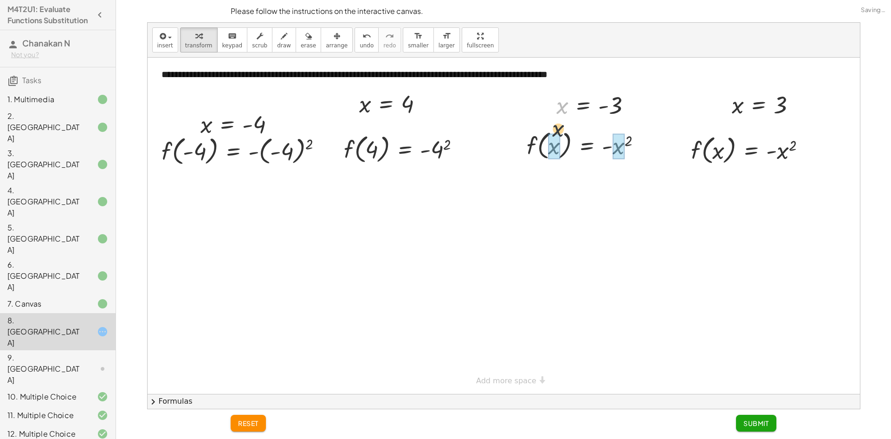
drag, startPoint x: 560, startPoint y: 112, endPoint x: 552, endPoint y: 145, distance: 33.4
drag, startPoint x: 733, startPoint y: 111, endPoint x: 725, endPoint y: 95, distance: 18.5
click at [0, 0] on div at bounding box center [0, 0] width 0 height 0
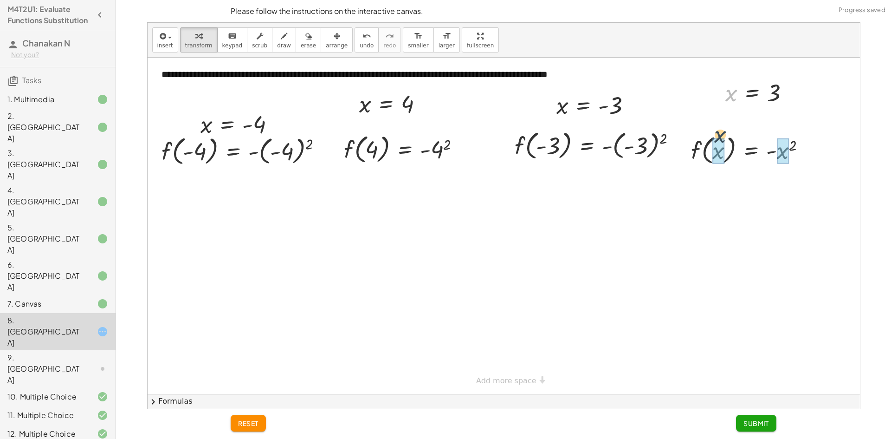
drag, startPoint x: 733, startPoint y: 96, endPoint x: 709, endPoint y: 151, distance: 60.1
drag, startPoint x: 731, startPoint y: 96, endPoint x: 715, endPoint y: 159, distance: 65.0
click at [303, 146] on div at bounding box center [245, 150] width 177 height 35
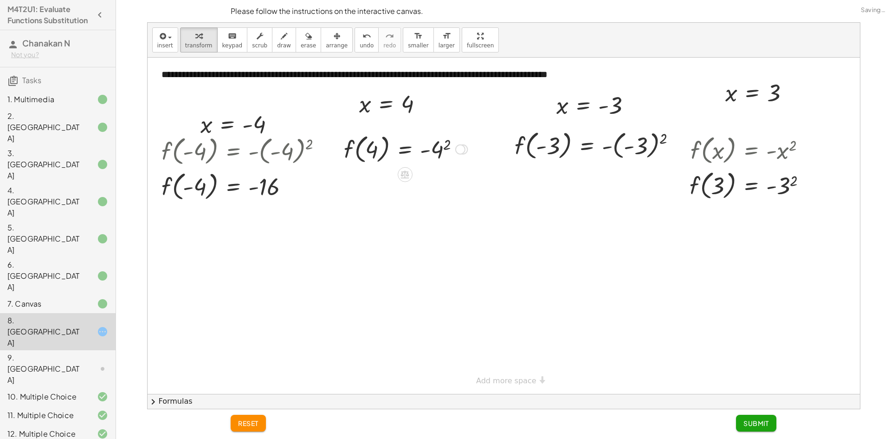
click at [441, 146] on div at bounding box center [405, 148] width 133 height 35
click at [661, 139] on div at bounding box center [599, 144] width 178 height 35
click at [796, 178] on div at bounding box center [752, 184] width 134 height 35
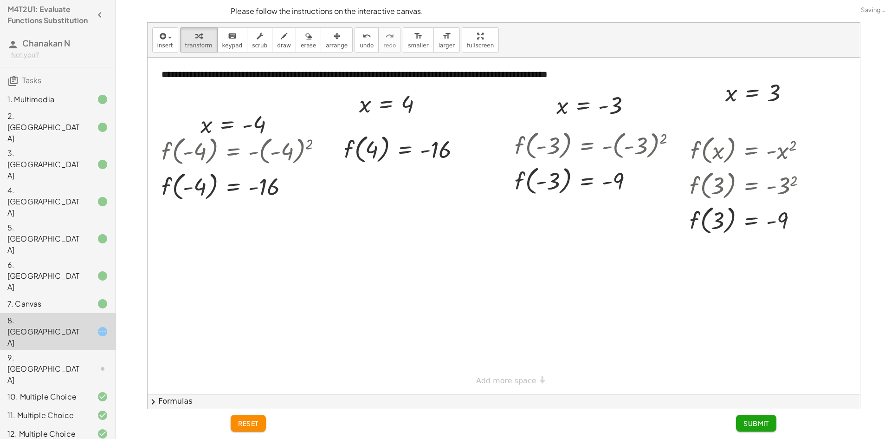
click at [762, 425] on span "Submit" at bounding box center [757, 423] width 26 height 8
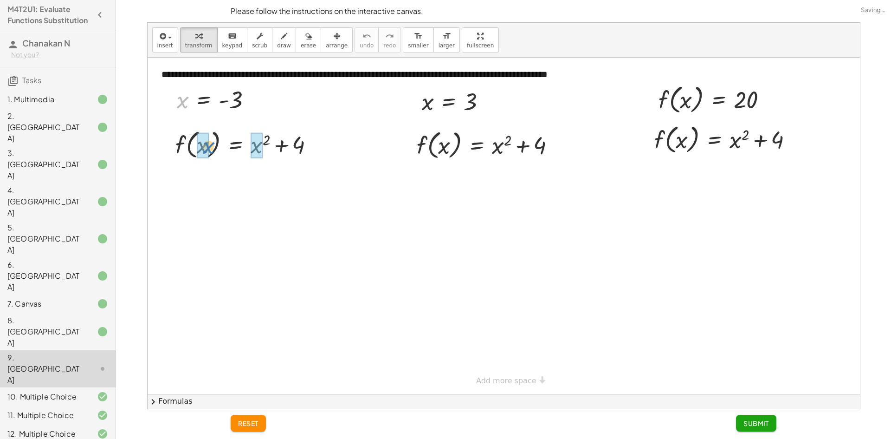
drag, startPoint x: 188, startPoint y: 105, endPoint x: 214, endPoint y: 151, distance: 53.4
click at [214, 151] on div "**********" at bounding box center [504, 226] width 713 height 336
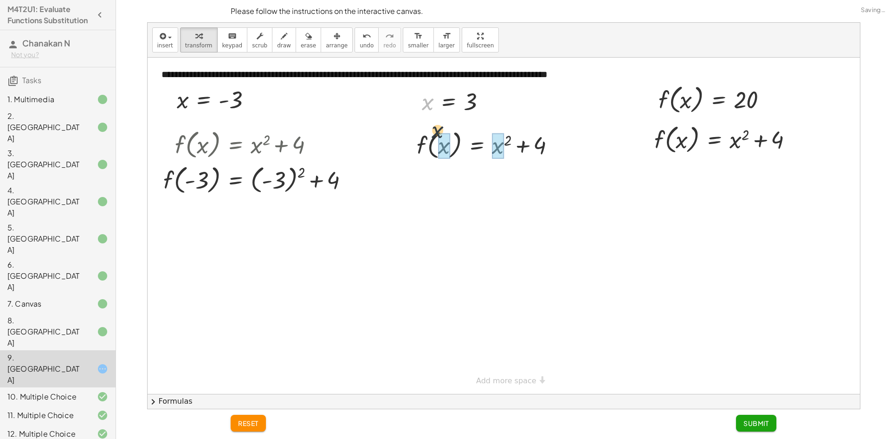
drag, startPoint x: 428, startPoint y: 105, endPoint x: 519, endPoint y: 142, distance: 98.4
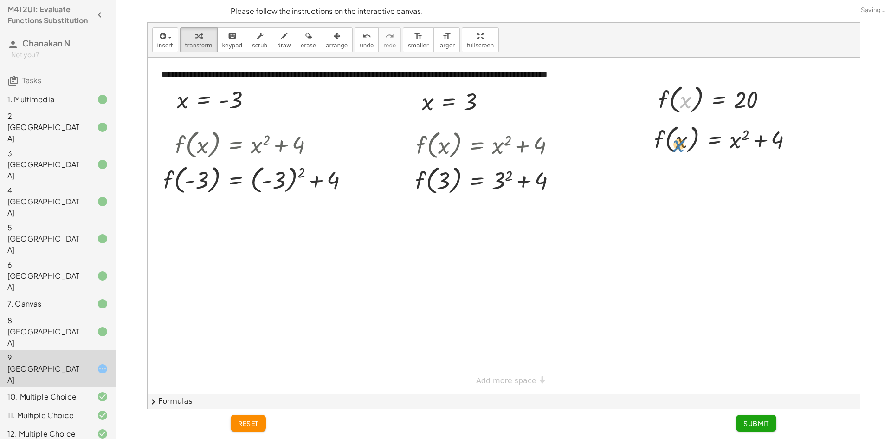
drag, startPoint x: 691, startPoint y: 99, endPoint x: 685, endPoint y: 143, distance: 44.5
drag, startPoint x: 687, startPoint y: 100, endPoint x: 680, endPoint y: 136, distance: 36.9
click at [681, 136] on div "**********" at bounding box center [504, 226] width 713 height 336
drag, startPoint x: 668, startPoint y: 96, endPoint x: 668, endPoint y: 133, distance: 36.7
click at [516, 179] on div at bounding box center [490, 179] width 158 height 35
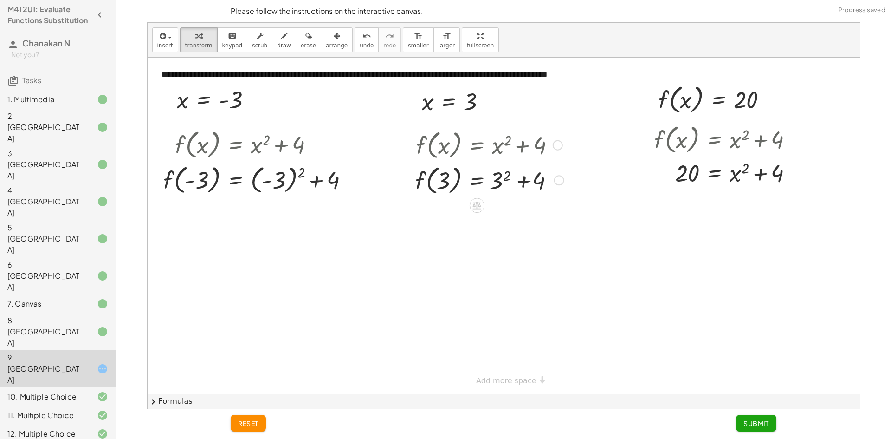
click at [509, 181] on div at bounding box center [490, 179] width 158 height 35
click at [501, 182] on div at bounding box center [489, 179] width 156 height 35
click at [516, 216] on div at bounding box center [490, 214] width 158 height 35
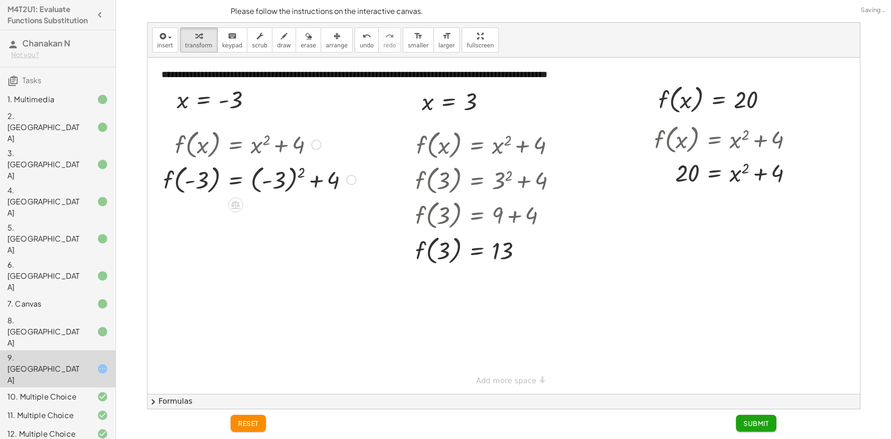
click at [279, 176] on div at bounding box center [260, 179] width 202 height 35
click at [0, 0] on div "f ( , x ) = + x 2 + 4 f ( , - 3 ) = + ( - 3 ) 2 + 4 f ( , ) = + 2 + 4 - 3 3" at bounding box center [0, 0] width 0 height 0
click at [269, 210] on div at bounding box center [260, 213] width 202 height 35
click at [265, 207] on div at bounding box center [260, 213] width 202 height 35
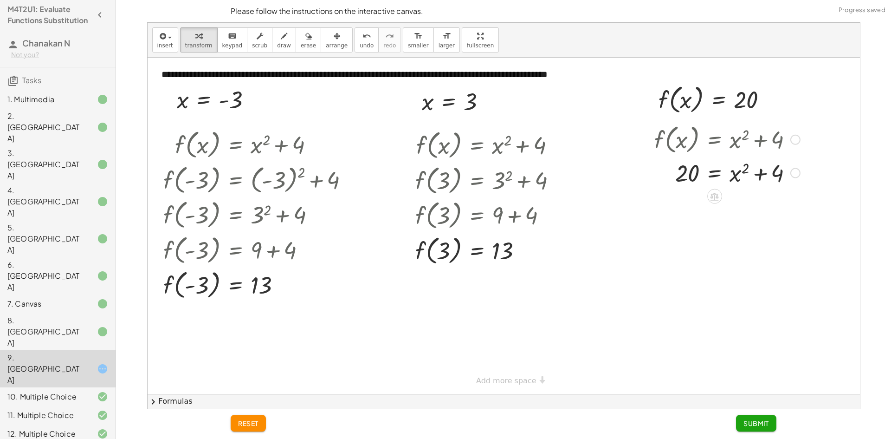
click at [761, 171] on div at bounding box center [727, 172] width 155 height 32
drag, startPoint x: 738, startPoint y: 174, endPoint x: 747, endPoint y: 175, distance: 8.9
click at [747, 175] on div at bounding box center [727, 172] width 155 height 32
drag, startPoint x: 777, startPoint y: 173, endPoint x: 709, endPoint y: 173, distance: 67.8
click at [709, 173] on div at bounding box center [727, 172] width 155 height 32
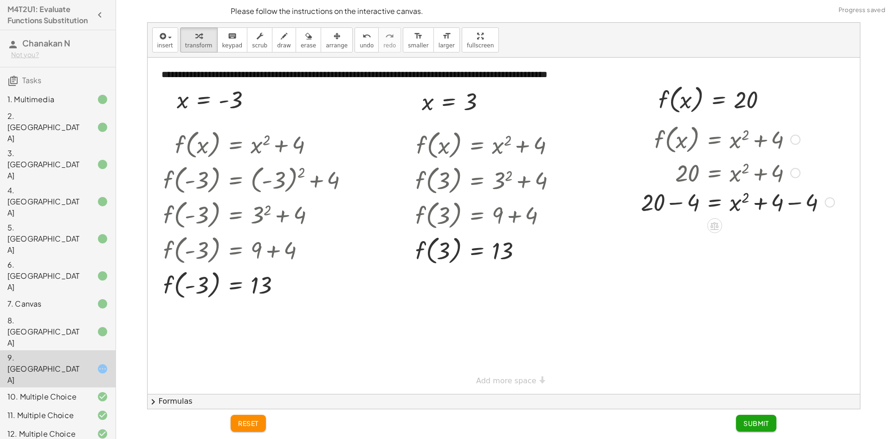
click at [715, 140] on div "f ( , x ) = + x 2 + 4 20 = + x 2 + 4 = + x 2 20 + − 4 + 4 − 4" at bounding box center [715, 140] width 0 height 0
click at [715, 140] on div "f ( , x ) = + x 2 + 4 20 = + x 2 + 4 = + x 2 20 + − 4 + 4 − 4 16 + 20 − 4 = + x…" at bounding box center [715, 140] width 0 height 0
drag, startPoint x: 810, startPoint y: 240, endPoint x: 804, endPoint y: 239, distance: 5.6
click at [810, 240] on div at bounding box center [737, 236] width 203 height 32
click at [795, 238] on div at bounding box center [737, 235] width 203 height 31
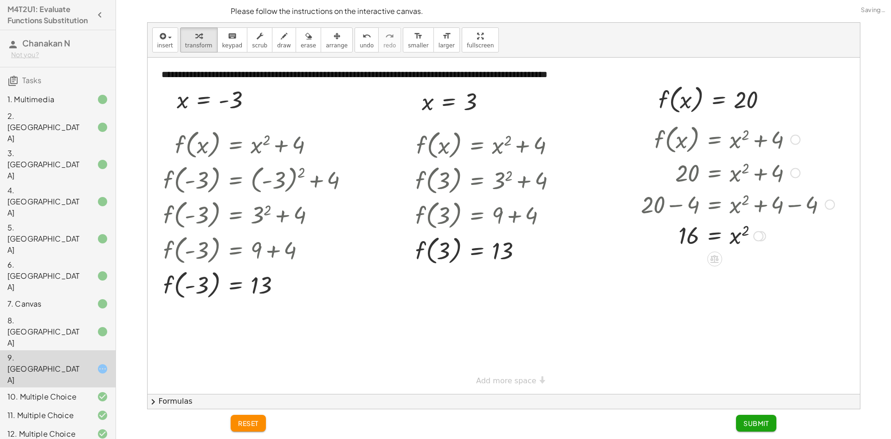
click at [732, 234] on div at bounding box center [737, 235] width 203 height 31
drag, startPoint x: 696, startPoint y: 232, endPoint x: 687, endPoint y: 230, distance: 9.9
click at [682, 231] on div at bounding box center [737, 235] width 203 height 31
click at [743, 233] on div at bounding box center [737, 235] width 203 height 31
click at [743, 231] on div at bounding box center [737, 235] width 203 height 31
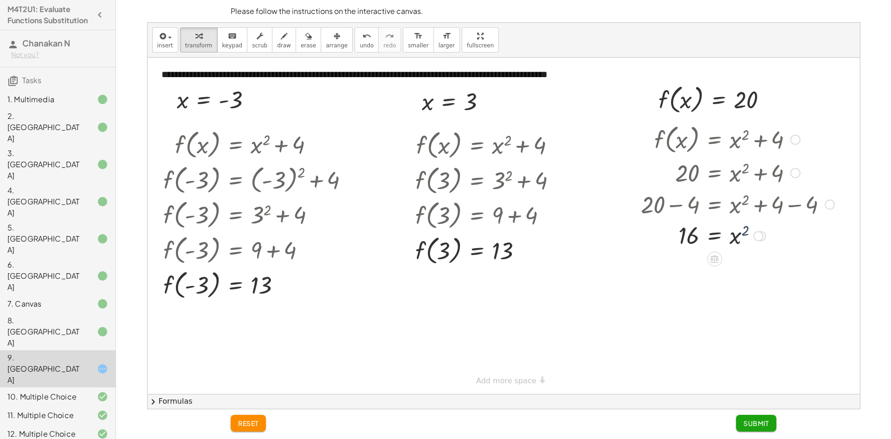
click at [744, 231] on div at bounding box center [737, 235] width 203 height 31
click at [735, 236] on div at bounding box center [737, 235] width 203 height 31
click at [734, 236] on div at bounding box center [737, 235] width 203 height 31
drag, startPoint x: 746, startPoint y: 229, endPoint x: 694, endPoint y: 239, distance: 52.1
click at [673, 268] on div at bounding box center [737, 267] width 203 height 34
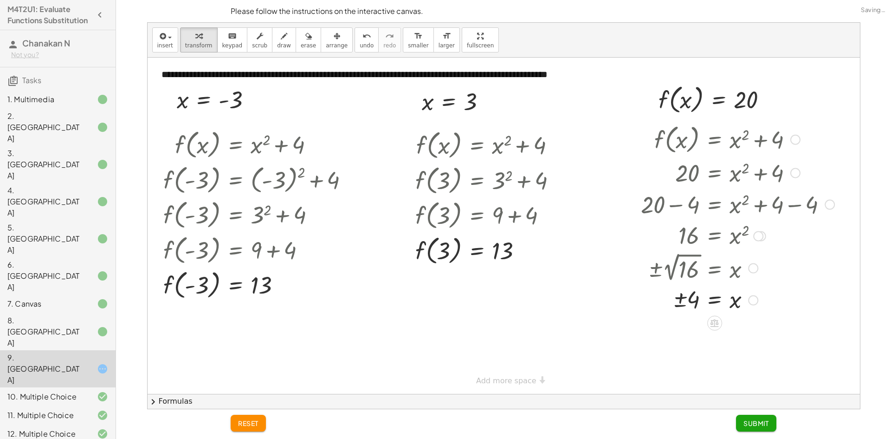
click at [691, 299] on div at bounding box center [737, 299] width 203 height 31
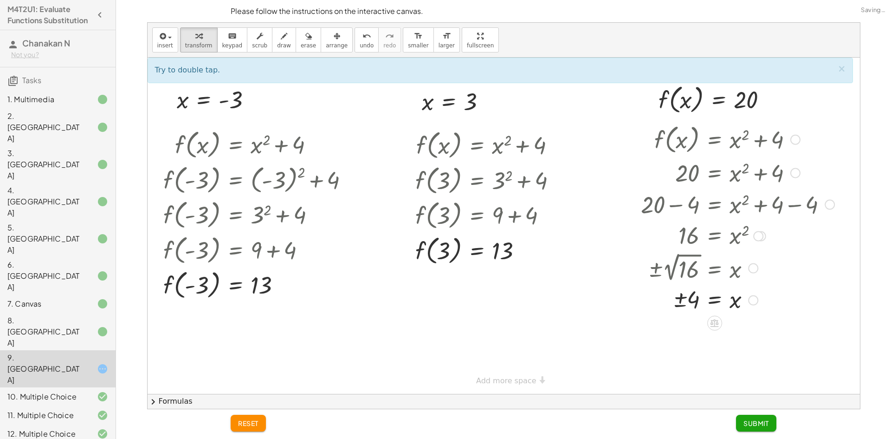
click at [681, 300] on div at bounding box center [737, 299] width 203 height 31
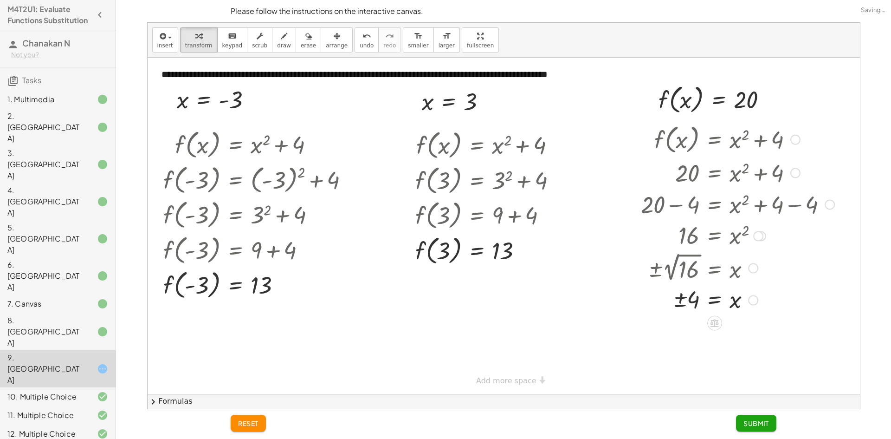
click at [677, 303] on div at bounding box center [737, 299] width 203 height 31
click at [753, 420] on span "Submit" at bounding box center [757, 423] width 26 height 8
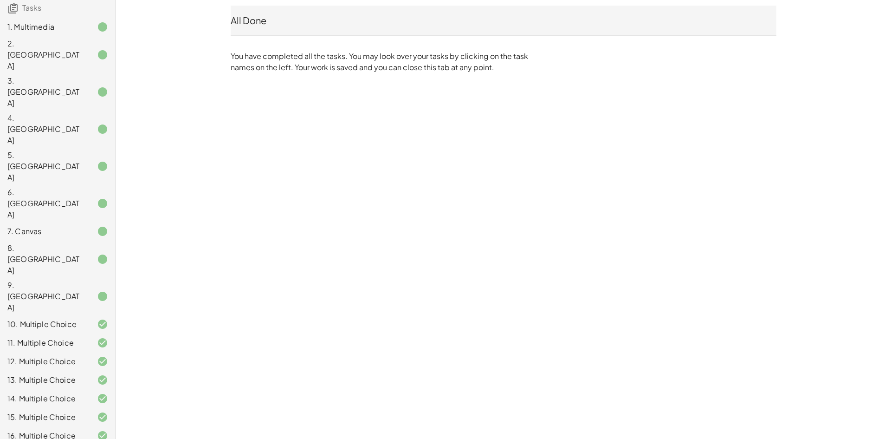
scroll to position [175, 0]
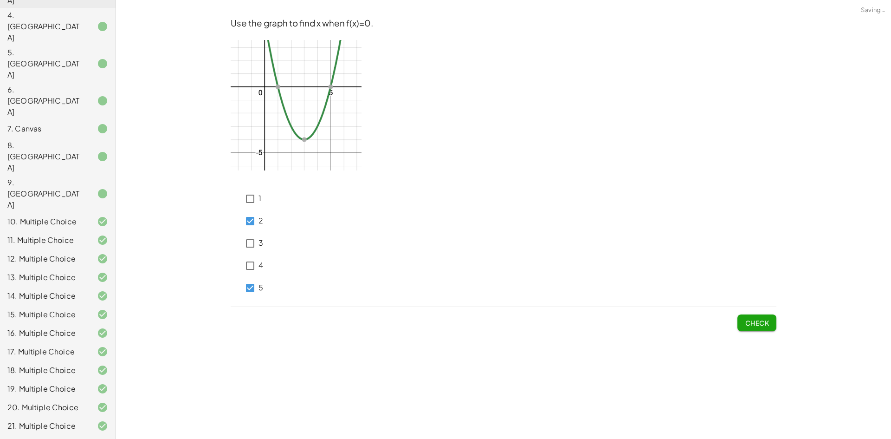
click at [747, 320] on span "Check" at bounding box center [757, 322] width 24 height 8
click at [252, 189] on div "1" at bounding box center [251, 199] width 19 height 22
click at [756, 320] on span "Check" at bounding box center [757, 322] width 24 height 8
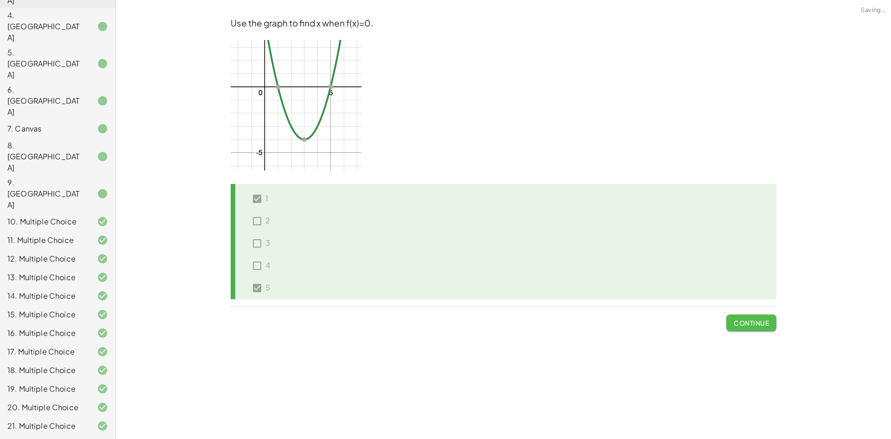
click at [756, 320] on span "Continue" at bounding box center [751, 322] width 35 height 8
click at [757, 320] on span "Continue" at bounding box center [751, 322] width 35 height 8
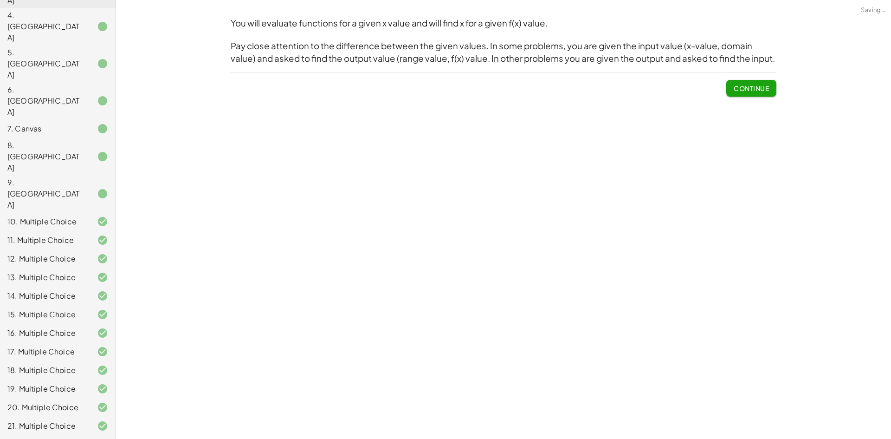
click at [753, 91] on span "Continue" at bounding box center [751, 88] width 35 height 8
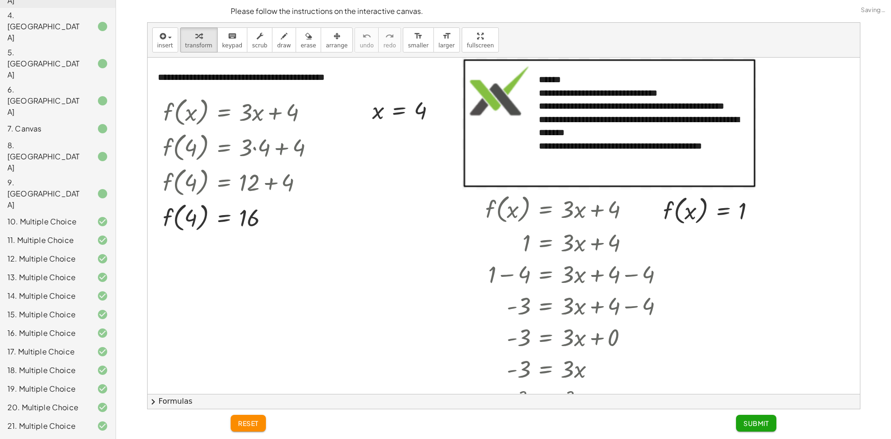
click at [753, 91] on div "Loading image…" at bounding box center [609, 123] width 295 height 130
click at [753, 91] on div "Loading image…" at bounding box center [610, 124] width 297 height 132
